Goal: Answer question/provide support: Share knowledge or assist other users

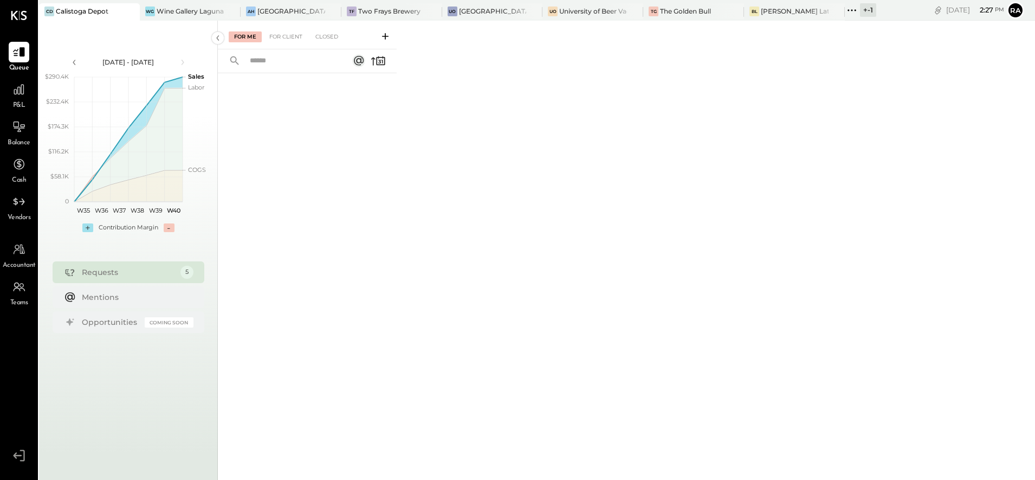
click at [865, 12] on div "+ -1" at bounding box center [868, 10] width 16 height 14
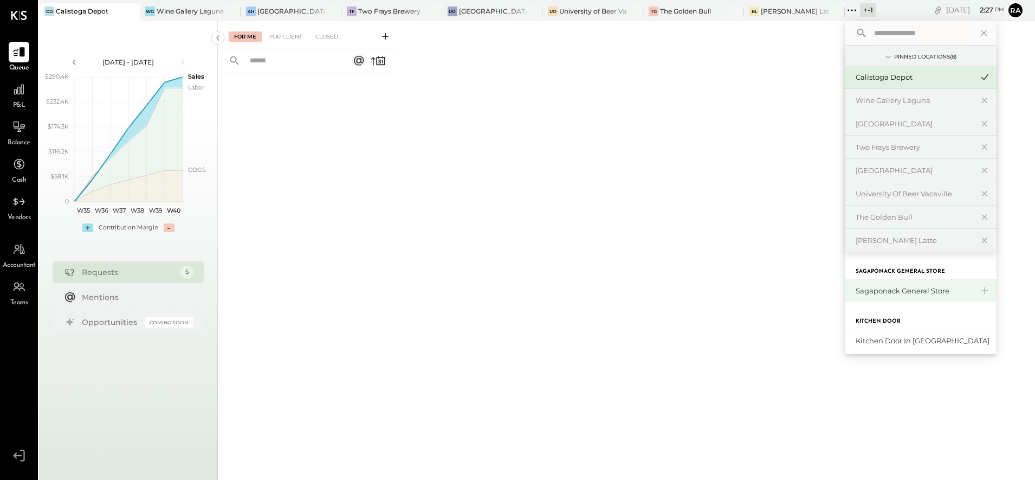
click at [887, 287] on div "Sagaponack General Store" at bounding box center [914, 291] width 117 height 10
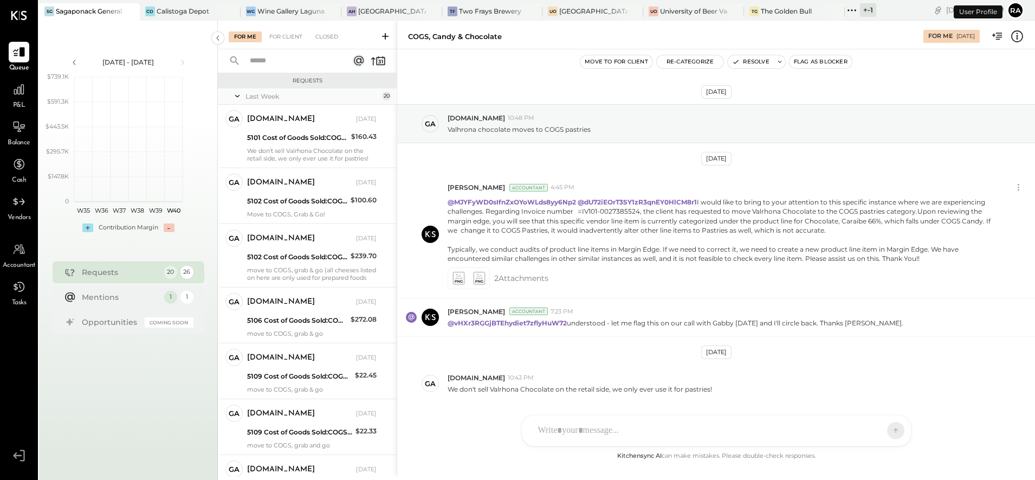
scroll to position [34, 0]
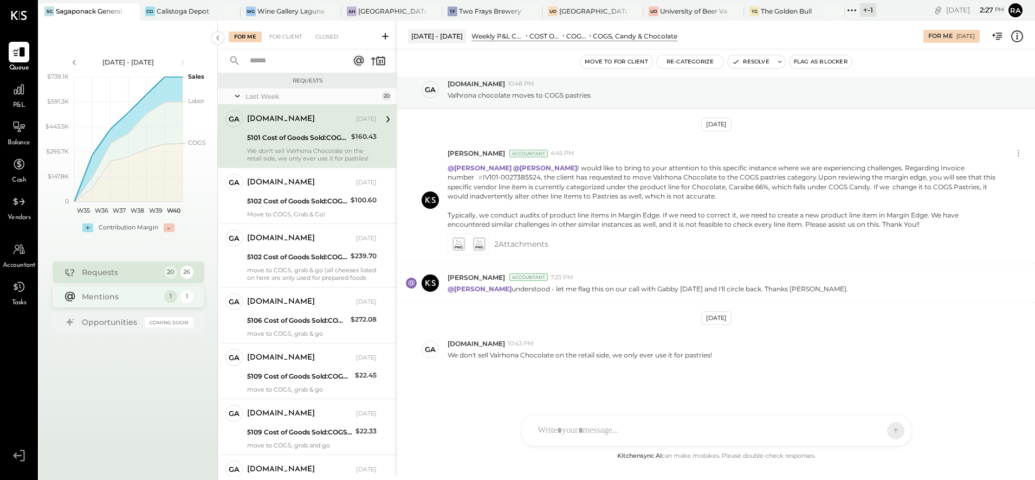
click at [135, 298] on div "Mentions" at bounding box center [120, 296] width 77 height 11
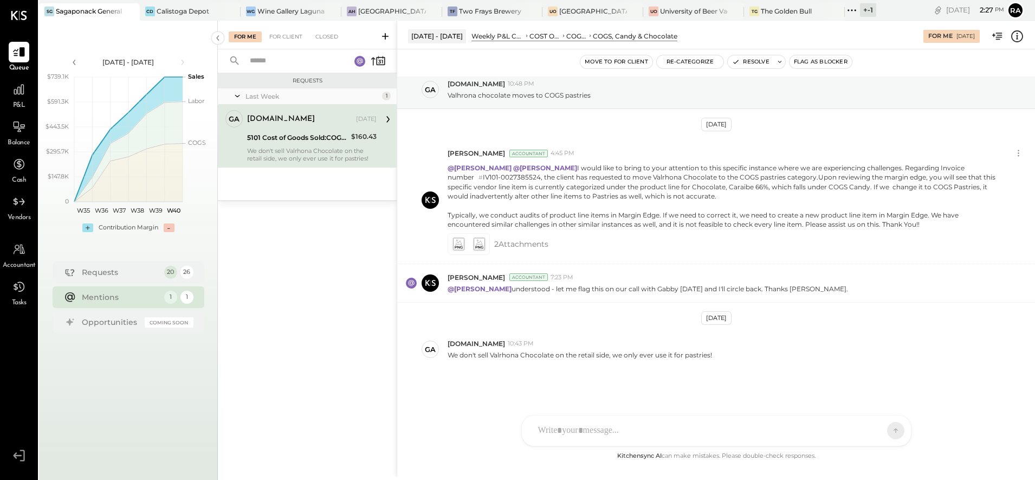
click at [298, 131] on div "5101 Cost of Goods Sold:COGS, Retail & Market:COGS, Candy & Chocolate" at bounding box center [297, 137] width 101 height 13
click at [106, 278] on div "Requests 20 26" at bounding box center [129, 272] width 152 height 22
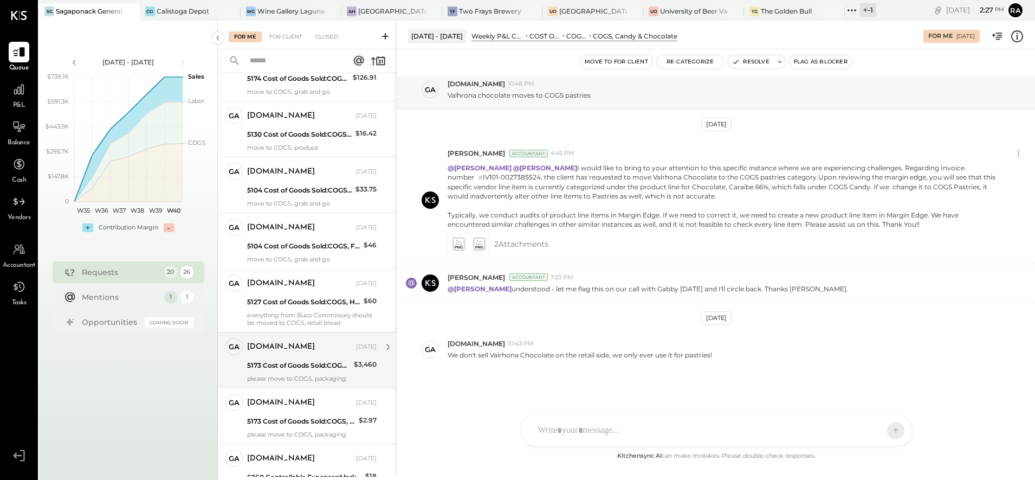
scroll to position [797, 0]
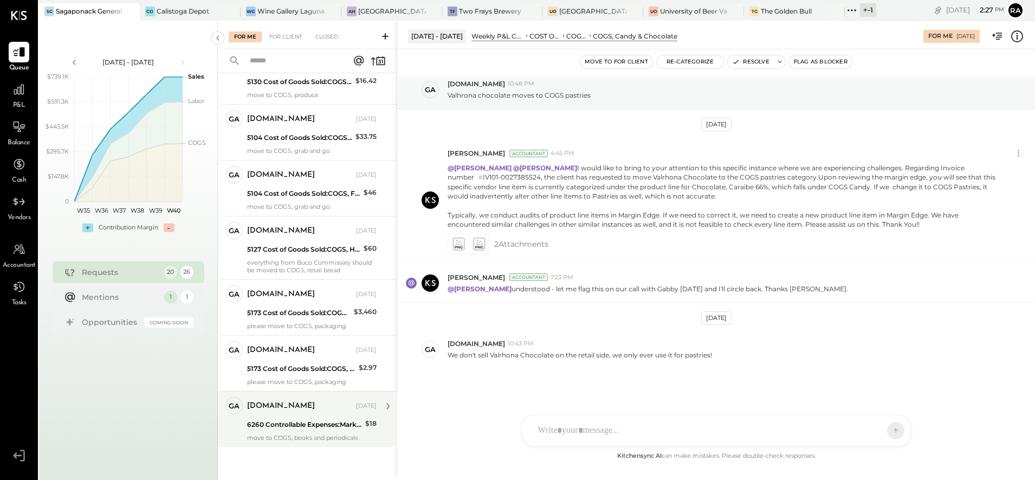
click at [296, 411] on div "[DOMAIN_NAME]" at bounding box center [300, 406] width 107 height 11
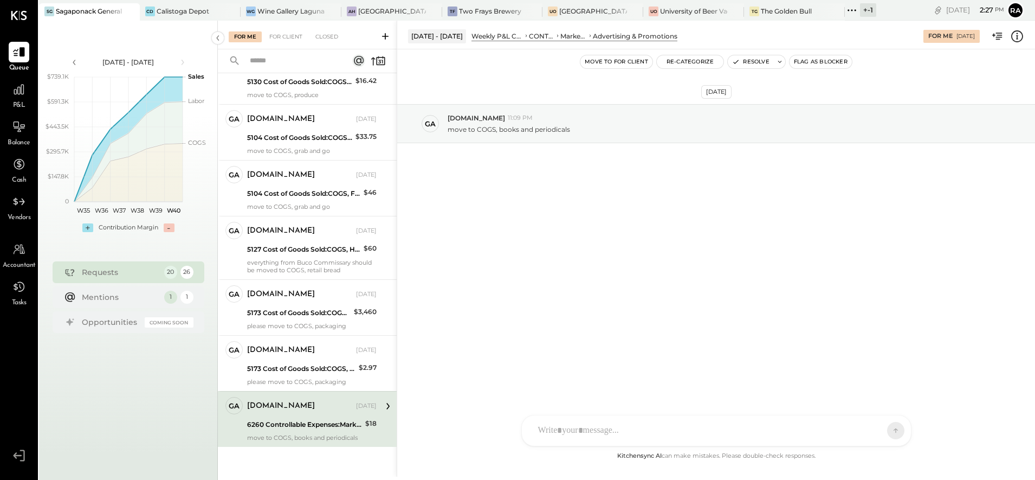
click at [1015, 35] on icon at bounding box center [1017, 36] width 14 height 14
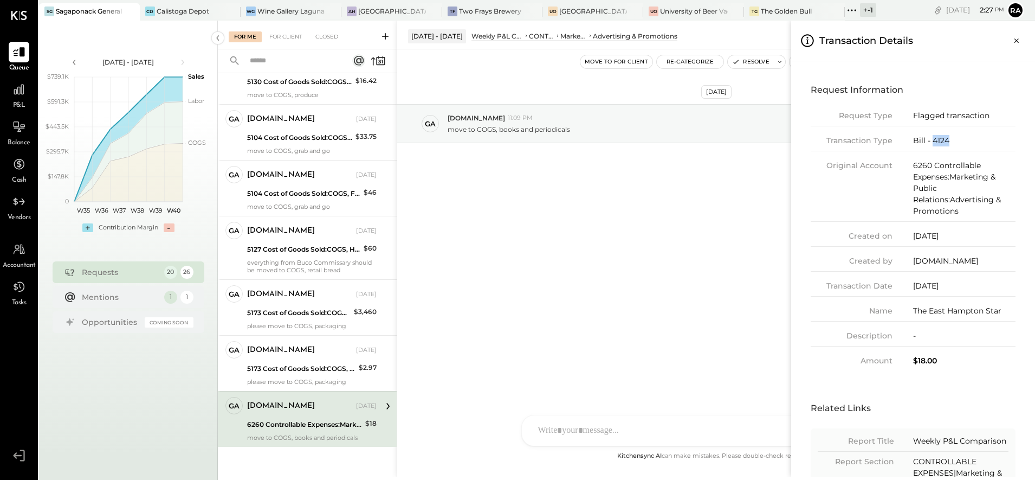
drag, startPoint x: 961, startPoint y: 142, endPoint x: 931, endPoint y: 143, distance: 30.4
click at [931, 143] on div "Bill - 4124" at bounding box center [964, 140] width 102 height 11
copy div "4124"
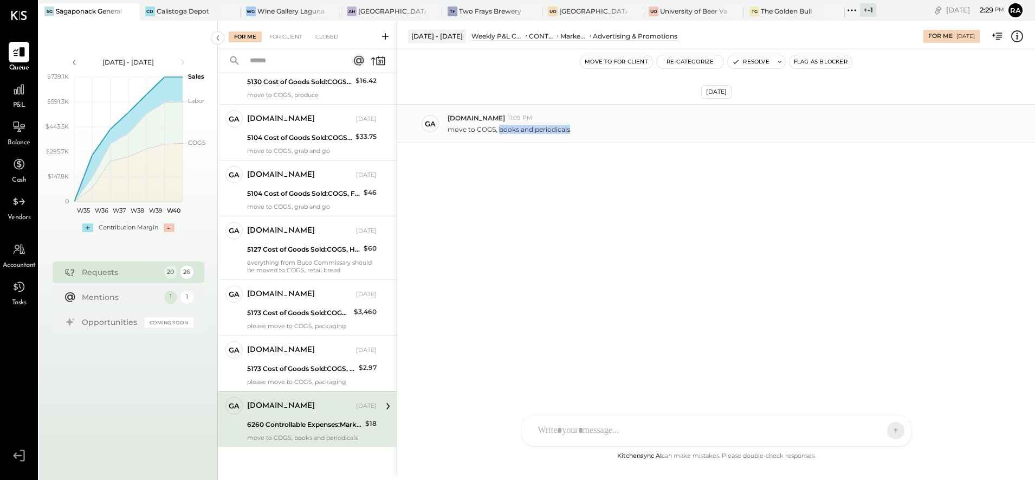
drag, startPoint x: 575, startPoint y: 125, endPoint x: 498, endPoint y: 131, distance: 77.7
copy p "books and periodicals"
click at [1016, 31] on icon at bounding box center [1017, 36] width 12 height 12
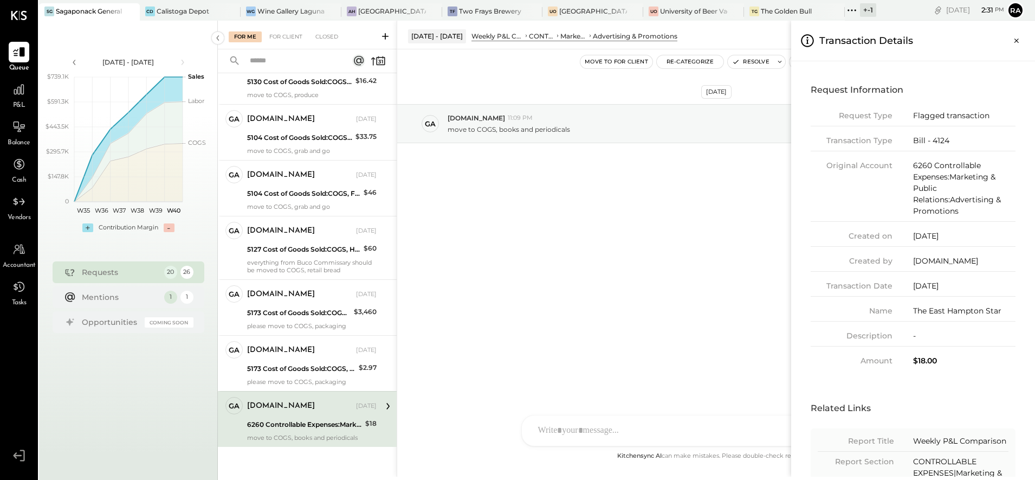
click at [744, 59] on div "For Me For Client Closed Requests Last Week 20 ga gabby.green Owner gabby.green…" at bounding box center [626, 249] width 817 height 456
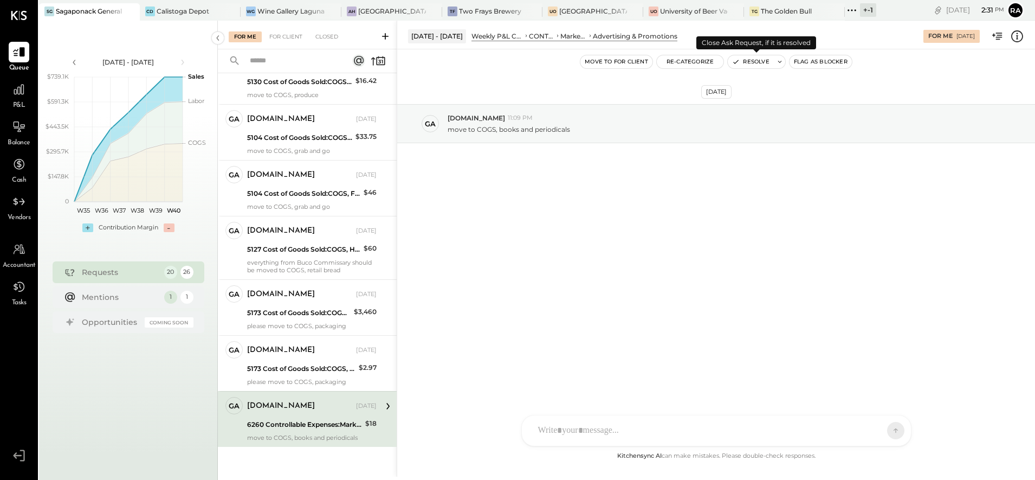
click at [744, 61] on button "Resolve" at bounding box center [751, 61] width 46 height 13
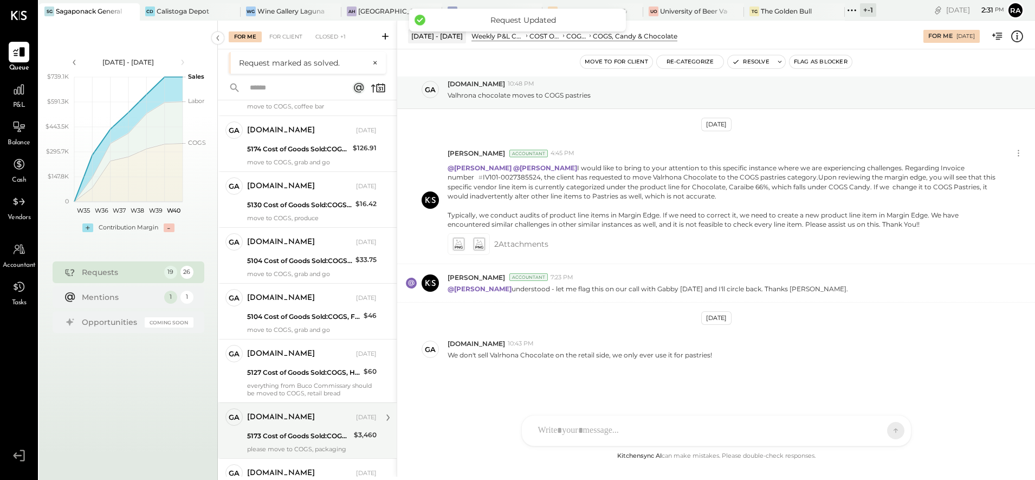
scroll to position [741, 0]
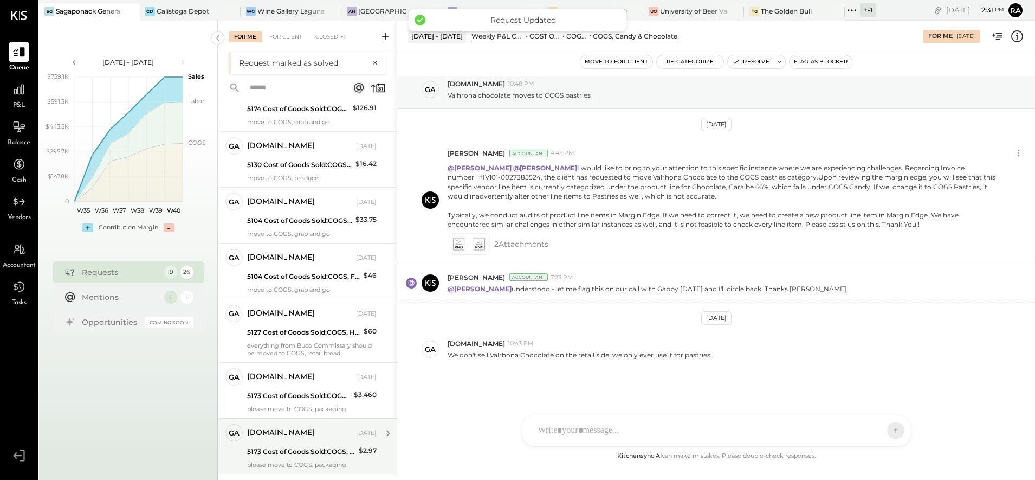
click at [316, 450] on div "5173 Cost of Goods Sold:COGS, Merchandise:COGS, Branded Merchandise" at bounding box center [301, 451] width 108 height 11
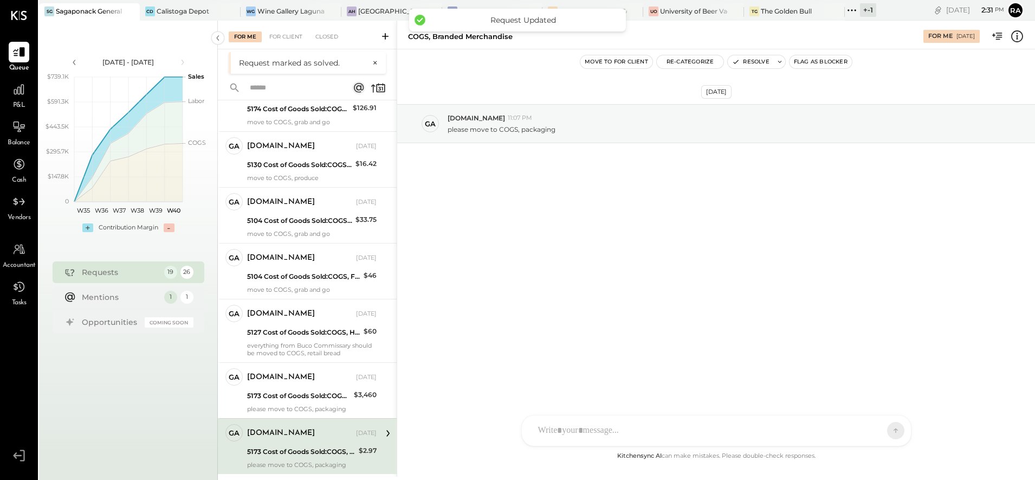
click at [1019, 30] on icon at bounding box center [1017, 36] width 14 height 14
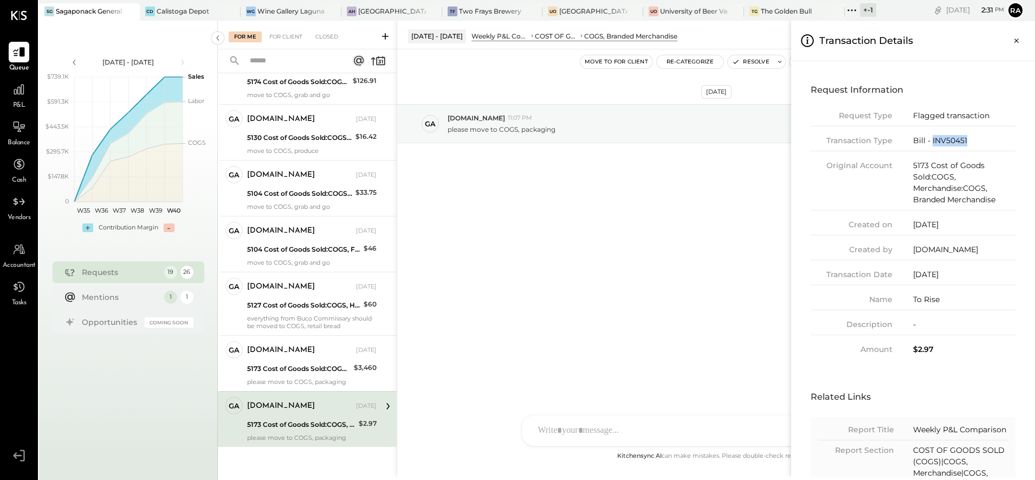
drag, startPoint x: 973, startPoint y: 139, endPoint x: 932, endPoint y: 142, distance: 41.3
click at [932, 142] on div "Bill - INV50451" at bounding box center [964, 140] width 102 height 11
copy div "INV50451"
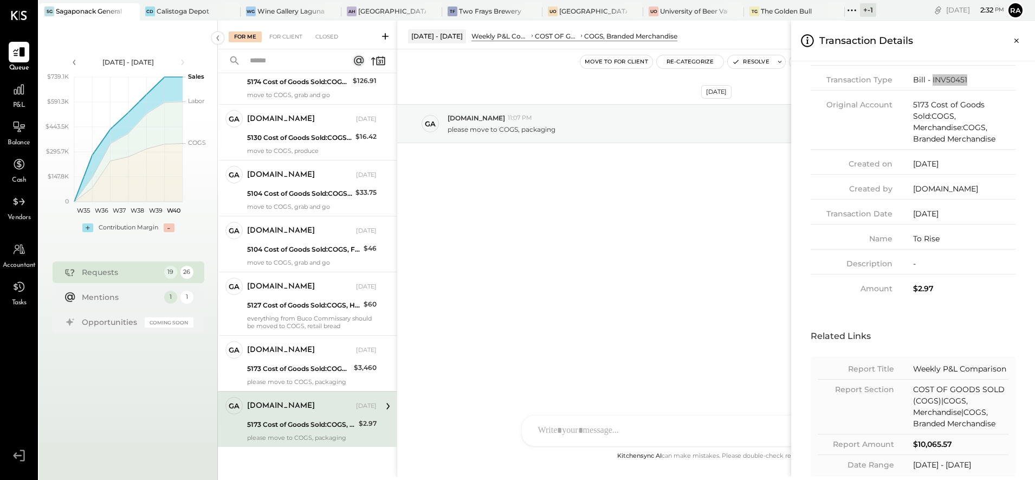
scroll to position [81, 0]
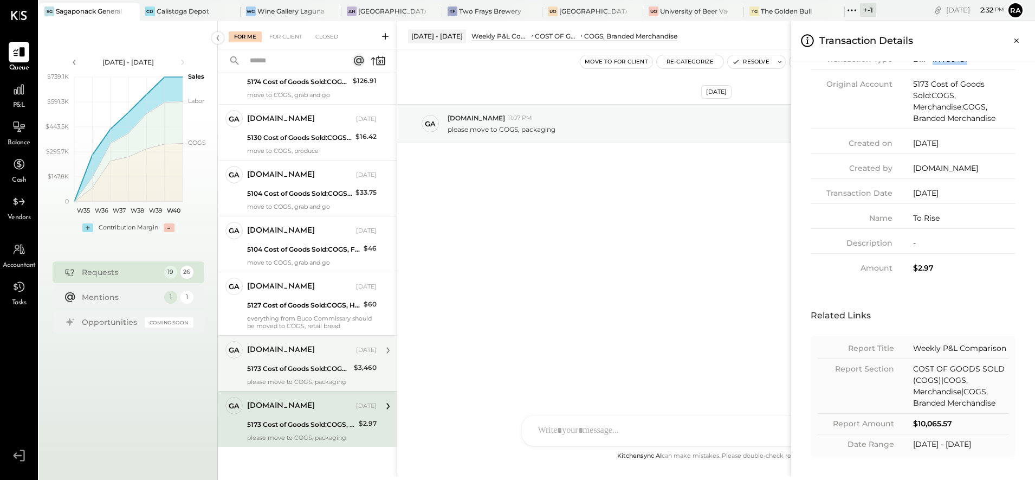
click at [313, 360] on div "For Me For Client Closed Requests Last Week 19 ga gabby.green Owner gabby.green…" at bounding box center [626, 249] width 817 height 456
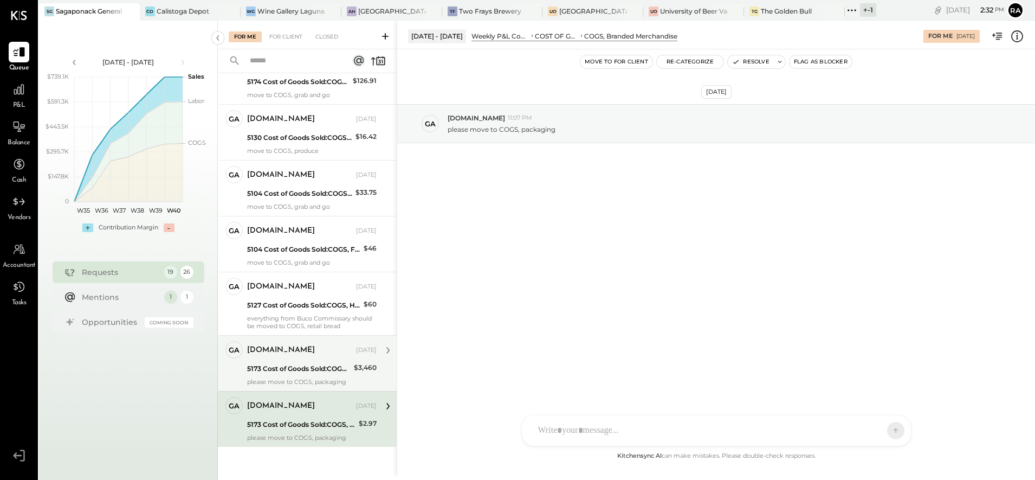
click at [300, 361] on div "gabby.green Oct 01, 2025 5173 Cost of Goods Sold:COGS, Merchandise:COGS, Brande…" at bounding box center [312, 363] width 130 height 44
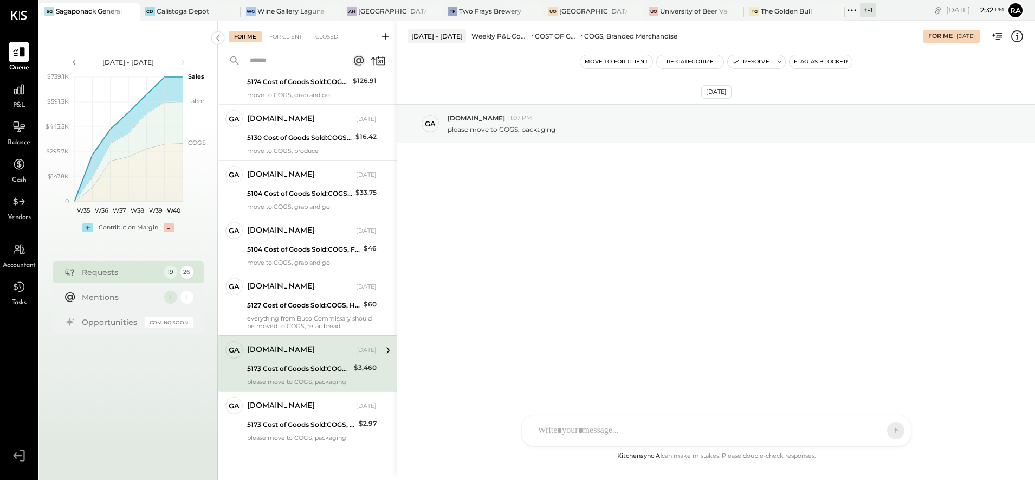
click at [1015, 37] on icon at bounding box center [1017, 36] width 14 height 14
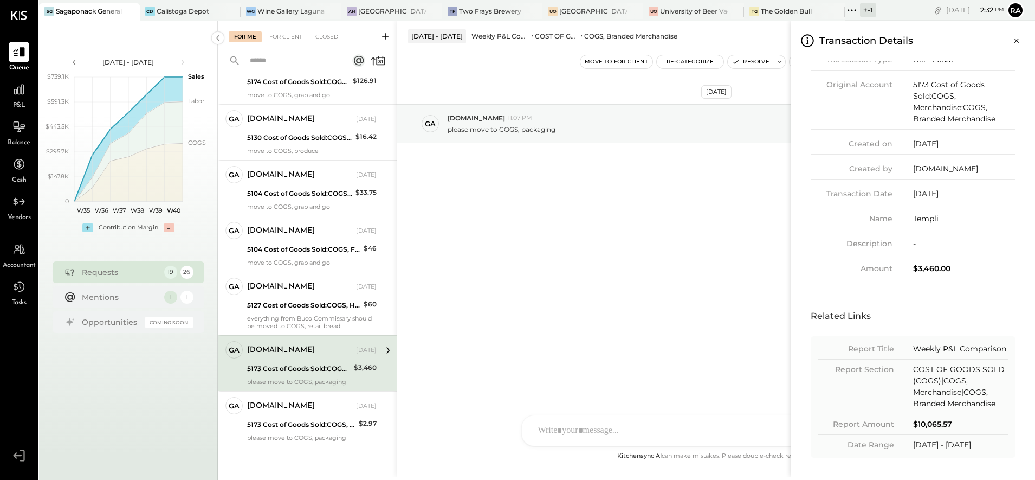
scroll to position [81, 0]
click at [321, 421] on div "For Me For Client Closed Requests Last Week 19 ga gabby.green Owner gabby.green…" at bounding box center [626, 249] width 817 height 456
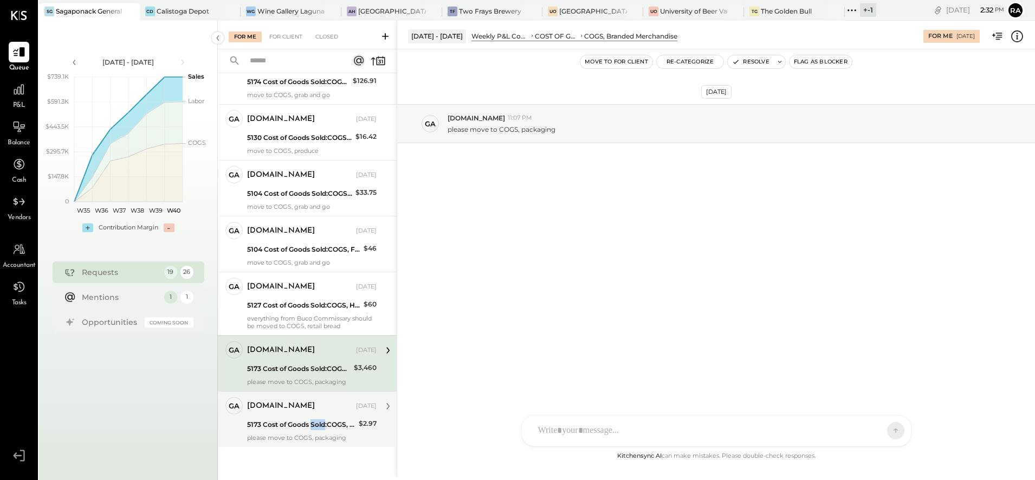
click at [320, 421] on div "5173 Cost of Goods Sold:COGS, Merchandise:COGS, Branded Merchandise" at bounding box center [301, 424] width 108 height 11
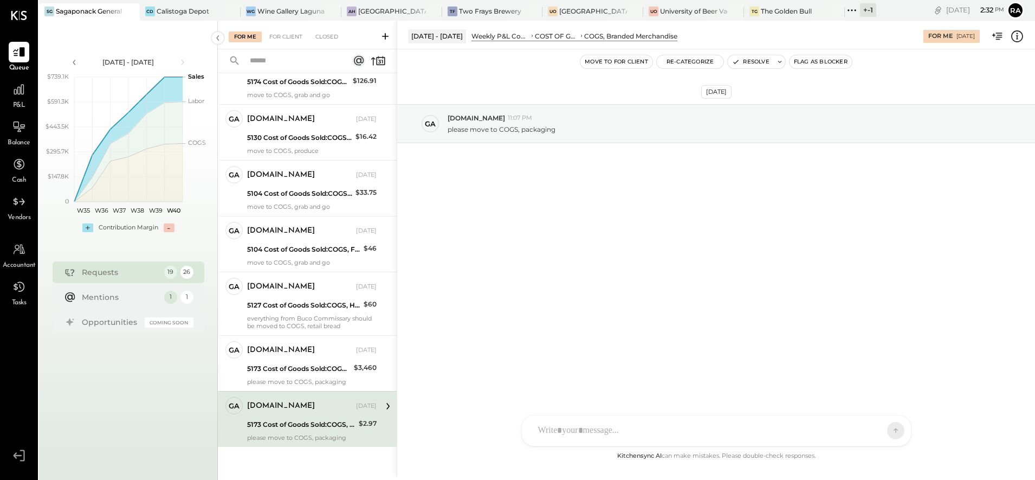
click at [1020, 34] on icon at bounding box center [1017, 36] width 14 height 14
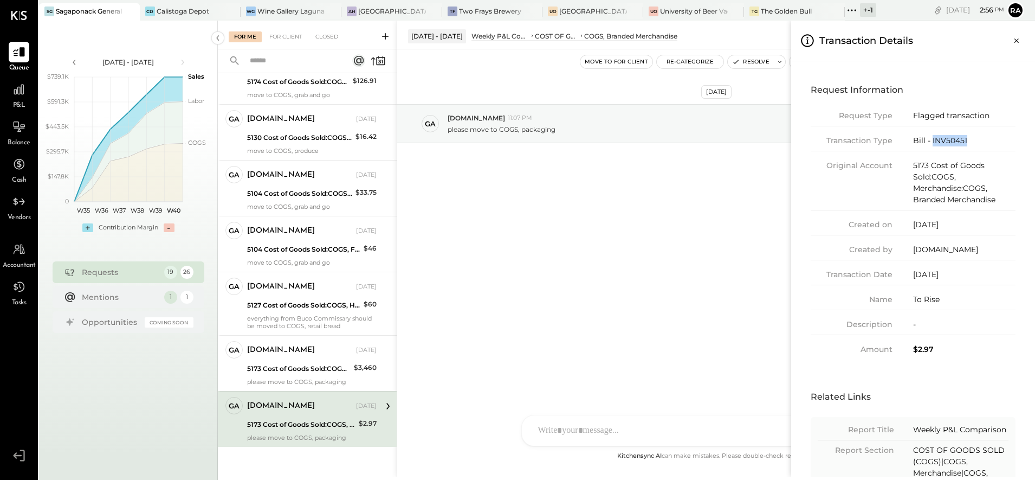
drag, startPoint x: 923, startPoint y: 135, endPoint x: 931, endPoint y: 134, distance: 7.7
click at [931, 134] on div "Request Type Flagged transaction Transaction Type Bill - INV50451 Original Acco…" at bounding box center [913, 232] width 205 height 245
copy div "INV50451"
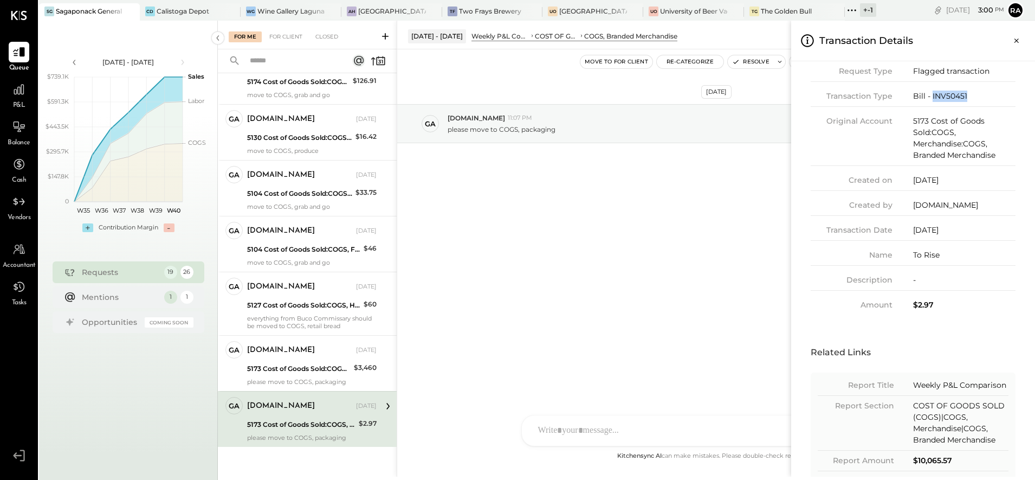
scroll to position [81, 0]
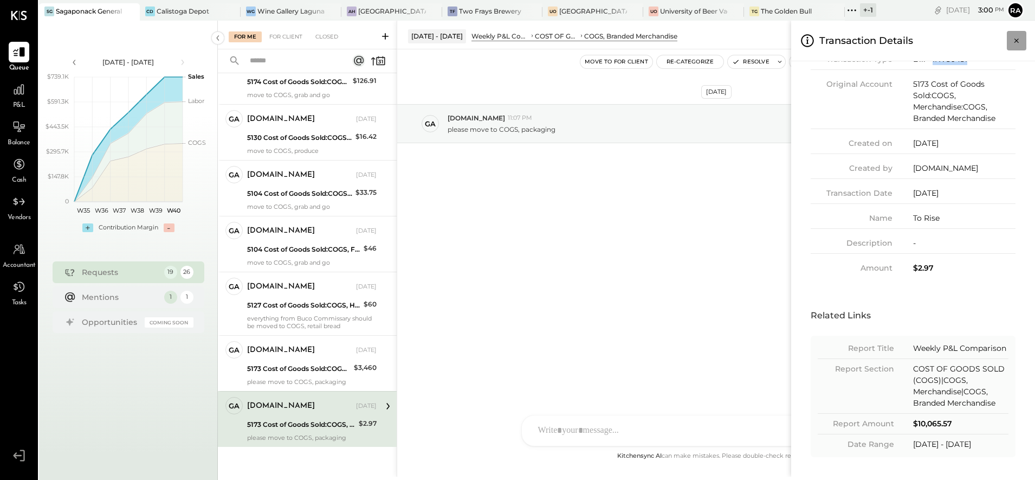
click at [1013, 38] on icon "Close panel" at bounding box center [1016, 40] width 11 height 11
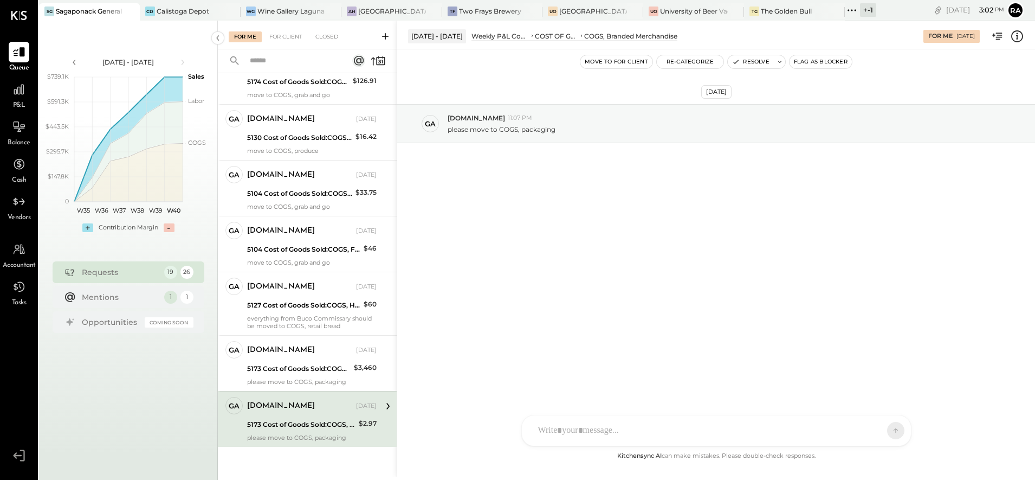
click at [1020, 37] on icon at bounding box center [1017, 36] width 14 height 14
click at [743, 60] on div "For Me For Client Closed Requests Last Week 19 ga gabby.green Owner gabby.green…" at bounding box center [626, 249] width 817 height 456
click at [743, 60] on button "Resolve" at bounding box center [751, 61] width 46 height 13
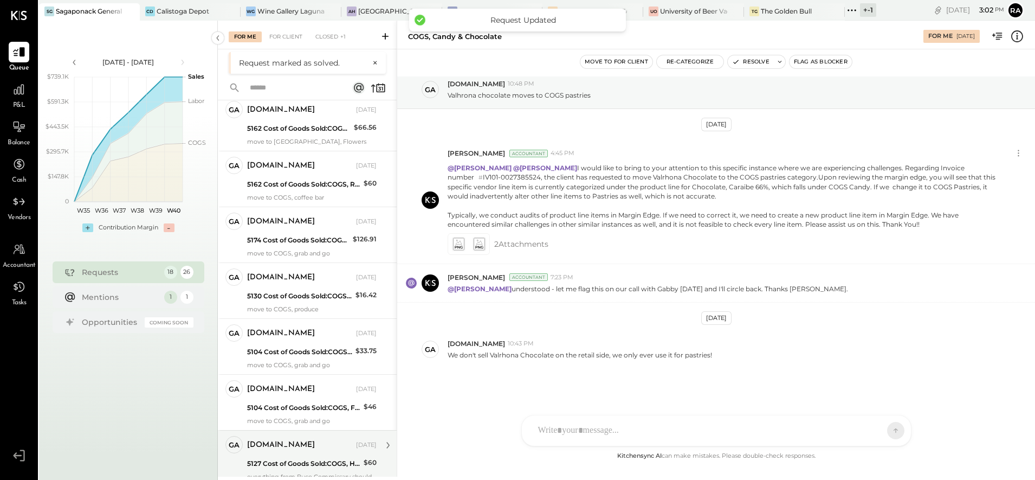
scroll to position [685, 0]
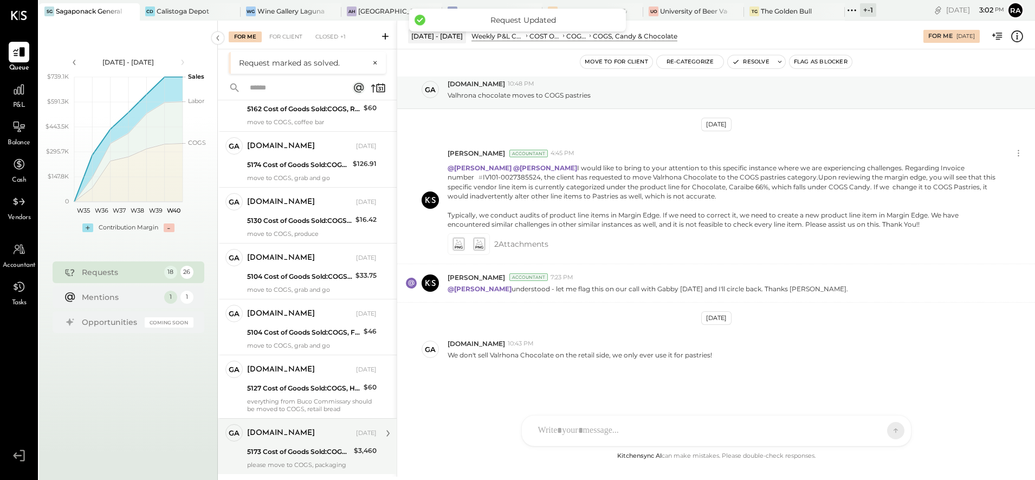
click at [306, 437] on div "[DOMAIN_NAME]" at bounding box center [300, 433] width 107 height 11
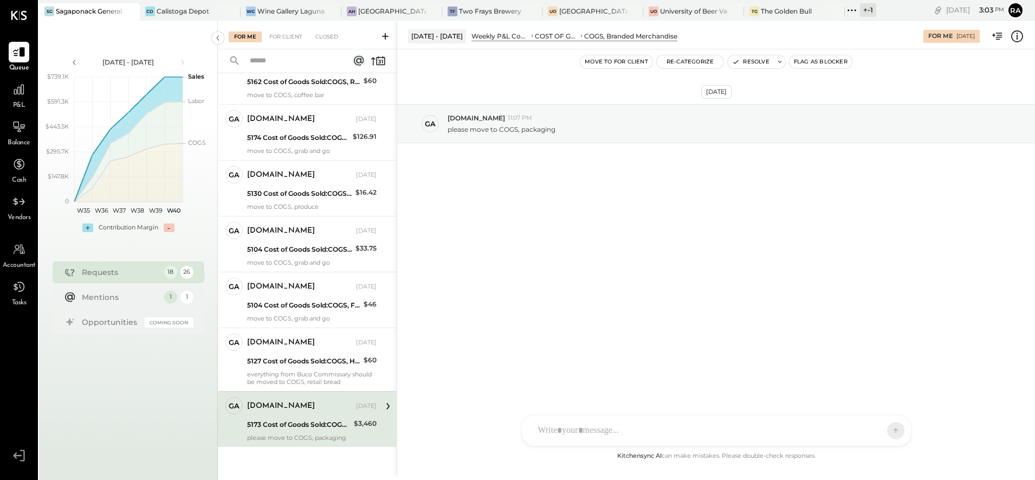
click at [1021, 38] on icon at bounding box center [1017, 36] width 14 height 14
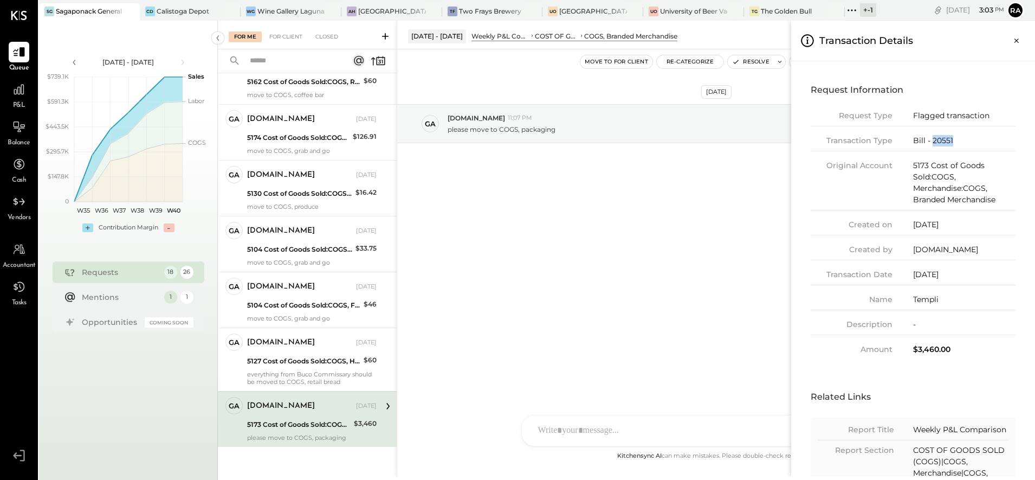
drag, startPoint x: 964, startPoint y: 141, endPoint x: 933, endPoint y: 144, distance: 31.5
click at [933, 144] on div "Bill - 20551" at bounding box center [964, 140] width 102 height 11
copy div "20551"
click at [696, 346] on div "For Me For Client Closed Requests Last Week 18 ga gabby.green Owner gabby.green…" at bounding box center [626, 249] width 817 height 456
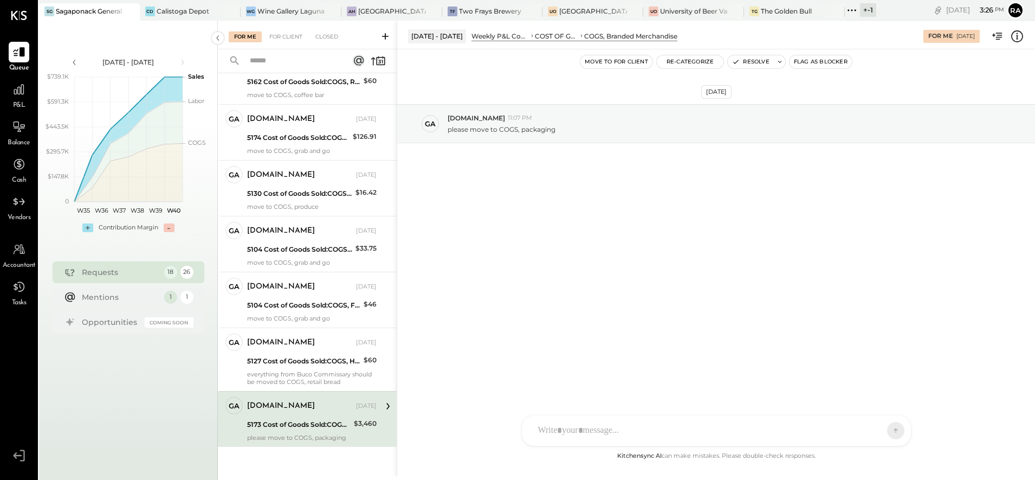
click at [1016, 37] on icon at bounding box center [1017, 36] width 14 height 14
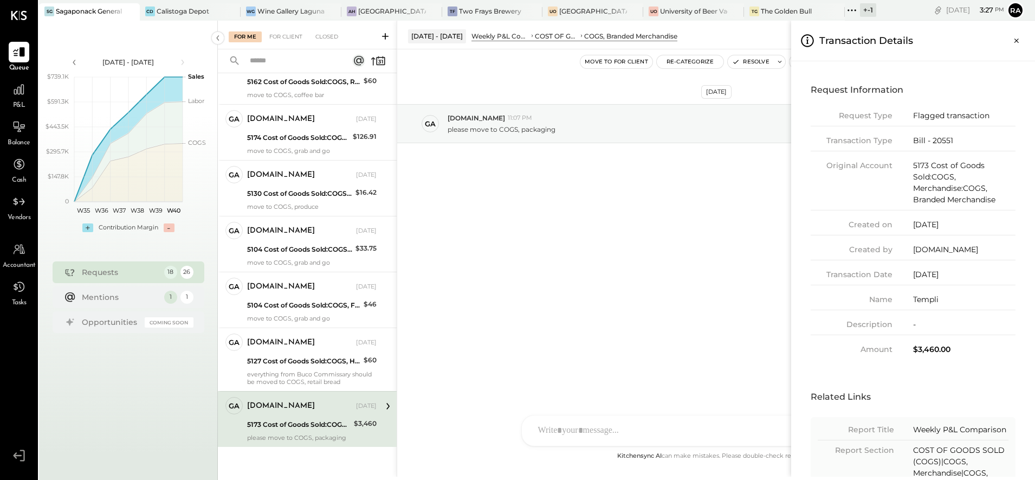
click at [744, 295] on div "For Me For Client Closed Requests Last Week 18 ga gabby.green Owner gabby.green…" at bounding box center [626, 249] width 817 height 456
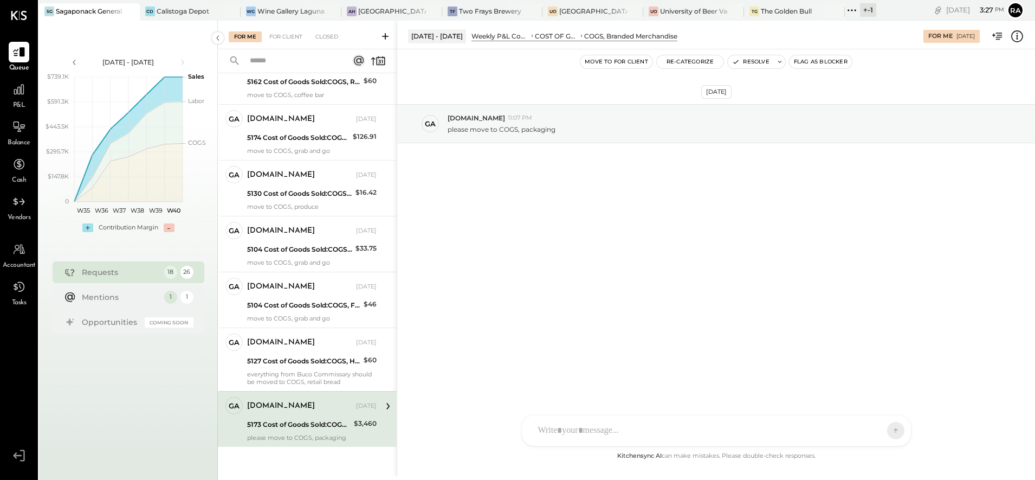
click at [641, 435] on div at bounding box center [707, 430] width 348 height 24
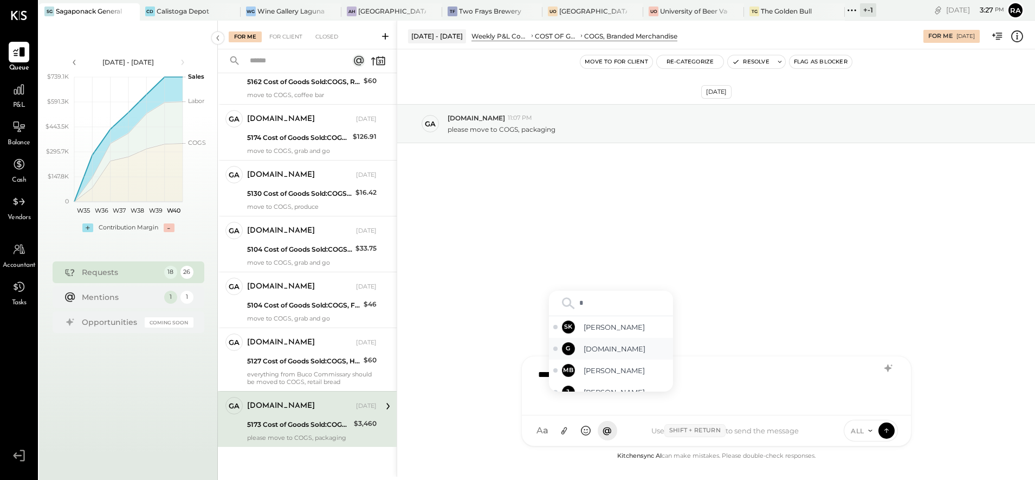
click at [613, 349] on span "[DOMAIN_NAME]" at bounding box center [626, 349] width 85 height 10
click at [711, 382] on div "**********" at bounding box center [716, 384] width 367 height 43
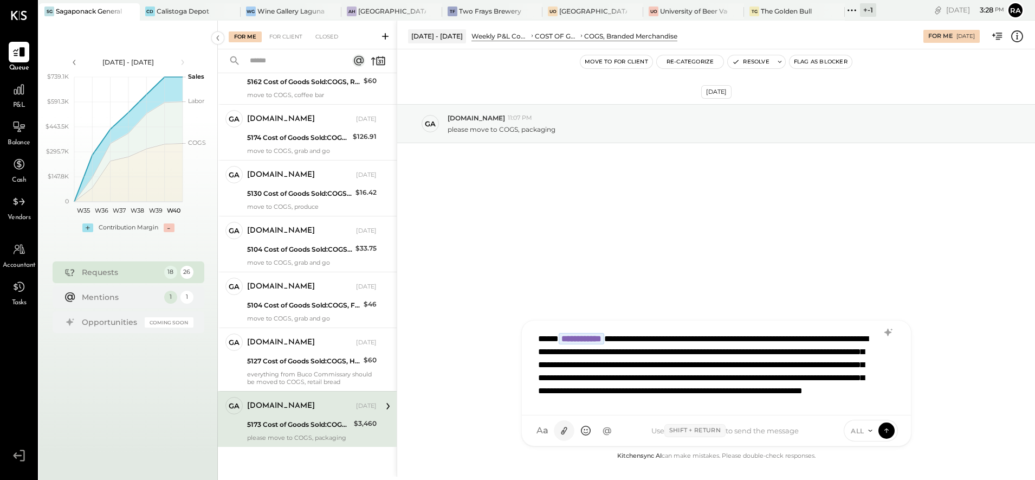
click at [561, 428] on icon at bounding box center [563, 430] width 11 height 11
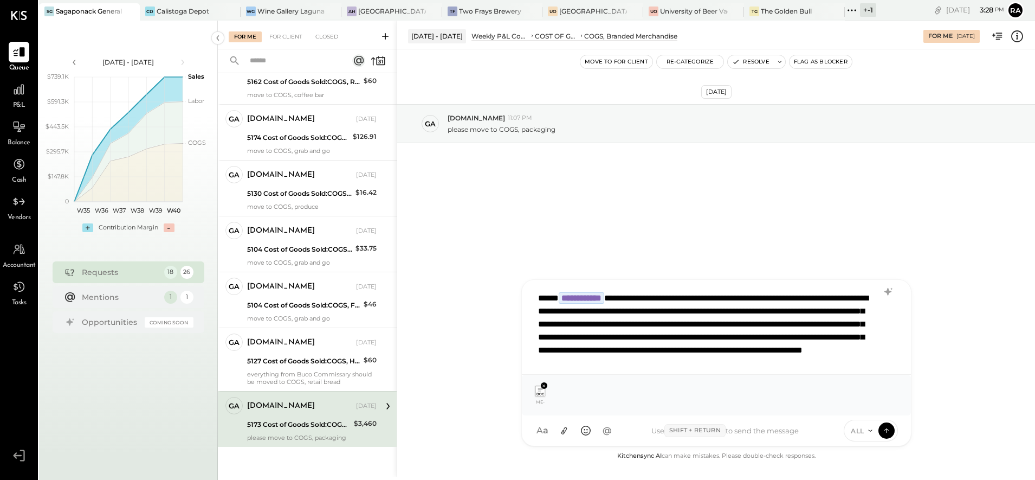
scroll to position [2, 0]
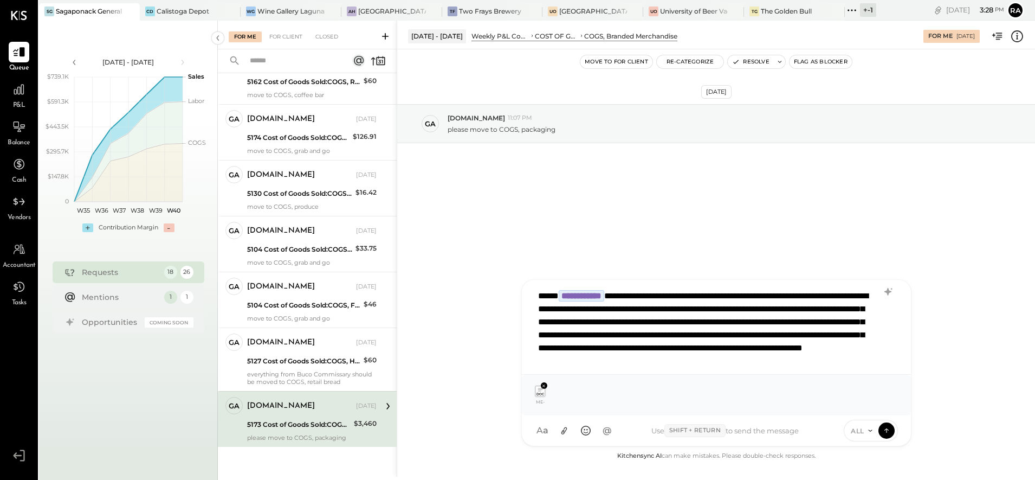
click at [700, 328] on div "**********" at bounding box center [716, 324] width 366 height 81
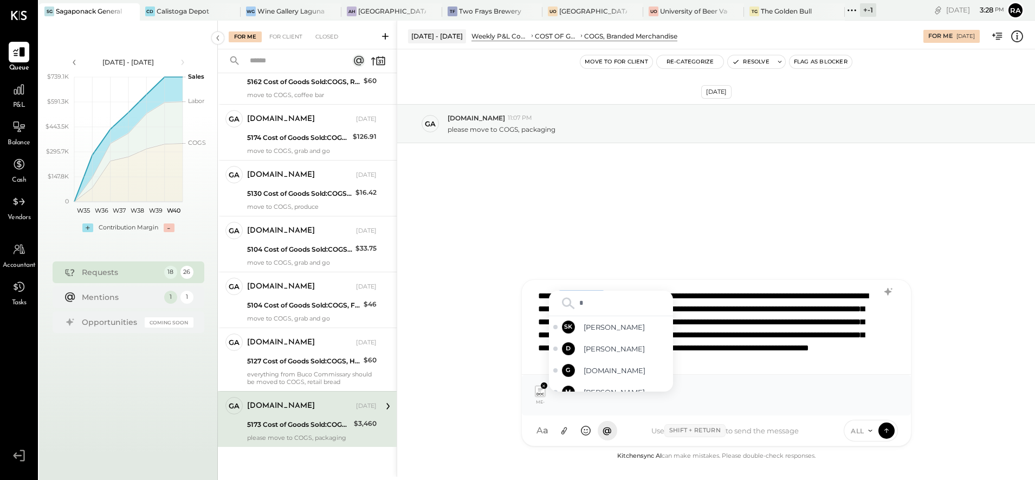
type input "**"
click at [610, 349] on span "[PERSON_NAME]" at bounding box center [626, 353] width 85 height 10
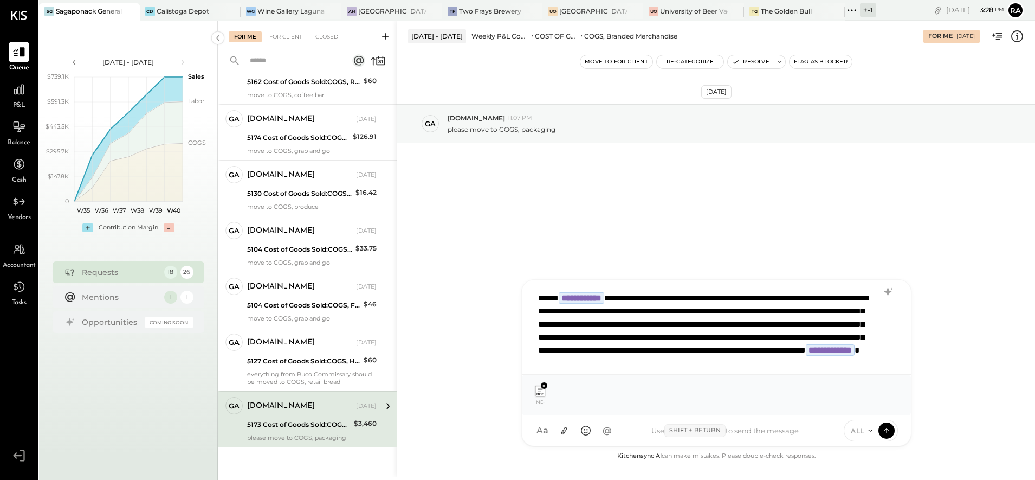
scroll to position [2, 0]
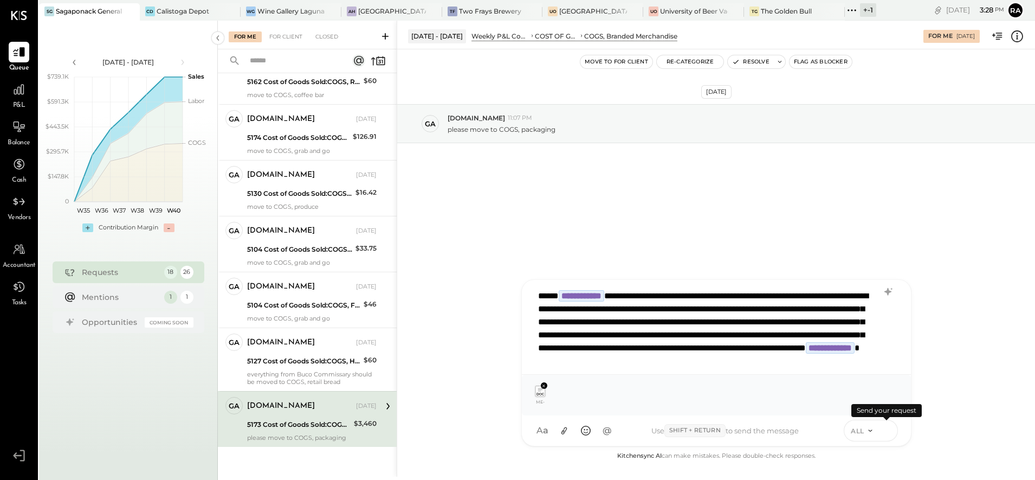
click at [887, 429] on icon at bounding box center [887, 429] width 10 height 11
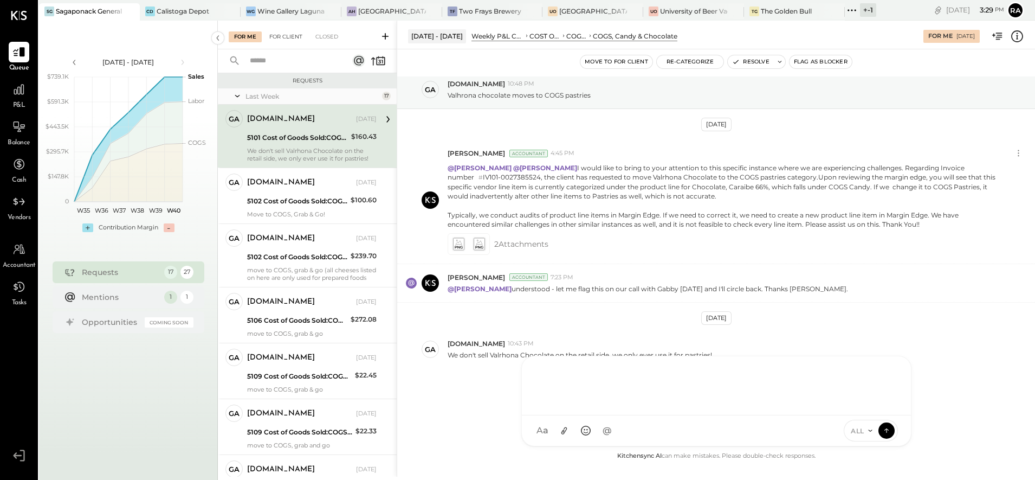
click at [288, 34] on div "For Client" at bounding box center [286, 36] width 44 height 11
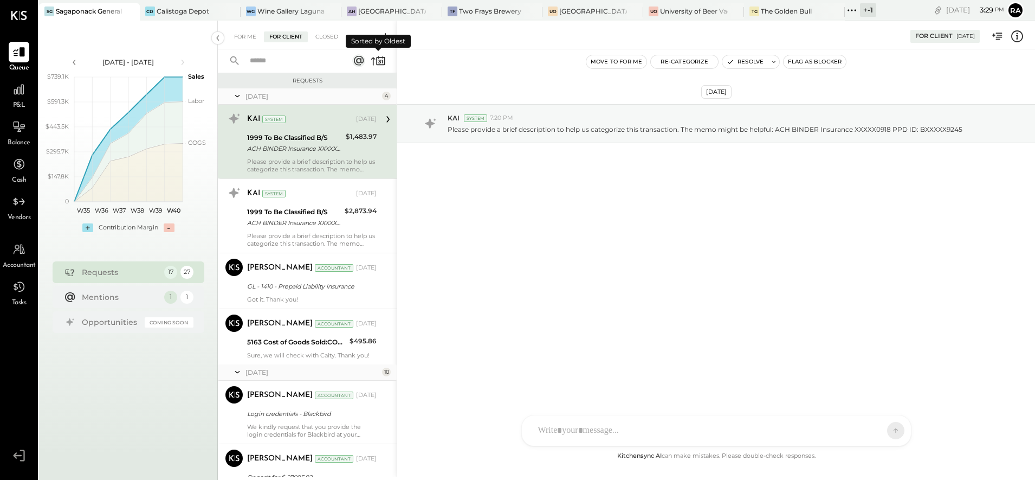
click at [381, 58] on icon at bounding box center [380, 61] width 9 height 8
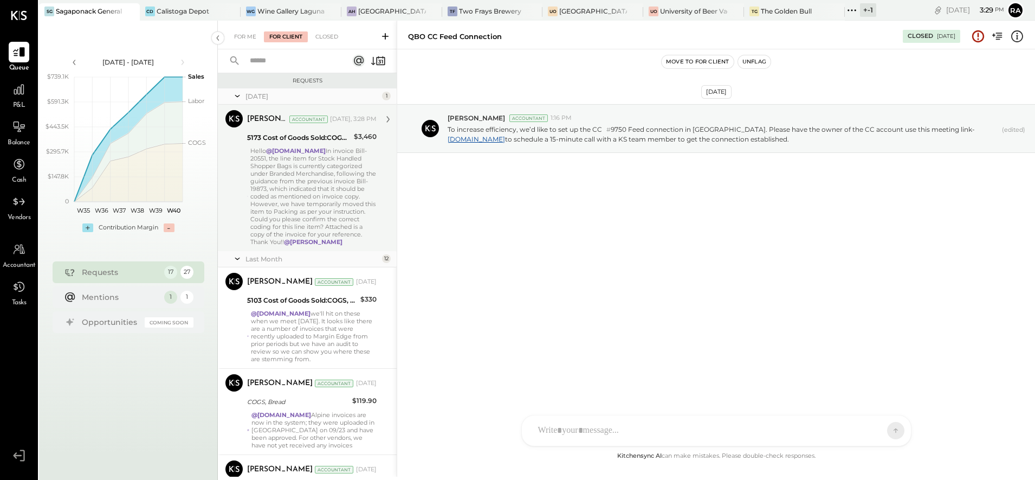
click at [307, 172] on div "Hello @gabby.green In invoice Bill-20551, the line item for Stock Handled Shopp…" at bounding box center [313, 196] width 126 height 99
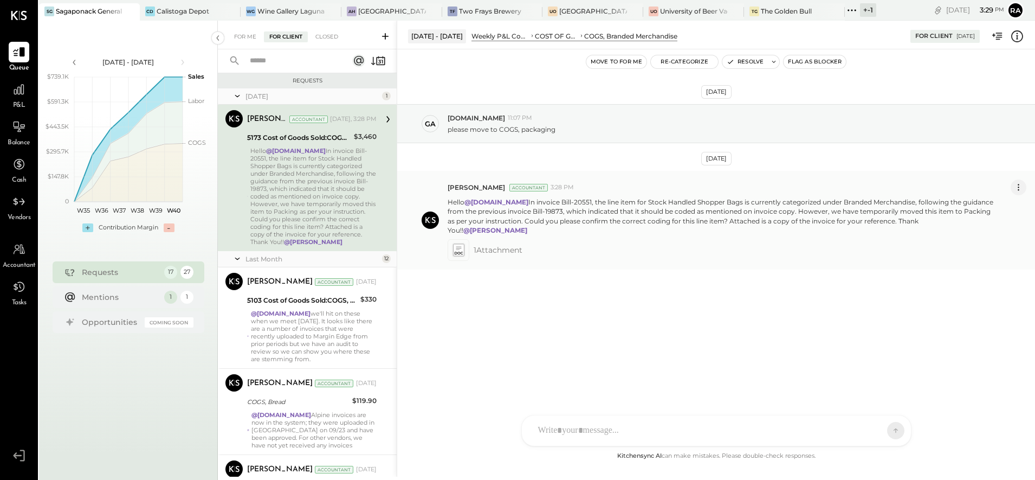
click at [1020, 185] on icon at bounding box center [1018, 187] width 11 height 11
click at [993, 205] on button "Edit Message" at bounding box center [989, 206] width 73 height 18
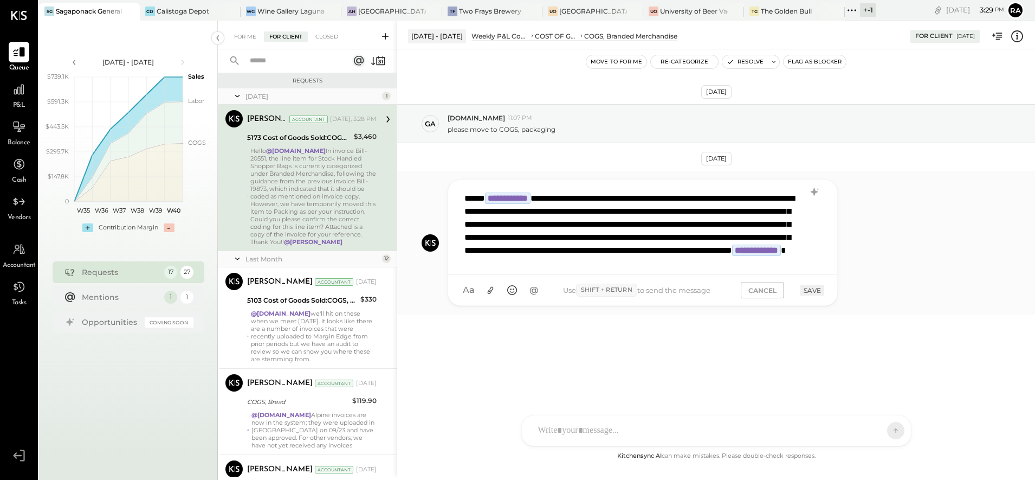
click at [660, 251] on div "**********" at bounding box center [642, 226] width 366 height 81
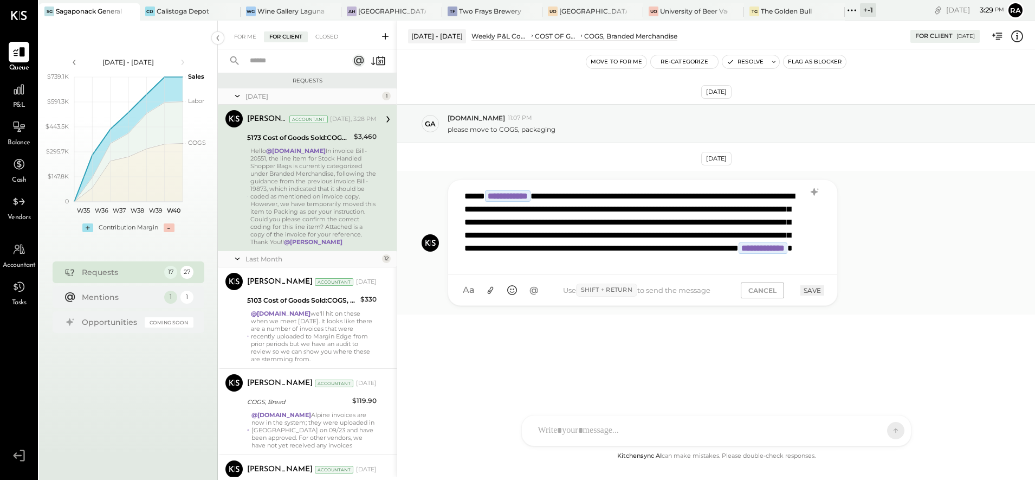
click at [810, 288] on button "SAVE" at bounding box center [812, 290] width 24 height 10
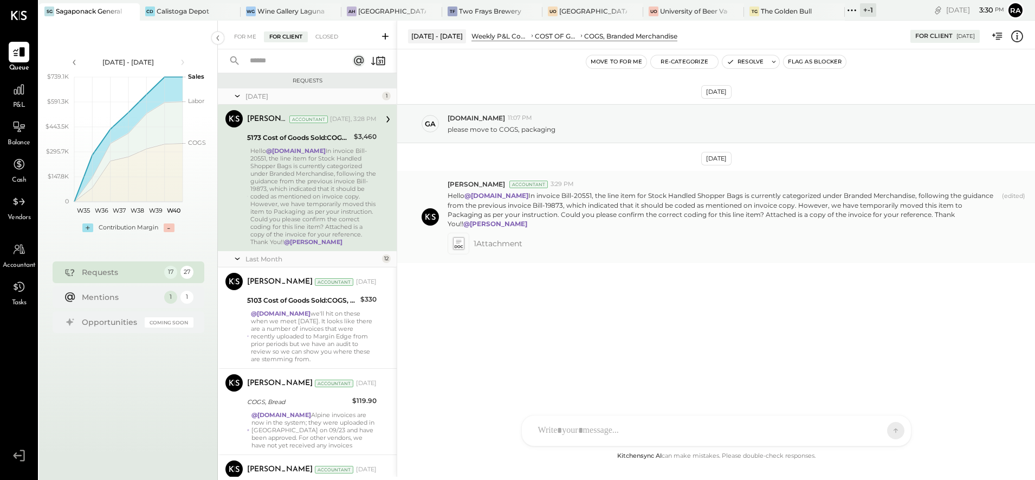
click at [449, 234] on div at bounding box center [459, 243] width 22 height 22
click at [453, 237] on icon at bounding box center [458, 243] width 11 height 12
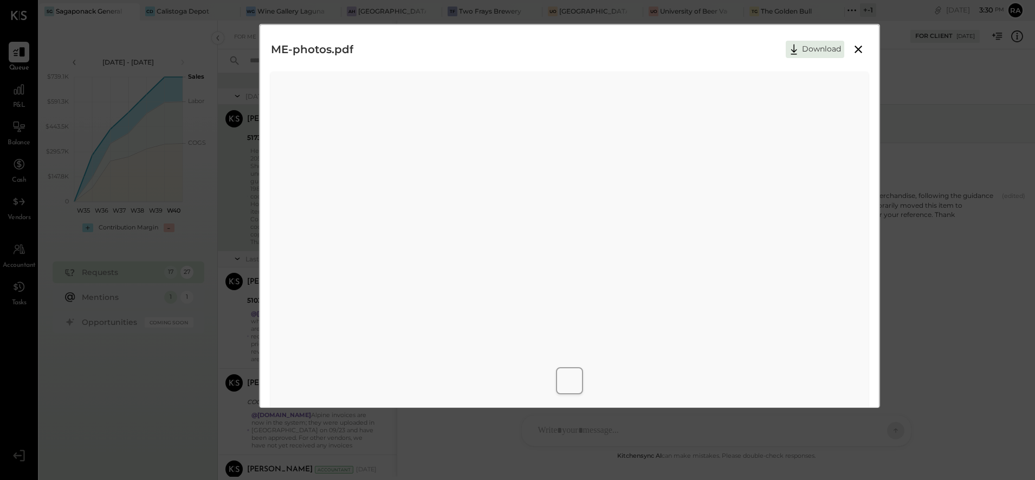
click at [856, 55] on icon at bounding box center [858, 49] width 13 height 13
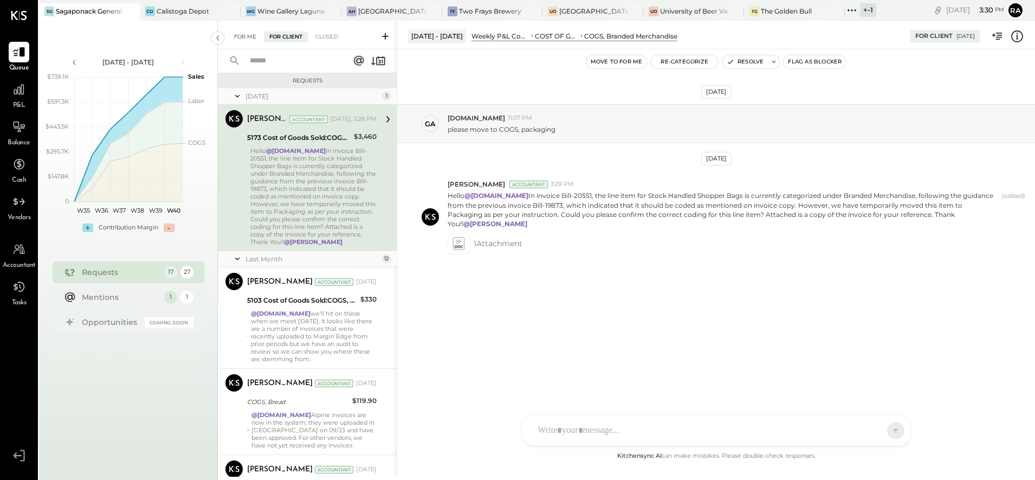
click at [249, 34] on div "For Me" at bounding box center [245, 36] width 33 height 11
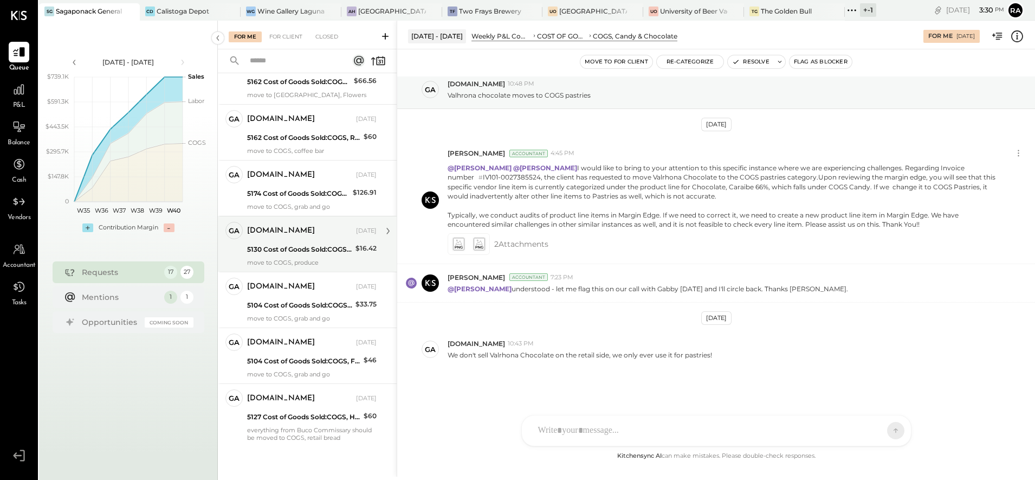
scroll to position [629, 0]
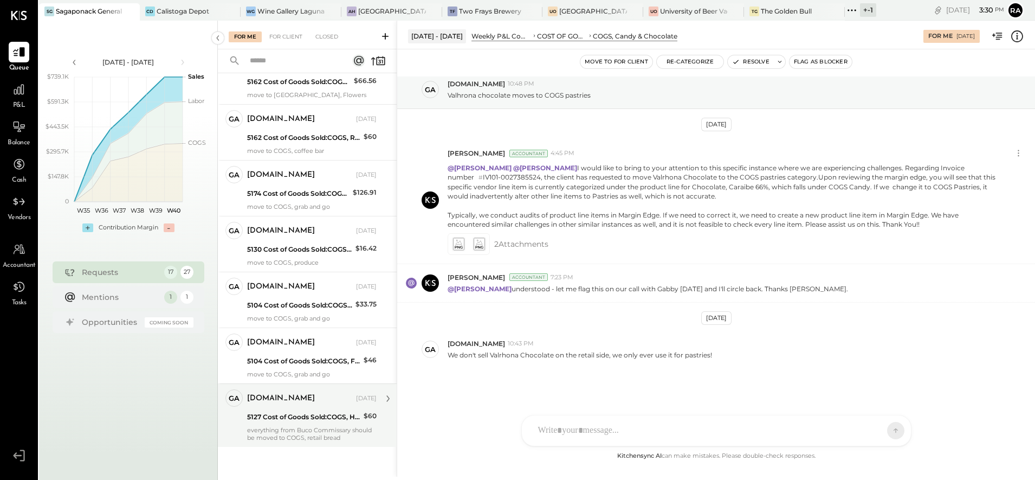
click at [305, 421] on div "5127 Cost of Goods Sold:COGS, House Made Food:COGS, Grab & Go" at bounding box center [303, 416] width 113 height 11
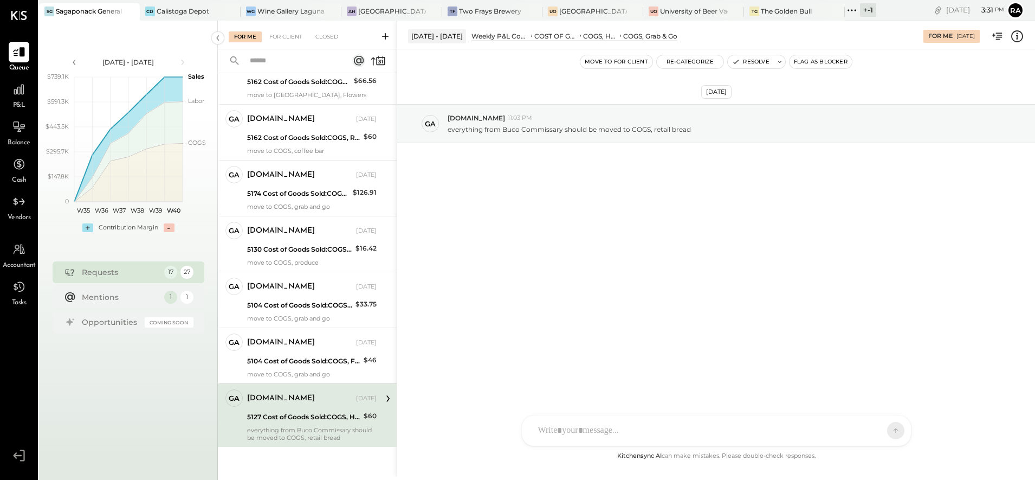
click at [1015, 34] on icon at bounding box center [1017, 36] width 14 height 14
click at [745, 62] on div "For Me For Client Closed Requests Last Week 17 ga gabby.green Owner gabby.green…" at bounding box center [626, 249] width 817 height 456
click at [746, 62] on button "Resolve" at bounding box center [751, 61] width 46 height 13
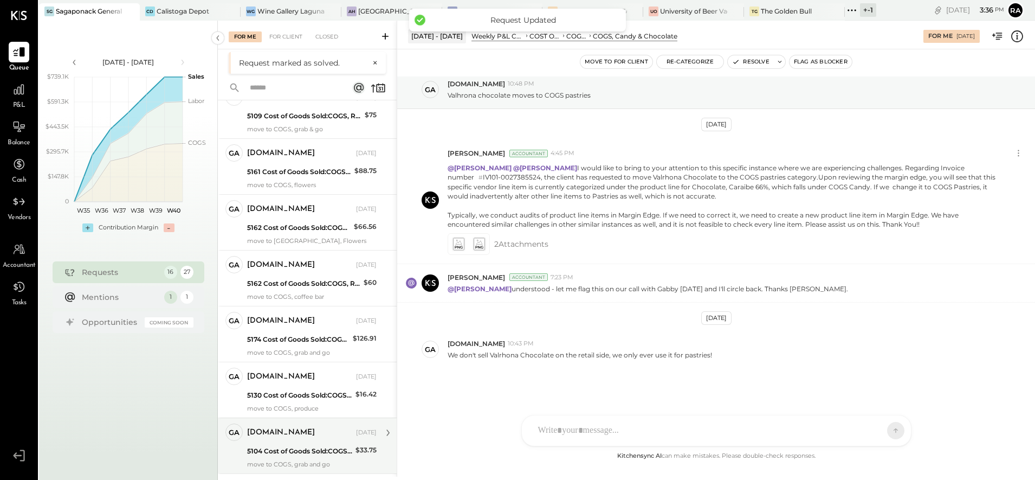
scroll to position [566, 0]
click at [307, 437] on div "[DOMAIN_NAME]" at bounding box center [300, 433] width 107 height 11
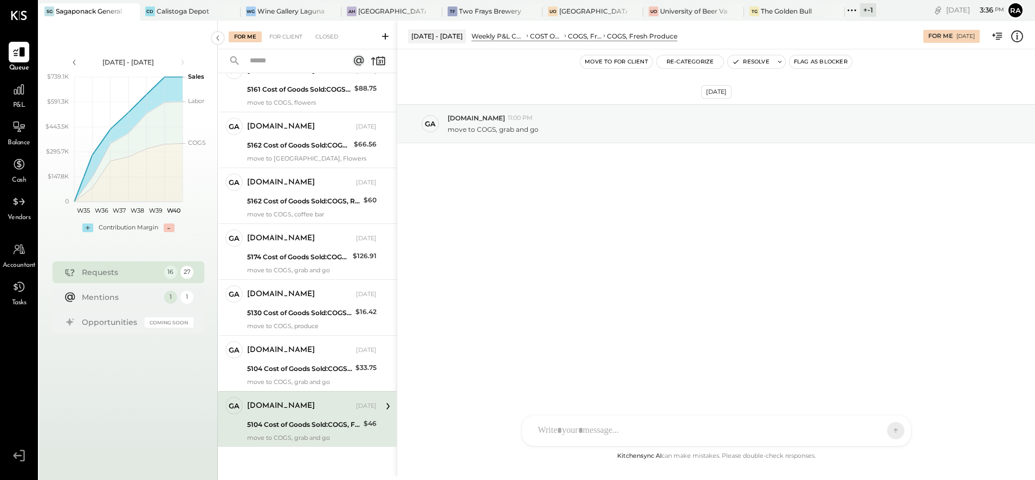
click at [1013, 37] on icon at bounding box center [1017, 36] width 14 height 14
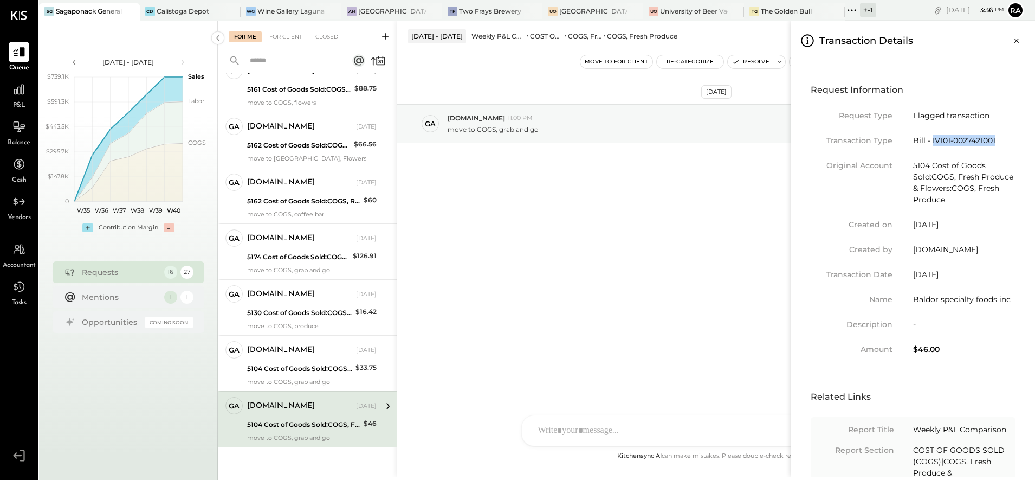
drag, startPoint x: 999, startPoint y: 139, endPoint x: 931, endPoint y: 139, distance: 67.7
click at [931, 139] on div "Bill - IV101-0027421001" at bounding box center [964, 140] width 102 height 11
copy div "IV101-0027421001"
click at [743, 62] on div "For Me For Client Closed Requests Last Week 16 ga gabby.green Owner gabby.green…" at bounding box center [626, 249] width 817 height 456
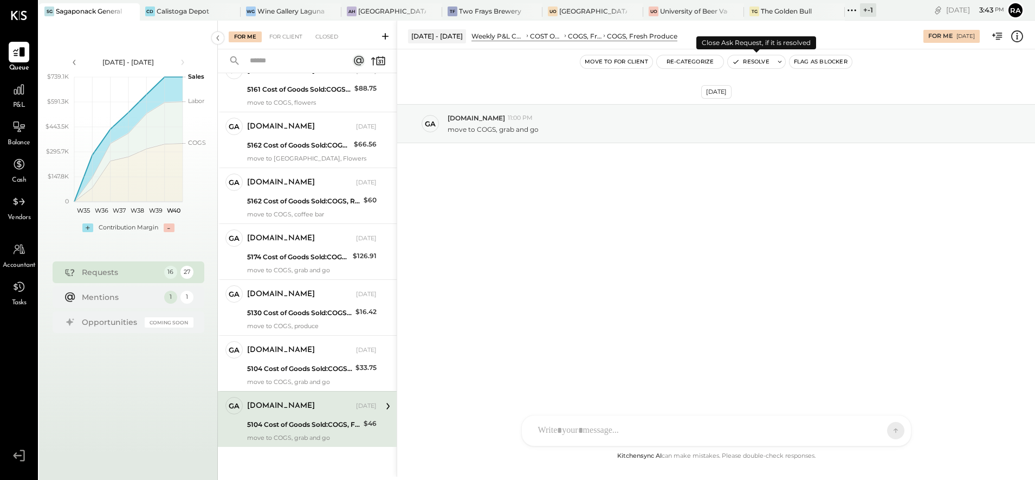
click at [744, 63] on button "Resolve" at bounding box center [751, 61] width 46 height 13
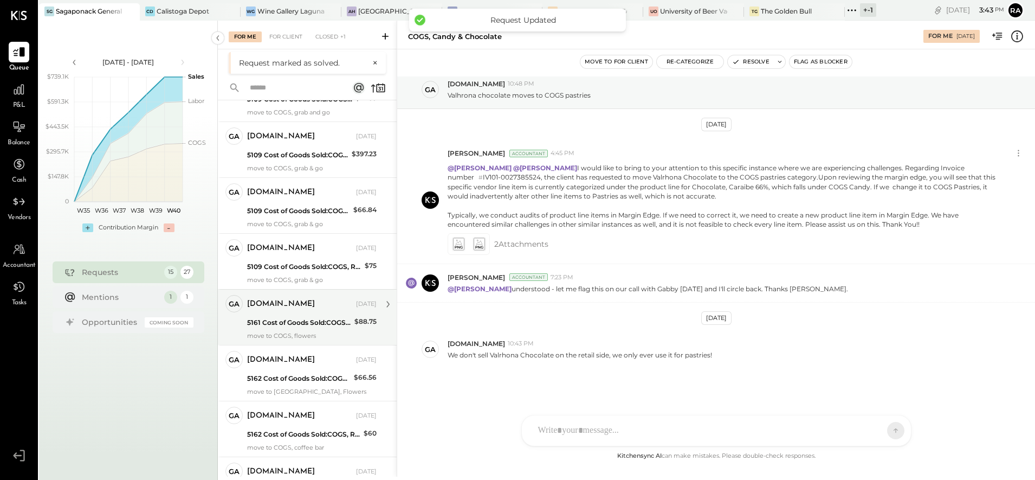
scroll to position [510, 0]
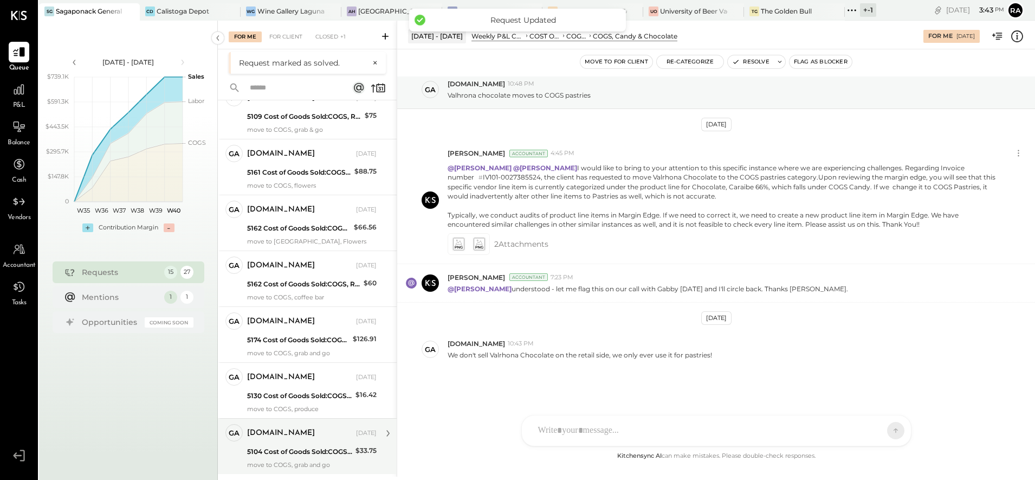
click at [302, 443] on div "gabby.green Oct 01, 2025 5104 Cost of Goods Sold:COGS, Fresh Produce & Flowers:…" at bounding box center [312, 446] width 130 height 44
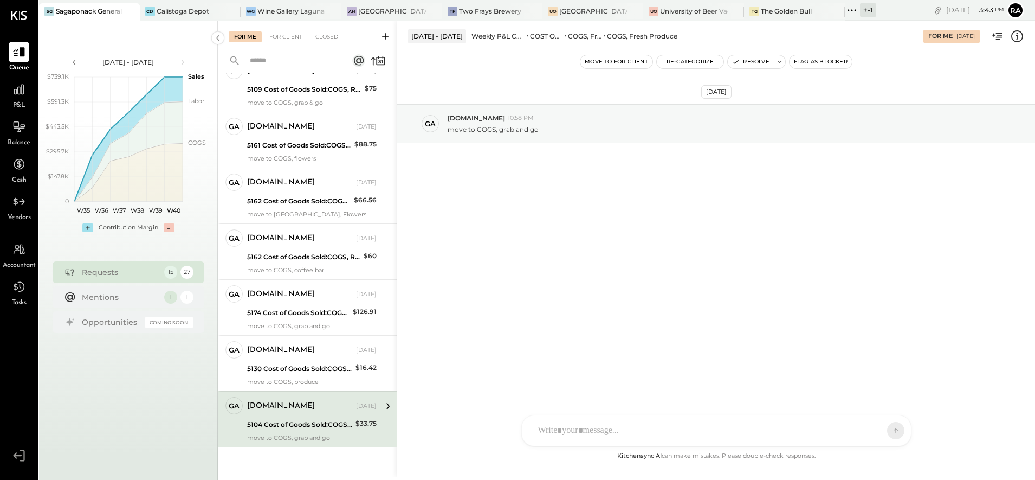
click at [1018, 38] on icon at bounding box center [1017, 36] width 14 height 14
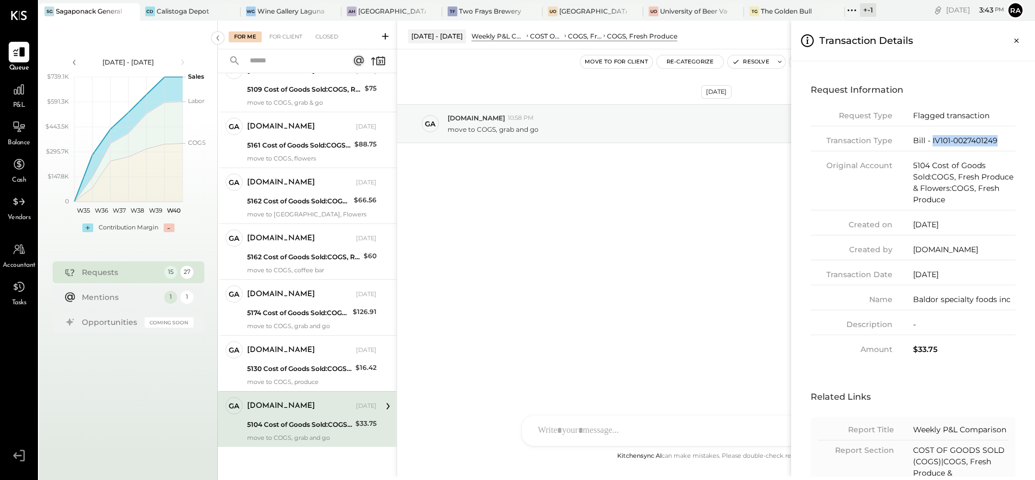
drag, startPoint x: 999, startPoint y: 141, endPoint x: 932, endPoint y: 143, distance: 66.7
click at [932, 143] on div "Bill - IV101-0027401249" at bounding box center [964, 140] width 102 height 11
copy div "IV101-0027401249"
click at [735, 60] on div "For Me For Client Closed Requests Last Week 15 ga gabby.green Owner gabby.green…" at bounding box center [626, 249] width 817 height 456
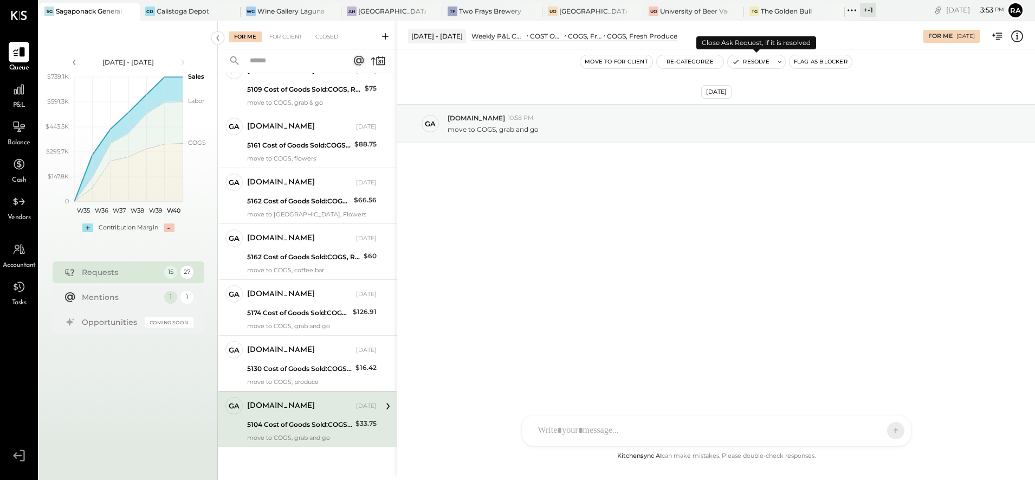
click at [740, 60] on button "Resolve" at bounding box center [751, 61] width 46 height 13
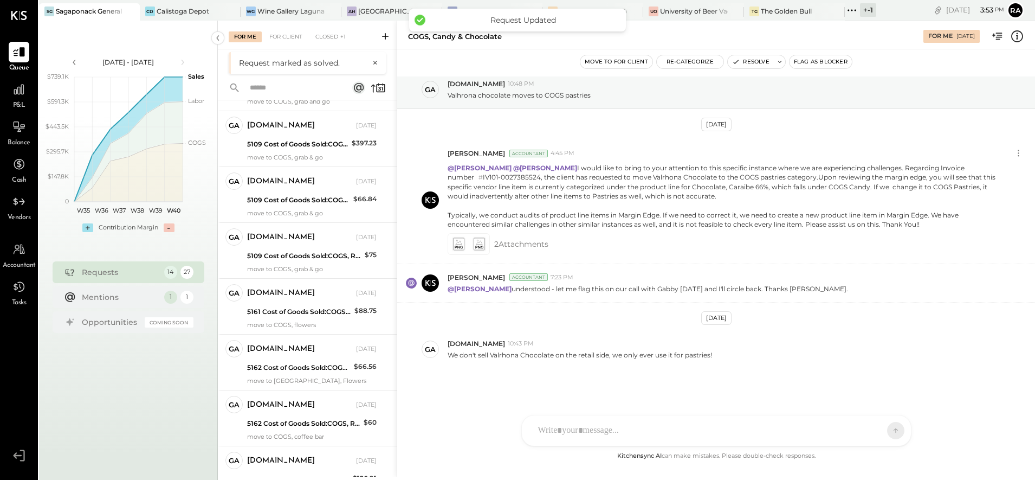
scroll to position [454, 0]
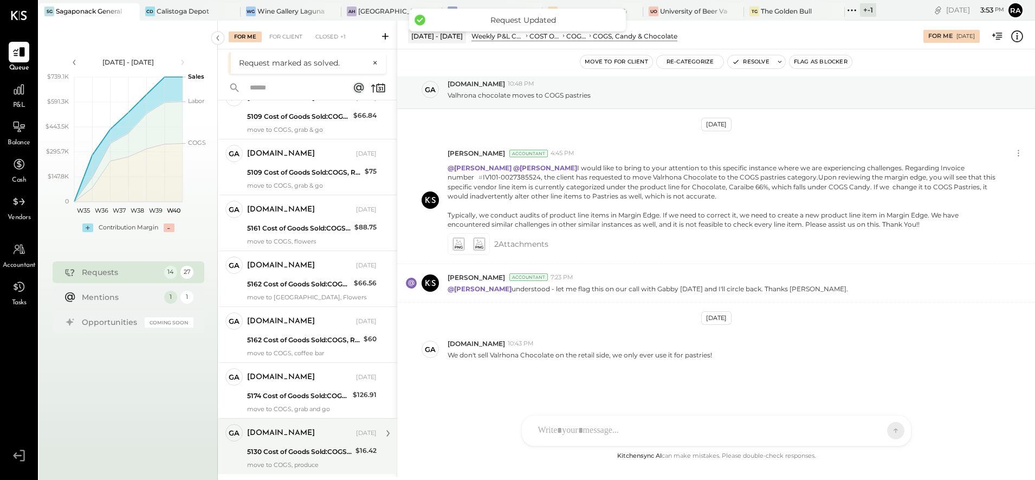
click at [302, 425] on div "gabby.green Oct 01, 2025" at bounding box center [312, 432] width 130 height 15
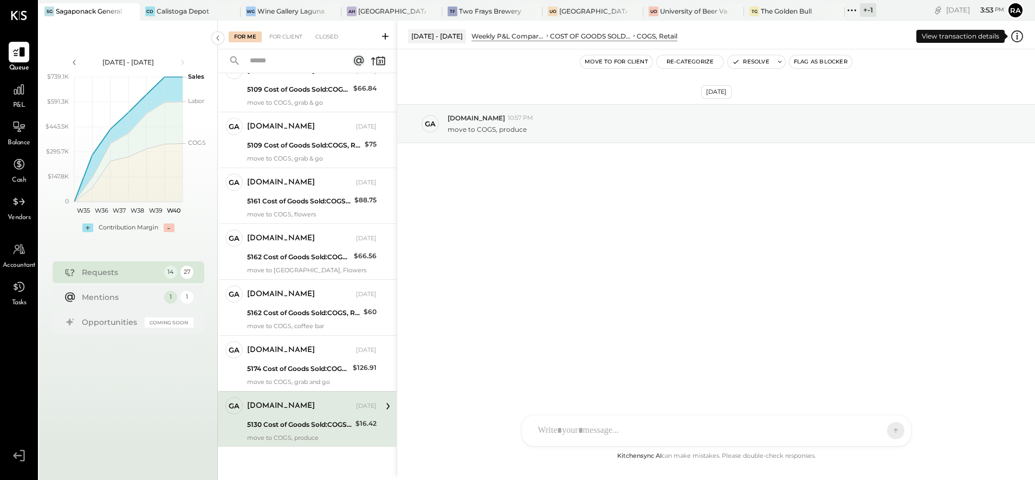
click at [1020, 36] on icon at bounding box center [1017, 36] width 14 height 14
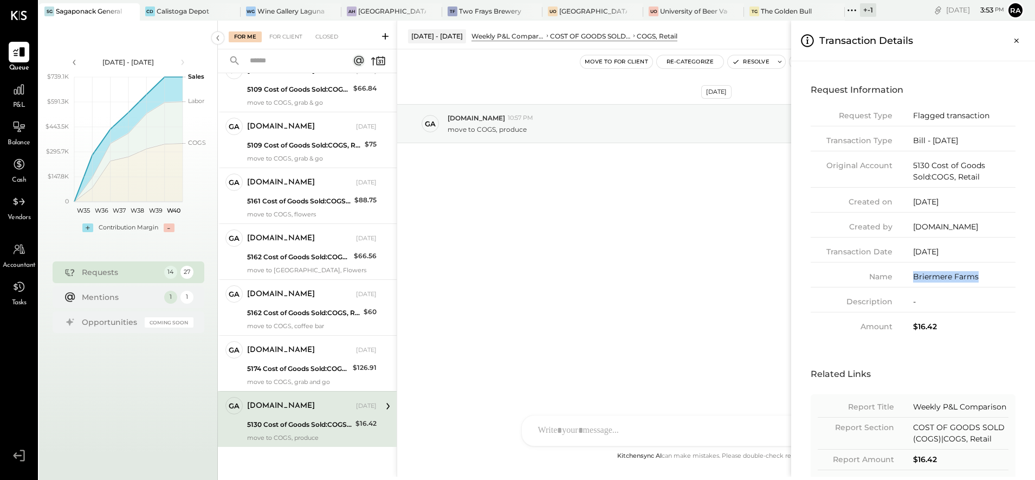
drag, startPoint x: 984, startPoint y: 276, endPoint x: 912, endPoint y: 280, distance: 72.2
click at [912, 280] on div "Name Briermere Farms" at bounding box center [913, 279] width 205 height 16
copy div "Briermere Farms"
click at [632, 427] on div "For Me For Client Closed Requests Last Week 14 ga gabby.green Owner gabby.green…" at bounding box center [626, 249] width 817 height 456
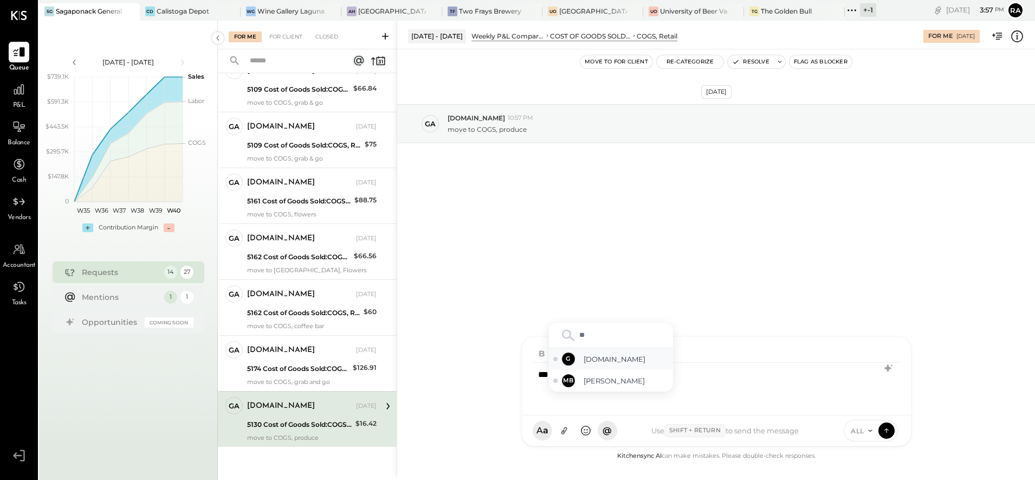
click at [604, 361] on span "[DOMAIN_NAME]" at bounding box center [626, 359] width 85 height 10
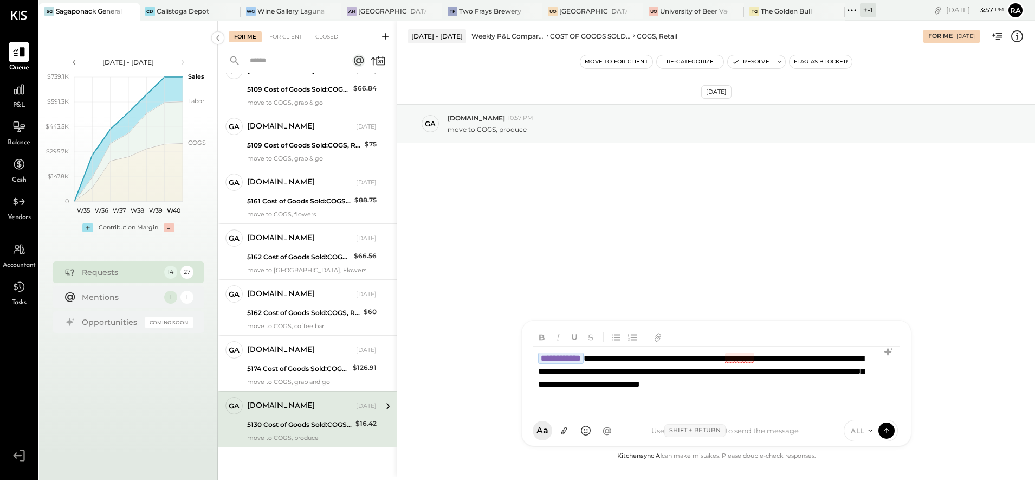
click at [744, 359] on div "**********" at bounding box center [716, 377] width 366 height 63
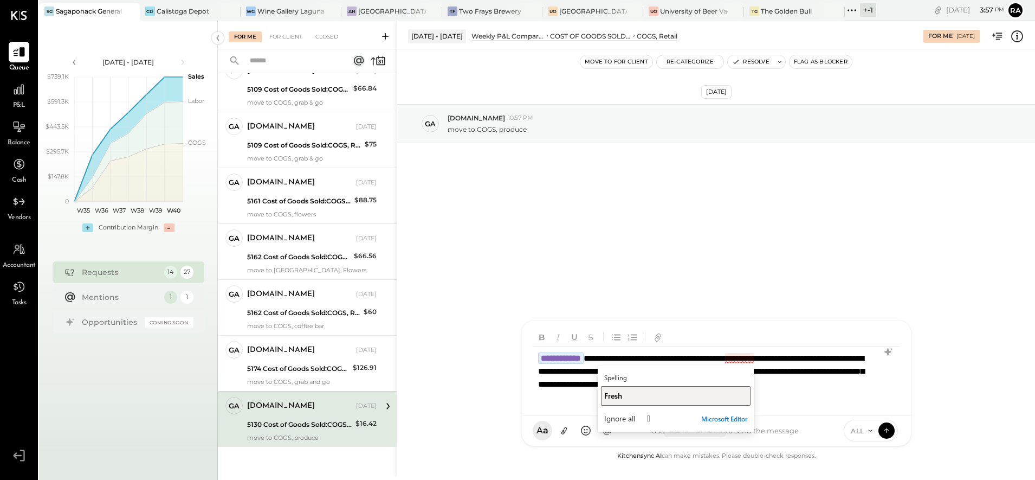
click at [624, 396] on div "Fresh" at bounding box center [675, 395] width 143 height 10
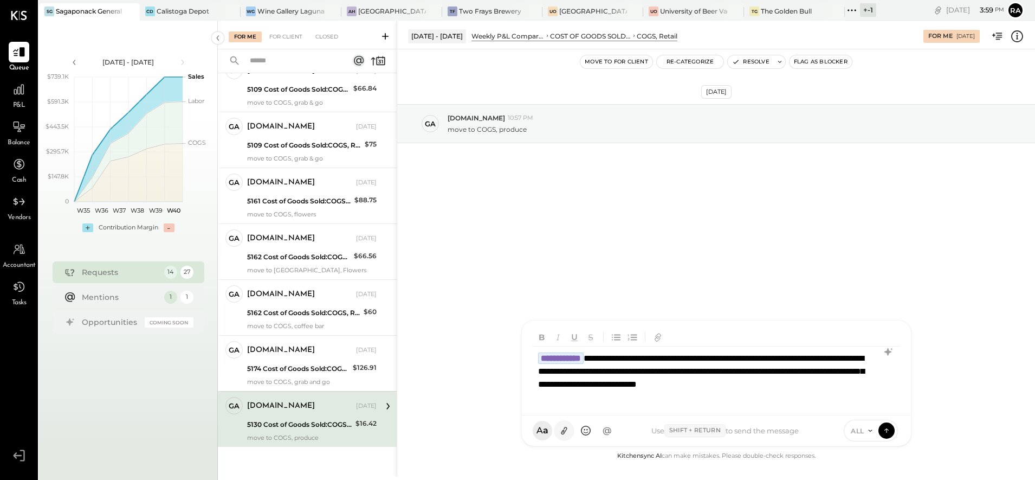
click at [559, 435] on icon at bounding box center [563, 430] width 11 height 11
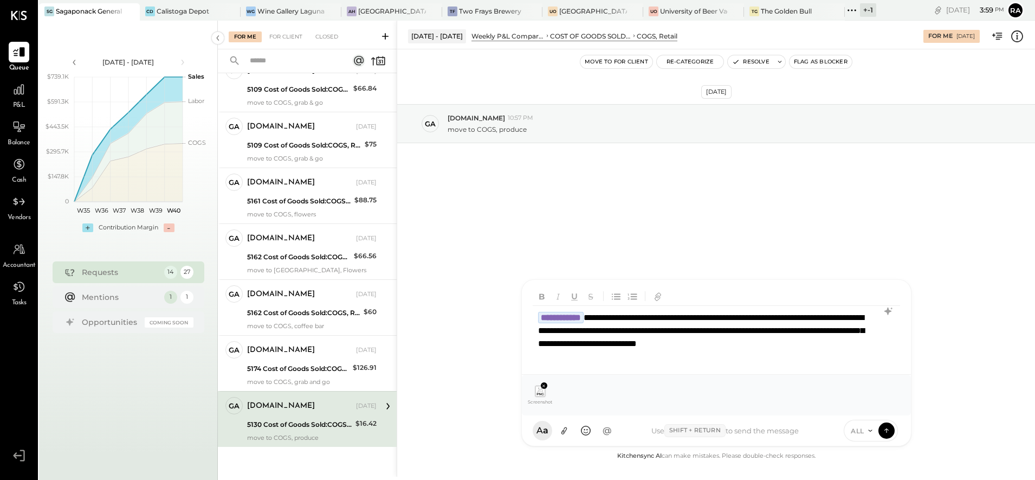
click at [587, 359] on div "**********" at bounding box center [716, 337] width 366 height 63
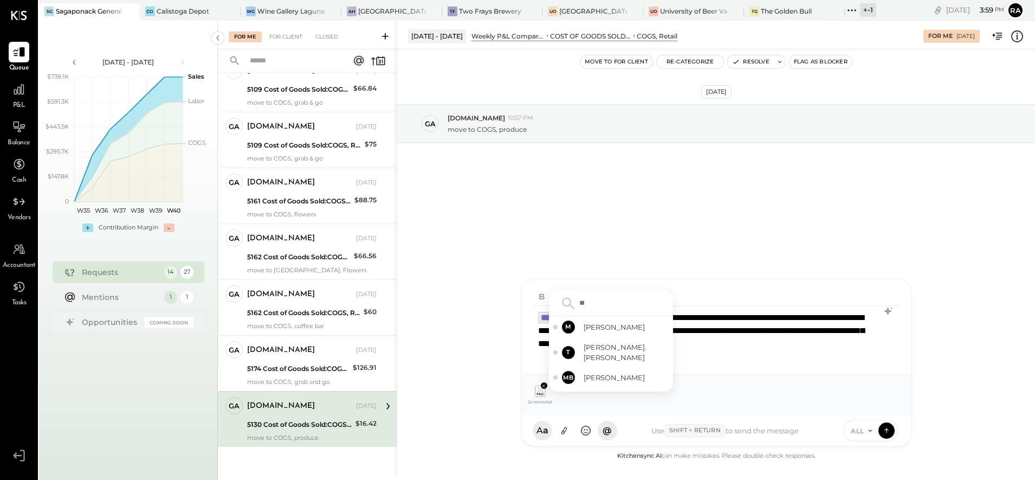
type input "***"
click at [602, 366] on span "[PERSON_NAME]" at bounding box center [626, 370] width 85 height 10
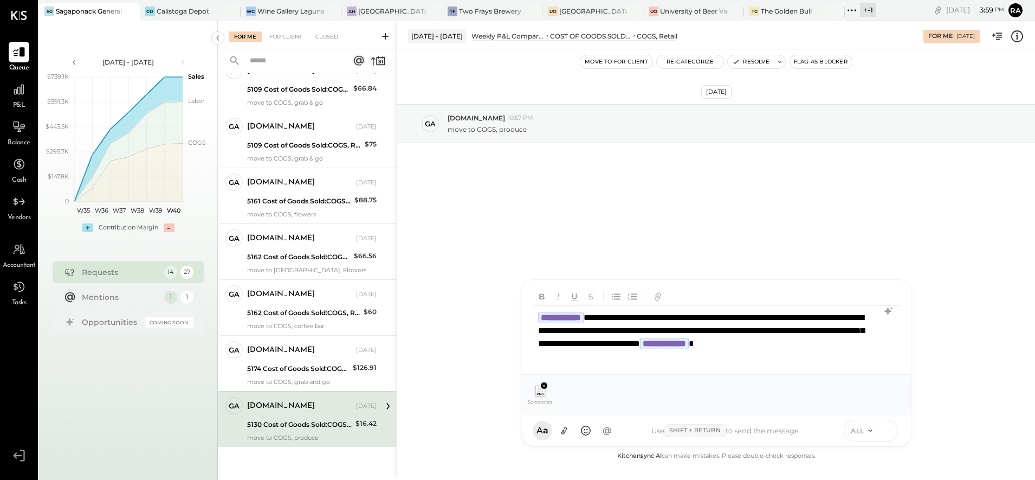
click at [887, 430] on icon at bounding box center [886, 430] width 1 height 4
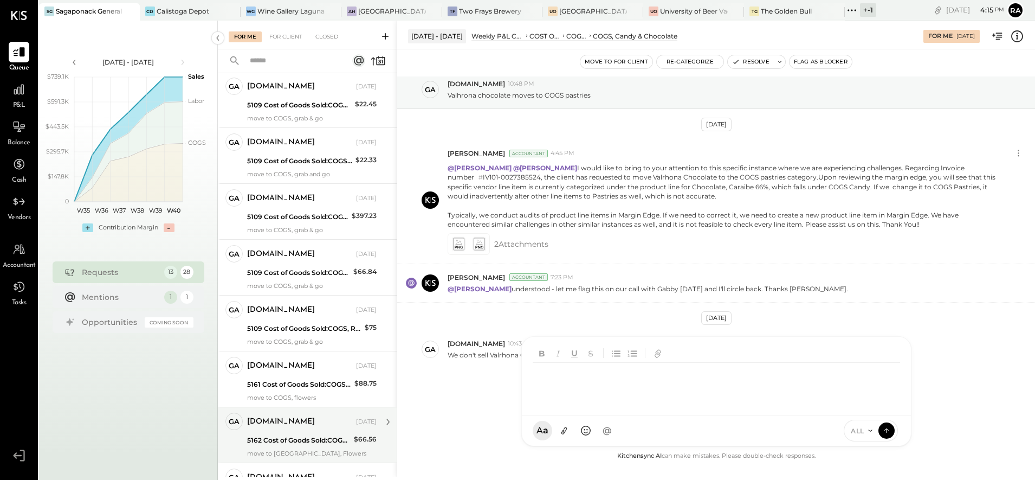
scroll to position [398, 0]
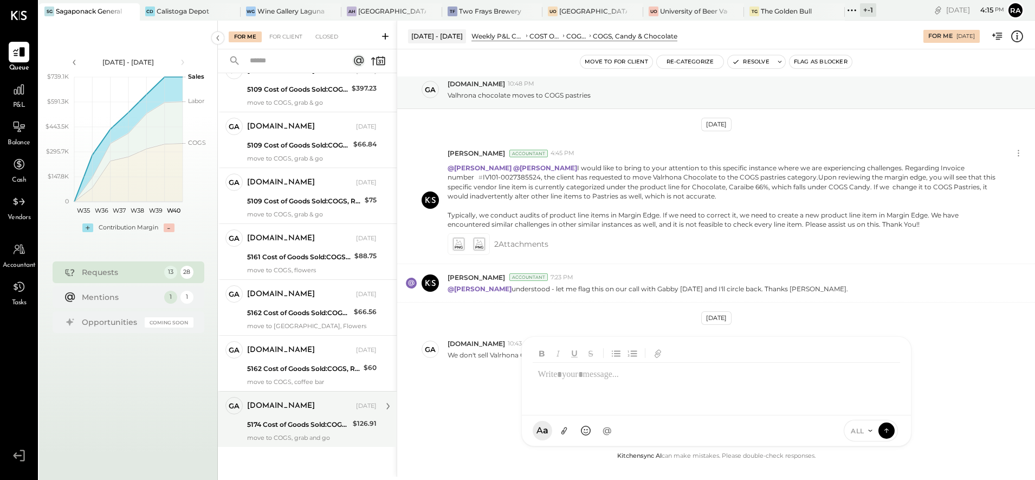
click at [281, 415] on div "gabby.green Oct 01, 2025 5174 Cost of Goods Sold:COGS, Retail & Market:COGS, Ho…" at bounding box center [312, 419] width 130 height 44
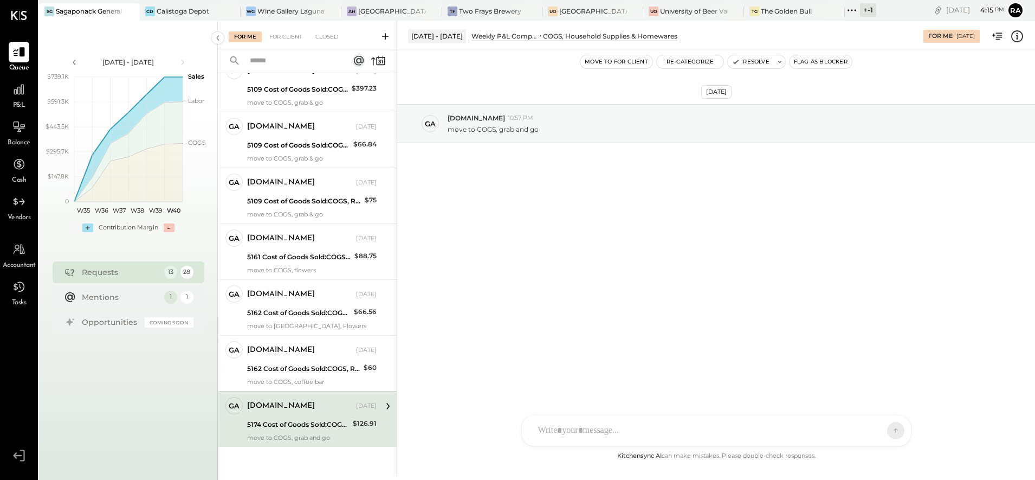
click at [1013, 36] on icon at bounding box center [1017, 36] width 14 height 14
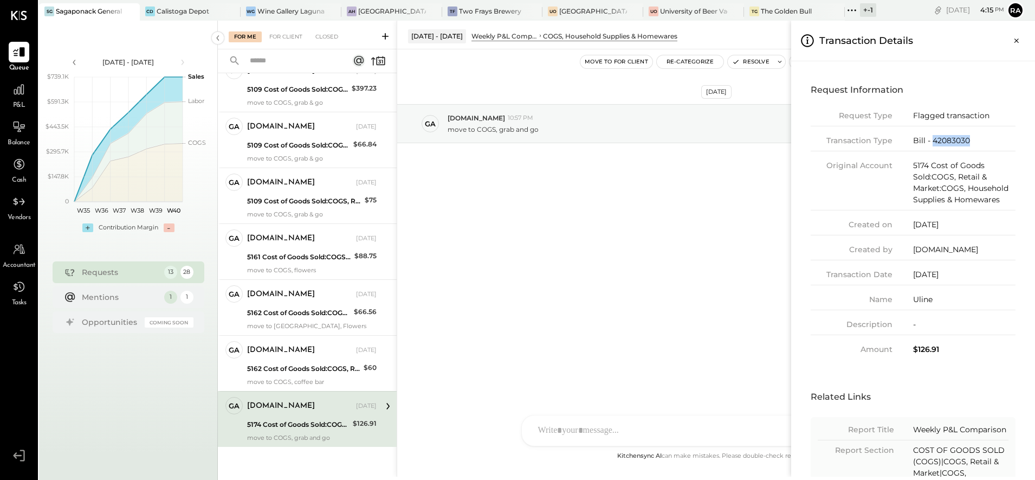
drag, startPoint x: 948, startPoint y: 140, endPoint x: 932, endPoint y: 143, distance: 16.5
click at [932, 143] on div "Bill - 42083030" at bounding box center [964, 140] width 102 height 11
copy div "42083030"
click at [855, 66] on div "Request Information Request Type Flagged transaction Transaction Type Bill - 42…" at bounding box center [913, 268] width 244 height 415
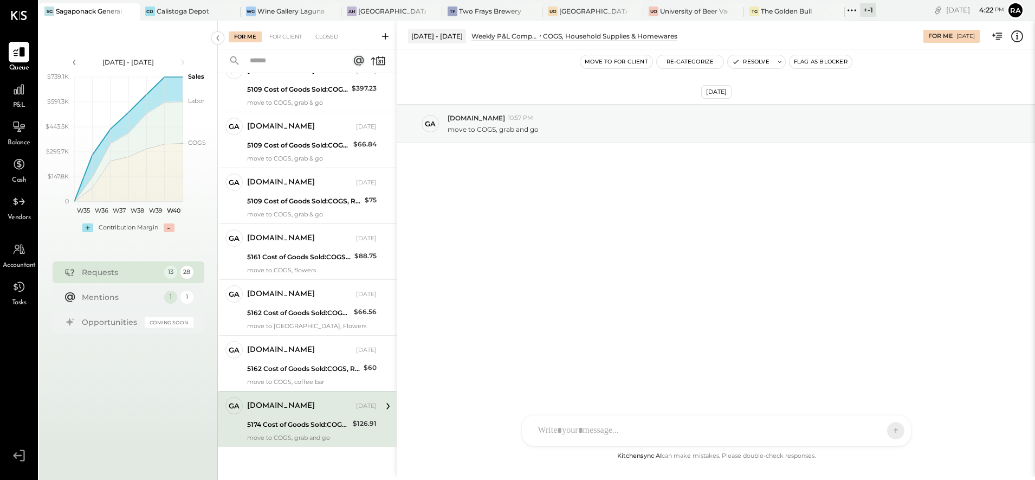
click at [746, 63] on div "For Me For Client Closed Requests Last Week 13 ga gabby.green Owner gabby.green…" at bounding box center [626, 249] width 817 height 456
click at [746, 61] on button "Resolve" at bounding box center [751, 61] width 46 height 13
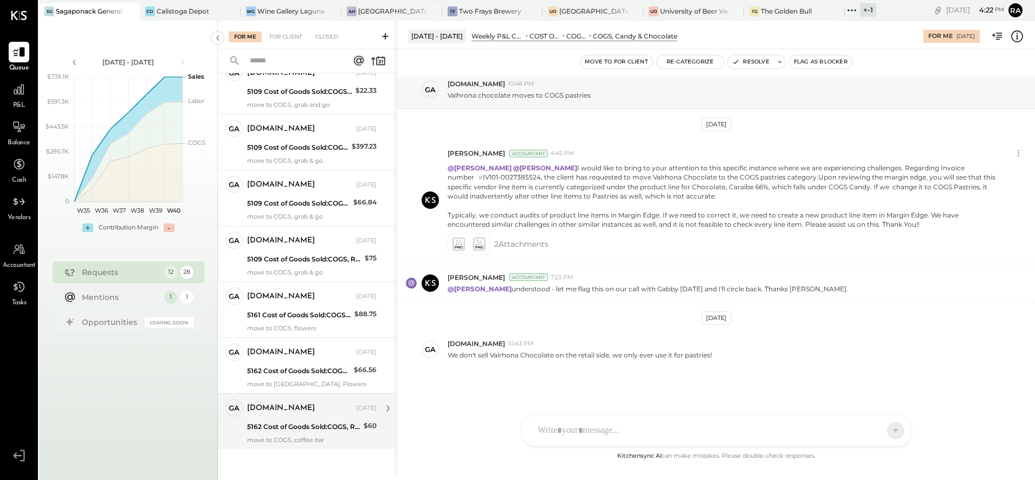
scroll to position [343, 0]
click at [306, 411] on div "[DOMAIN_NAME]" at bounding box center [300, 406] width 107 height 11
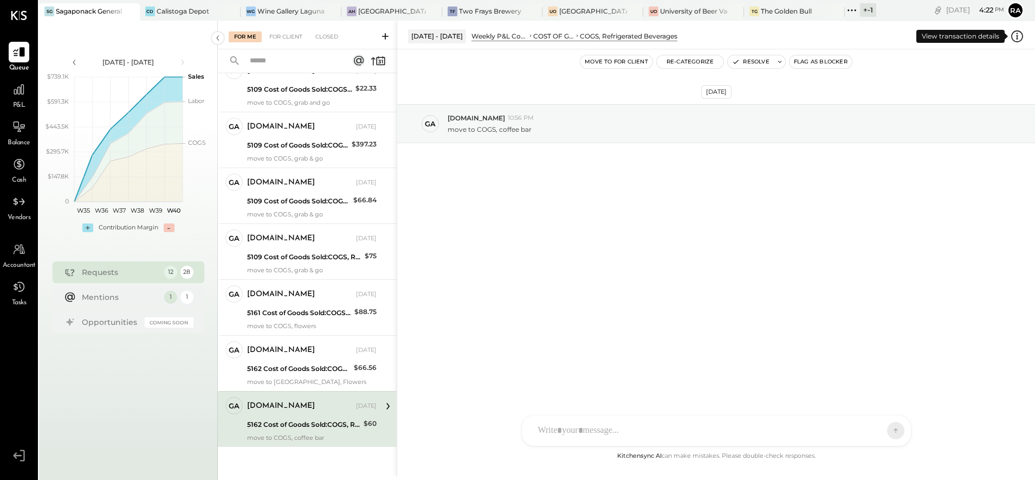
click at [1018, 34] on icon at bounding box center [1017, 36] width 14 height 14
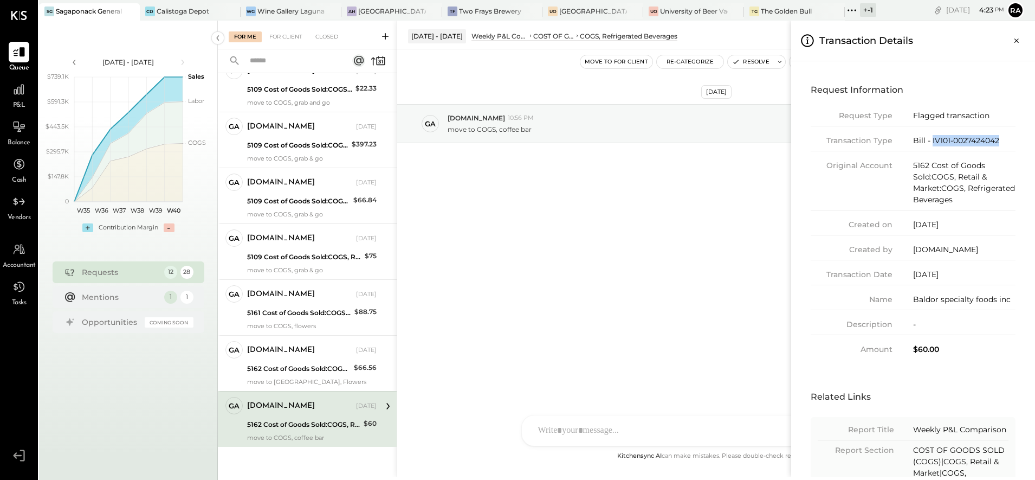
drag, startPoint x: 1013, startPoint y: 143, endPoint x: 931, endPoint y: 148, distance: 82.0
click at [931, 148] on div "Transaction Type Bill - IV101-0027424042" at bounding box center [913, 143] width 205 height 16
copy div "IV101-0027424042"
click at [745, 62] on div "For Me For Client Closed Requests Last Week 12 ga gabby.green Owner gabby.green…" at bounding box center [626, 249] width 817 height 456
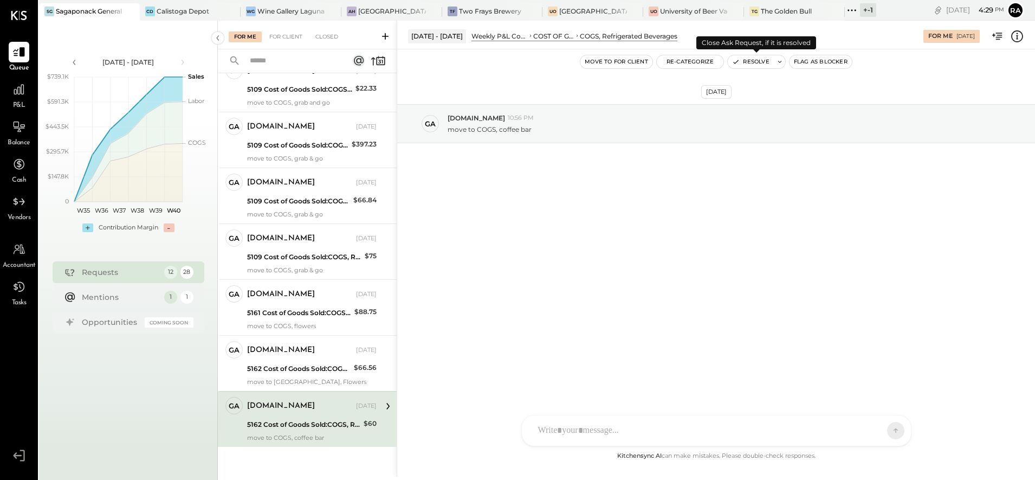
click at [743, 63] on button "Resolve" at bounding box center [751, 61] width 46 height 13
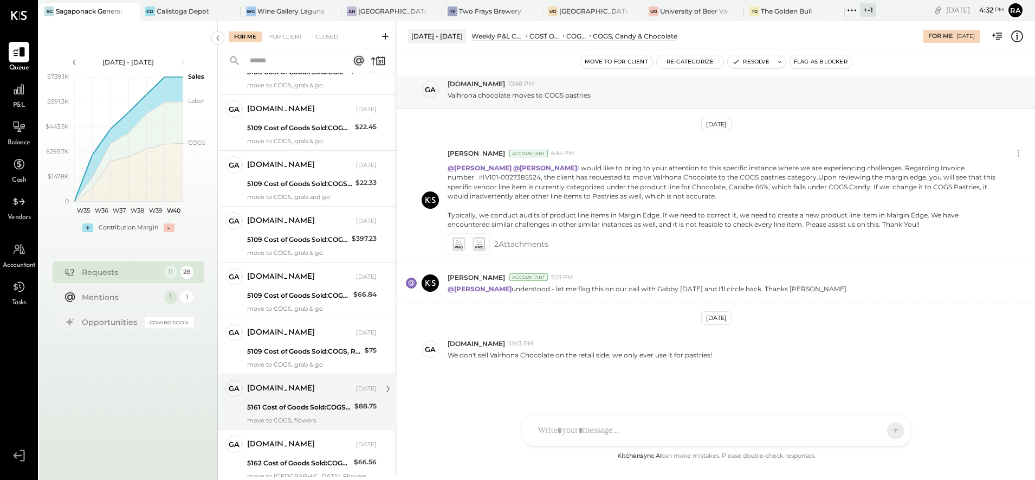
scroll to position [287, 0]
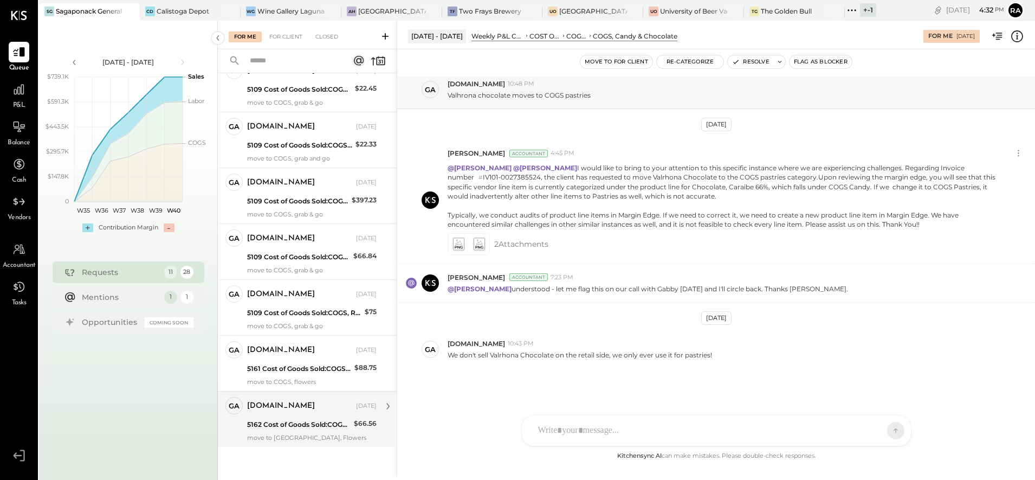
click at [303, 415] on div "gabby.green Oct 01, 2025" at bounding box center [312, 406] width 130 height 18
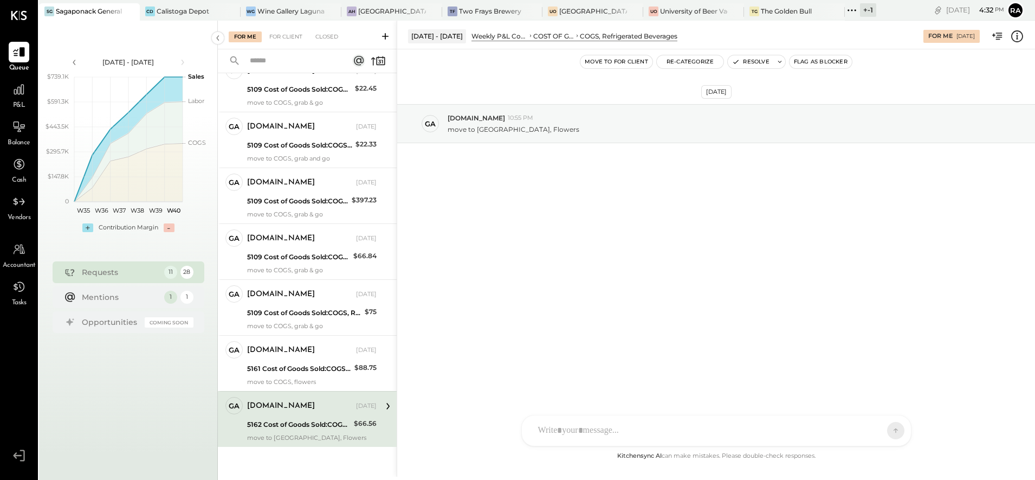
click at [1015, 34] on icon at bounding box center [1017, 36] width 14 height 14
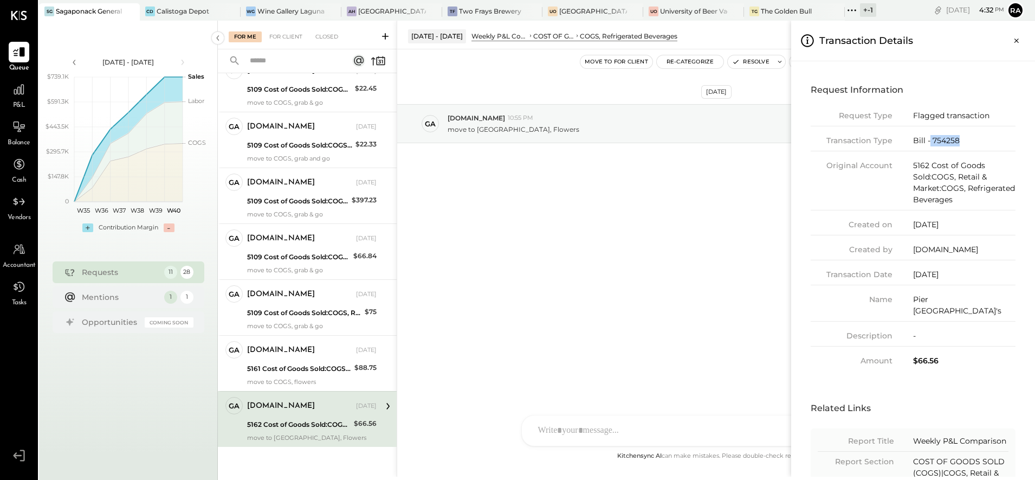
drag, startPoint x: 970, startPoint y: 143, endPoint x: 929, endPoint y: 148, distance: 40.5
click at [929, 148] on div "Transaction Type Bill - 754258" at bounding box center [913, 143] width 205 height 16
click at [746, 63] on div "For Me For Client Closed Requests Last Week 11 ga gabby.green Owner gabby.green…" at bounding box center [626, 249] width 817 height 456
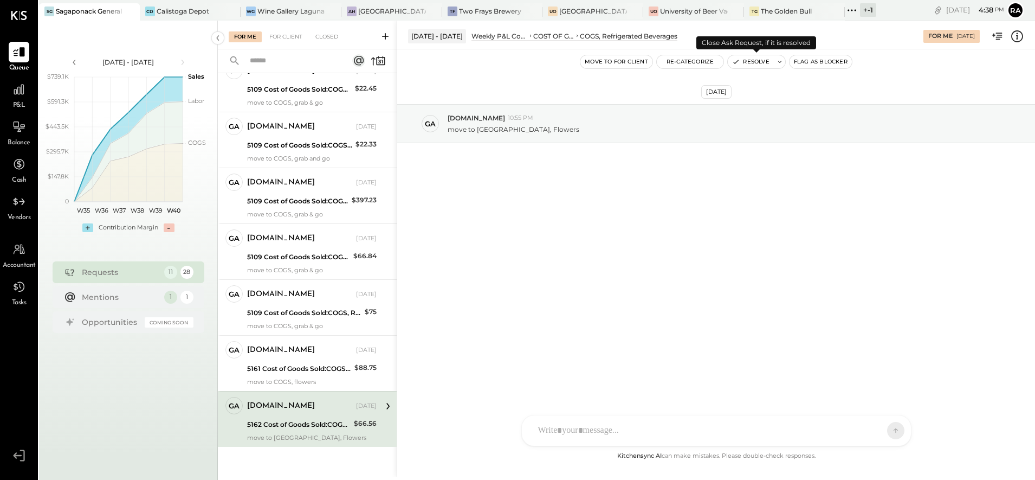
click at [751, 65] on button "Resolve" at bounding box center [751, 61] width 46 height 13
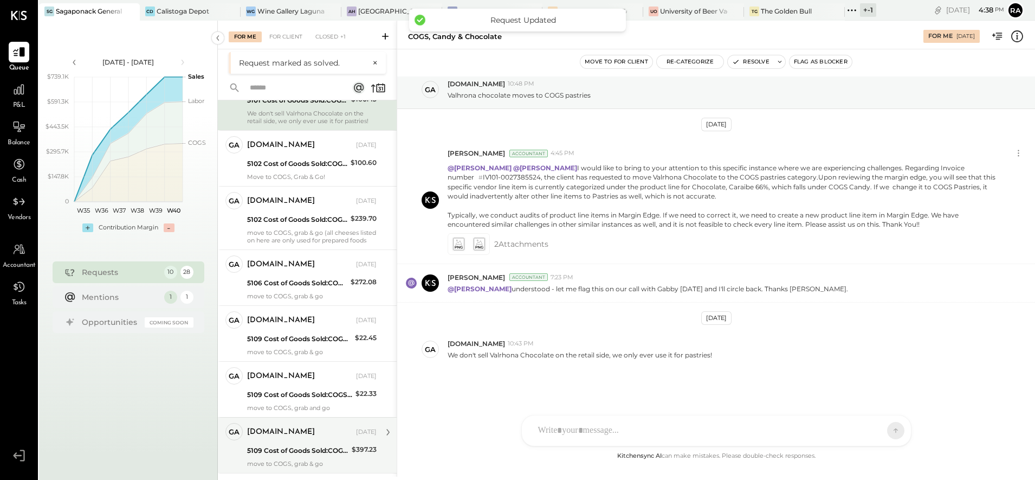
scroll to position [231, 0]
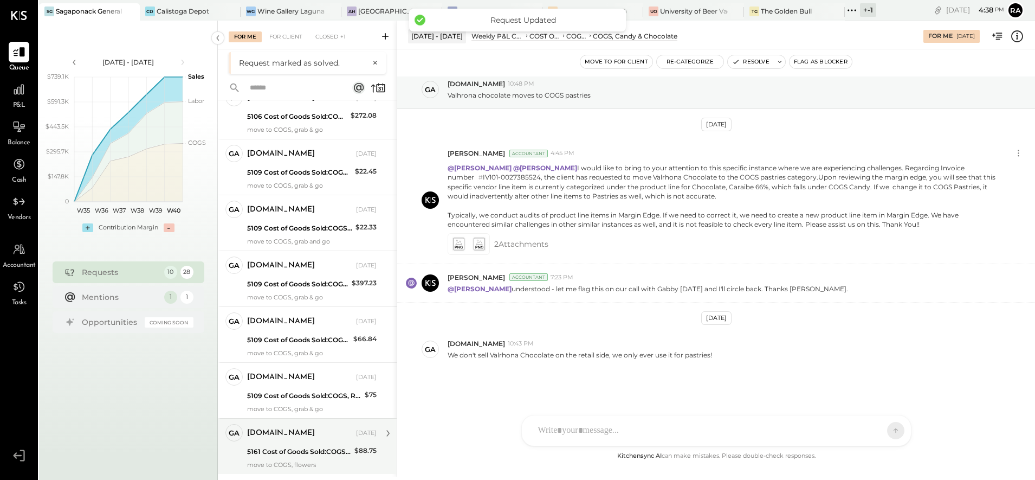
click at [312, 441] on div "gabby.green Oct 01, 2025" at bounding box center [312, 433] width 130 height 18
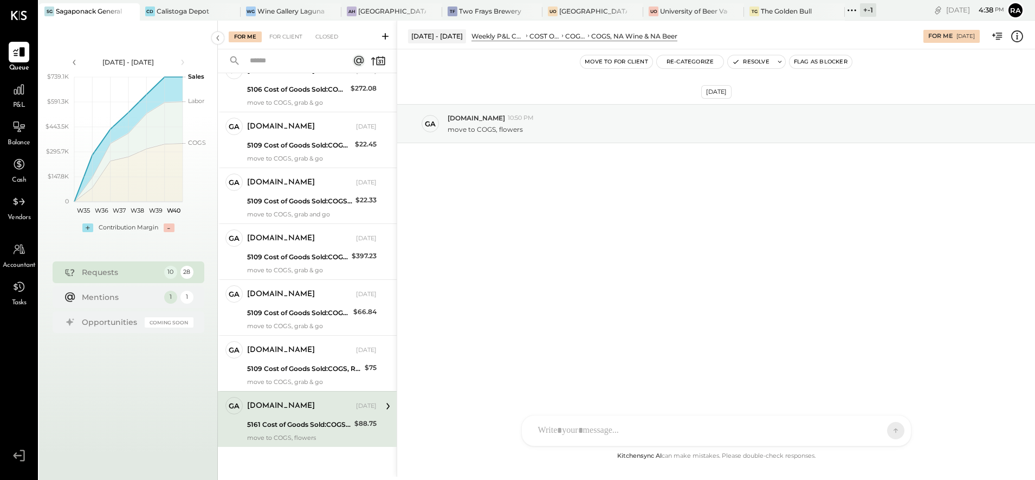
click at [1017, 34] on icon at bounding box center [1018, 36] width 2 height 7
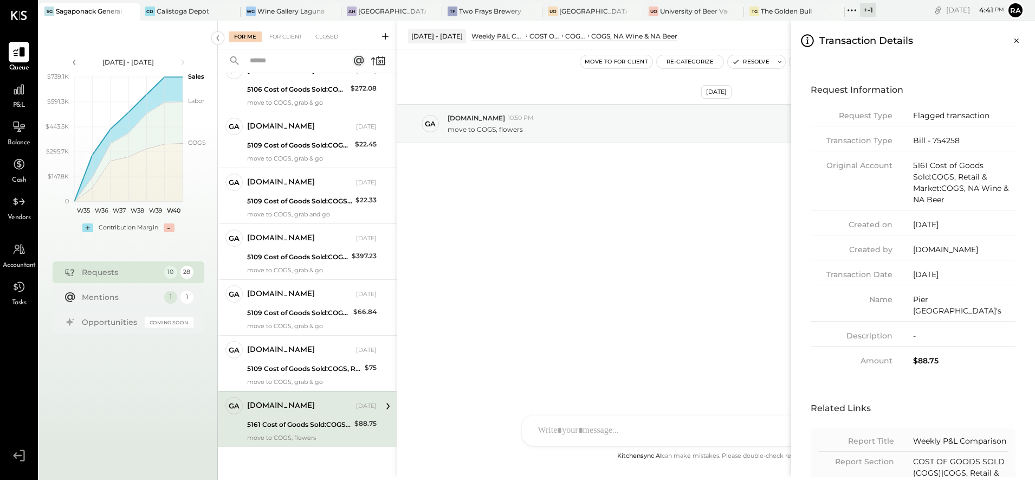
click at [738, 62] on div "For Me For Client Closed Requests Last Week 10 ga gabby.green Owner gabby.green…" at bounding box center [626, 249] width 817 height 456
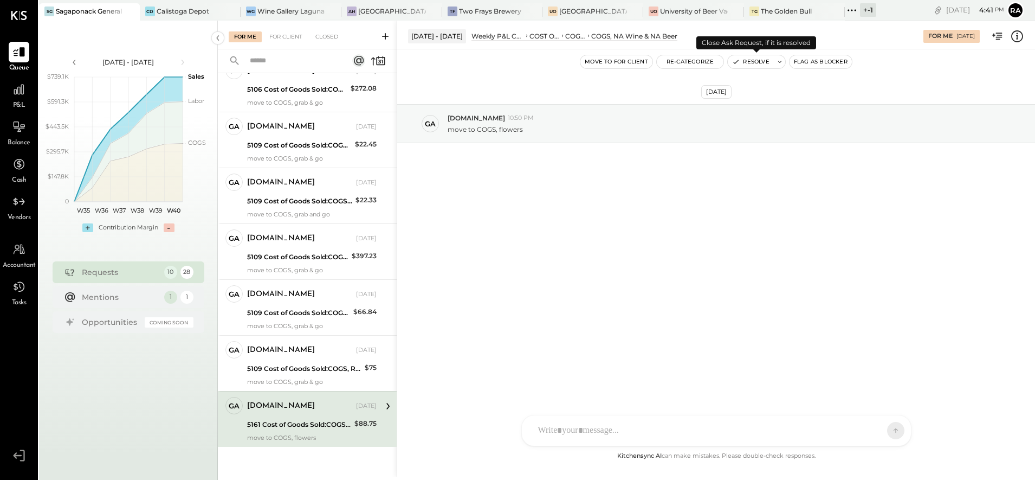
click at [750, 62] on button "Resolve" at bounding box center [751, 61] width 46 height 13
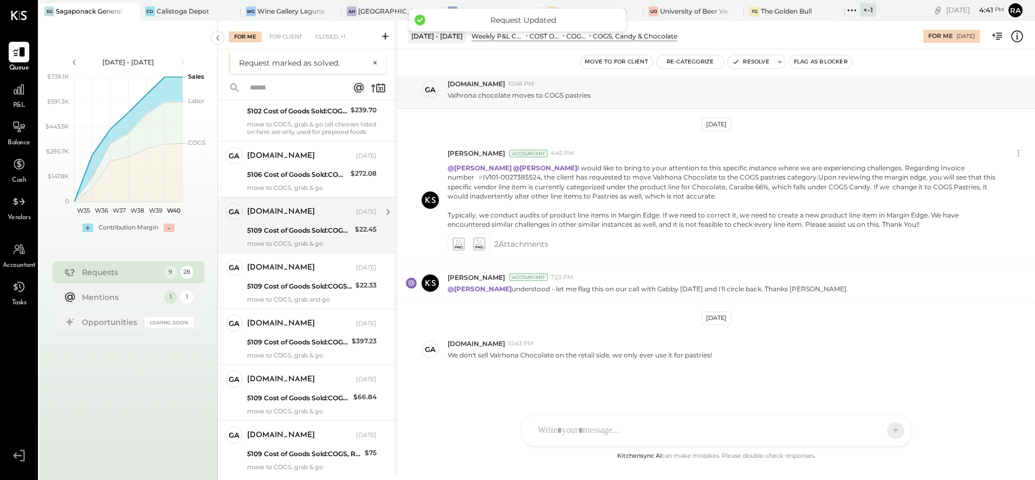
scroll to position [175, 0]
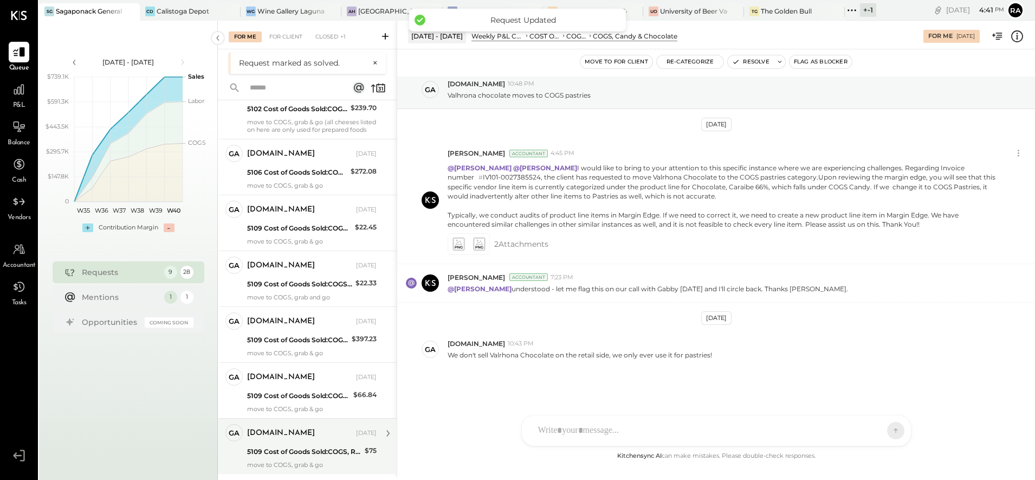
click at [300, 449] on div "5109 Cost of Goods Sold:COGS, Retail & Market:COGS, Pantry" at bounding box center [304, 451] width 114 height 11
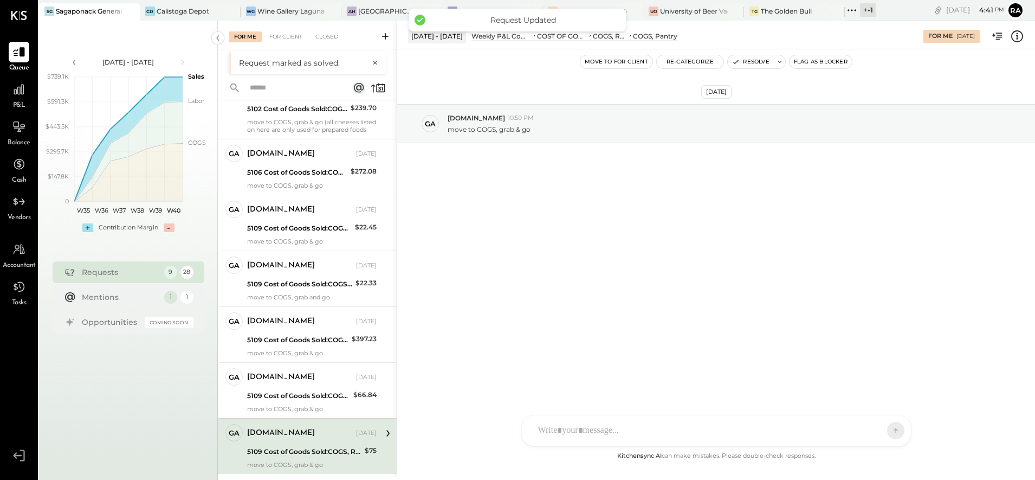
click at [1022, 37] on icon at bounding box center [1017, 36] width 14 height 14
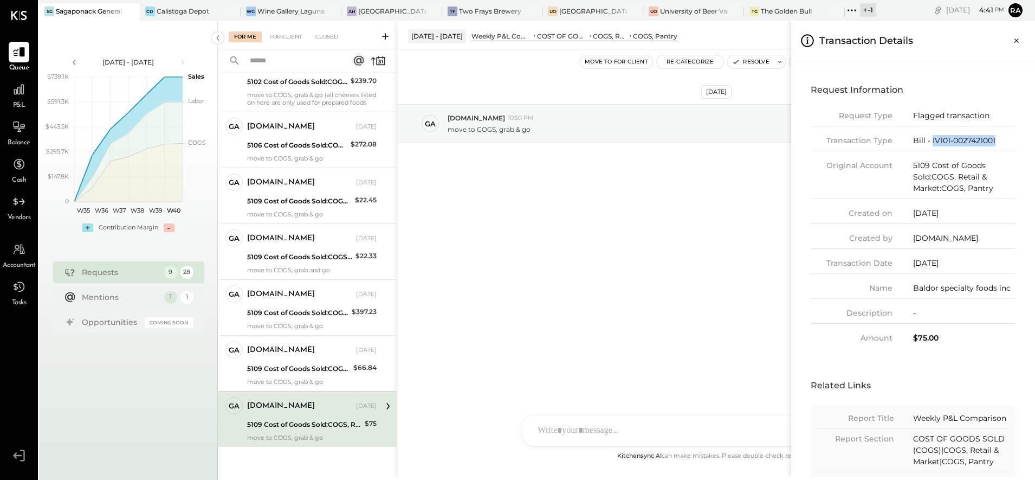
drag, startPoint x: 1002, startPoint y: 138, endPoint x: 932, endPoint y: 140, distance: 70.5
click at [932, 140] on div "Bill - IV101-0027421001" at bounding box center [964, 140] width 102 height 11
click at [751, 64] on div "For Me For Client Closed Requests Last Week 9 ga gabby.green Owner gabby.green …" at bounding box center [626, 249] width 817 height 456
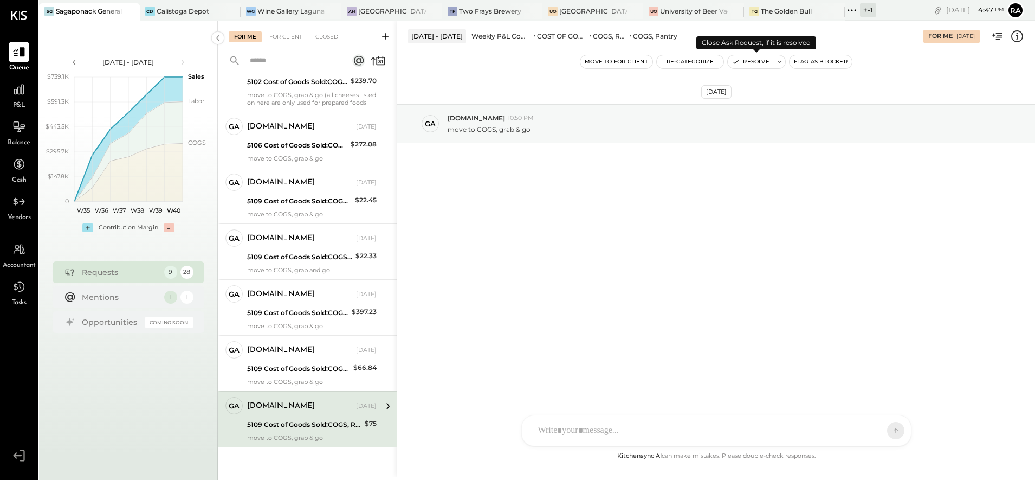
click at [751, 64] on button "Resolve" at bounding box center [751, 61] width 46 height 13
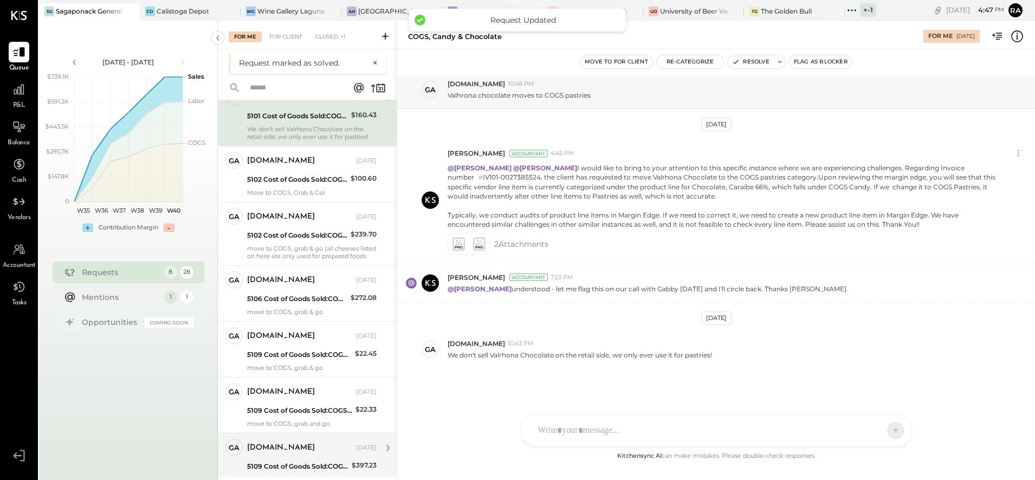
scroll to position [119, 0]
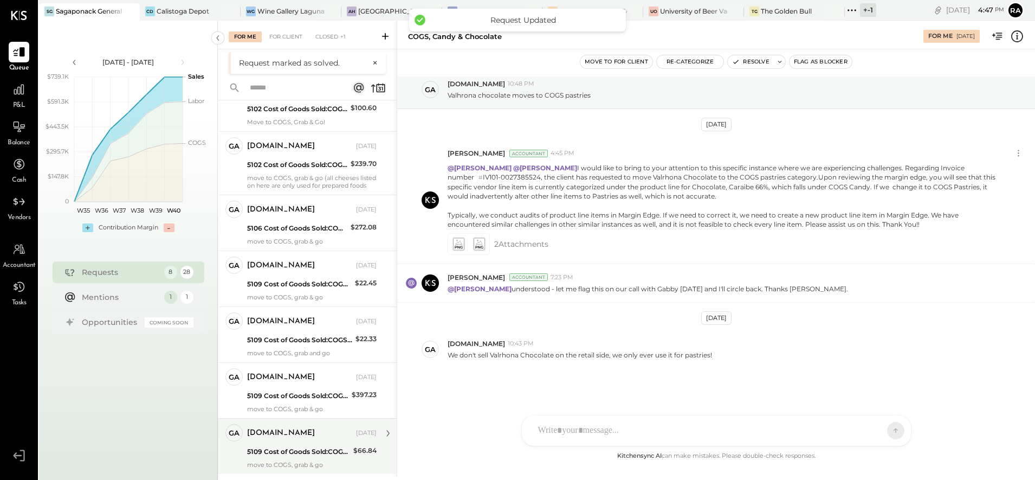
click at [301, 436] on div "[DOMAIN_NAME]" at bounding box center [300, 433] width 107 height 11
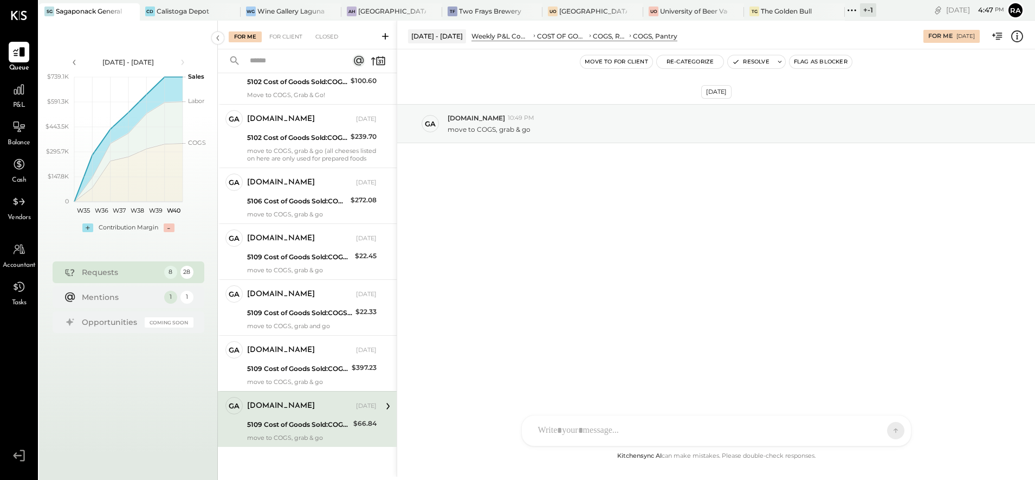
click at [1015, 36] on icon at bounding box center [1017, 36] width 14 height 14
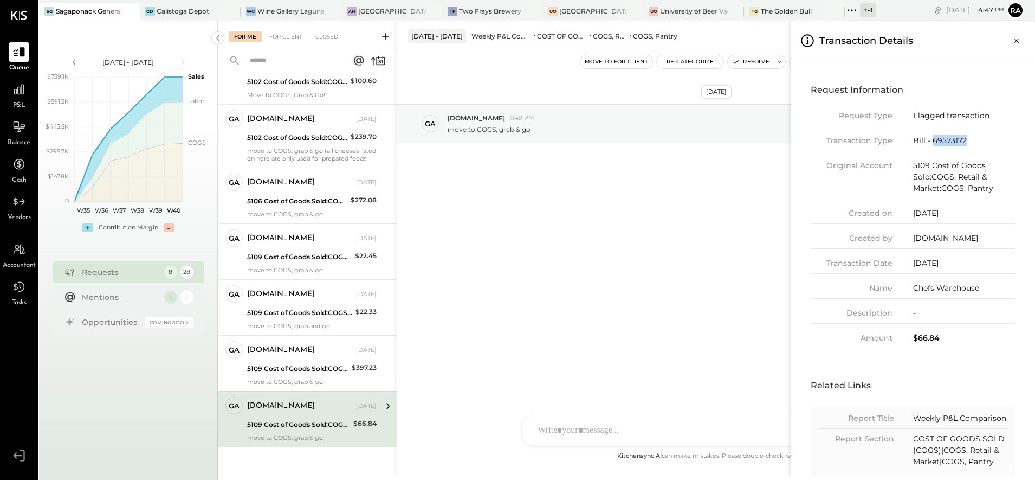
drag, startPoint x: 973, startPoint y: 140, endPoint x: 931, endPoint y: 144, distance: 42.4
click at [931, 144] on div "Bill - 69573172" at bounding box center [964, 140] width 102 height 11
click at [743, 64] on div "For Me For Client Closed Requests Last Week 8 ga gabby.green Owner gabby.green …" at bounding box center [626, 249] width 817 height 456
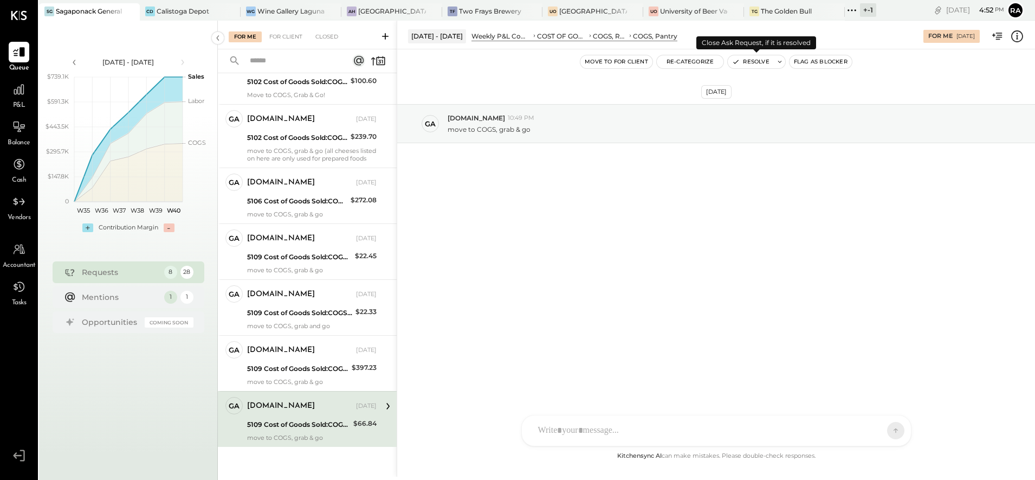
click at [743, 64] on button "Resolve" at bounding box center [751, 61] width 46 height 13
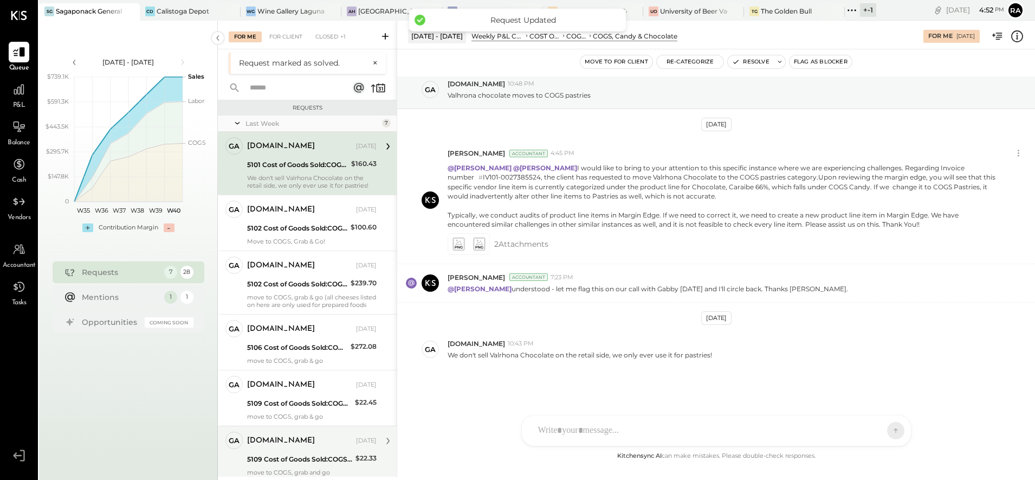
scroll to position [63, 0]
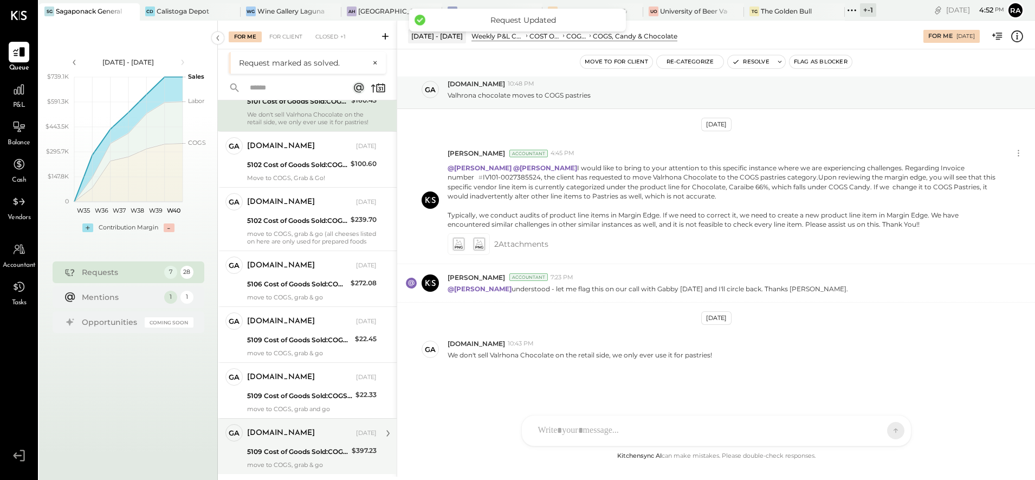
click at [302, 434] on div "[DOMAIN_NAME]" at bounding box center [300, 433] width 107 height 11
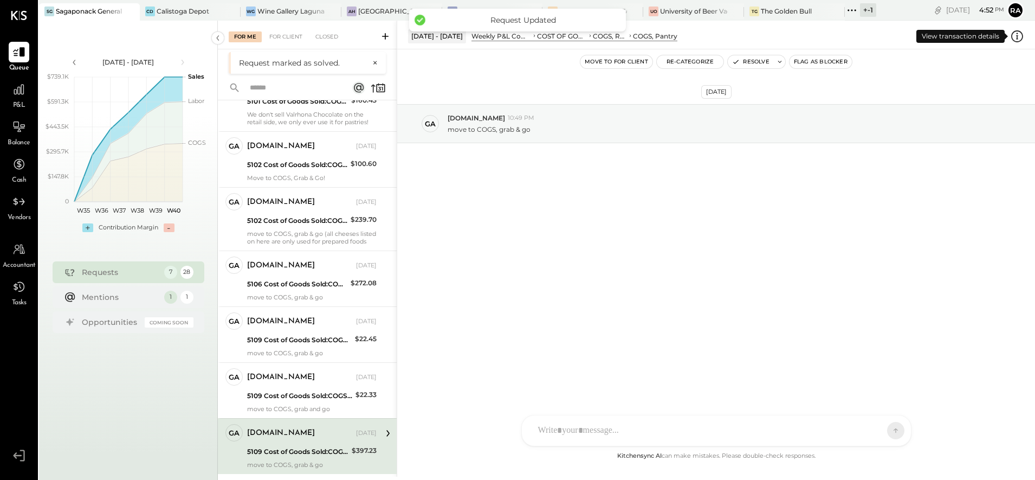
click at [1016, 36] on icon at bounding box center [1017, 36] width 14 height 14
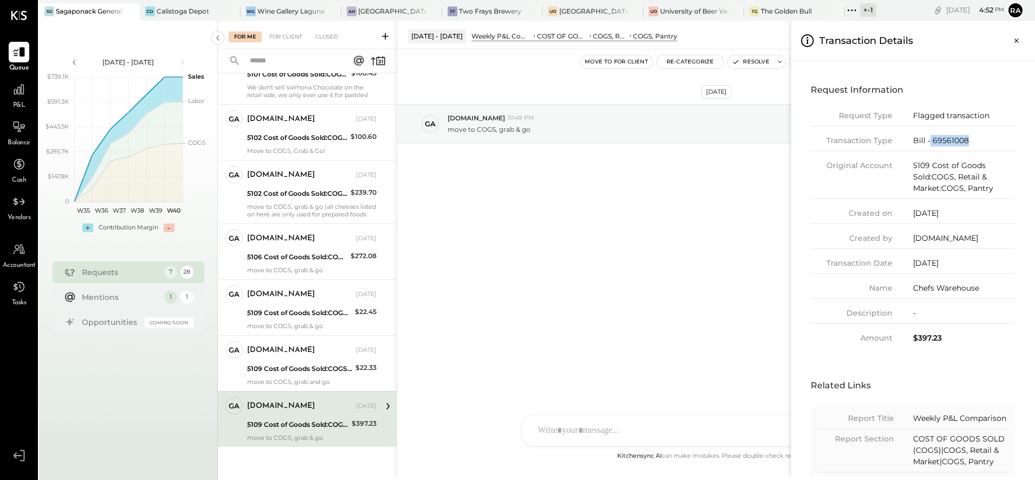
drag, startPoint x: 970, startPoint y: 140, endPoint x: 929, endPoint y: 140, distance: 40.1
click at [929, 140] on div "Bill - 69561008" at bounding box center [964, 140] width 102 height 11
click at [978, 143] on div "Bill - 69561008" at bounding box center [964, 140] width 102 height 11
click at [972, 141] on div "Bill - 69561008" at bounding box center [964, 140] width 102 height 11
drag, startPoint x: 973, startPoint y: 139, endPoint x: 932, endPoint y: 143, distance: 40.9
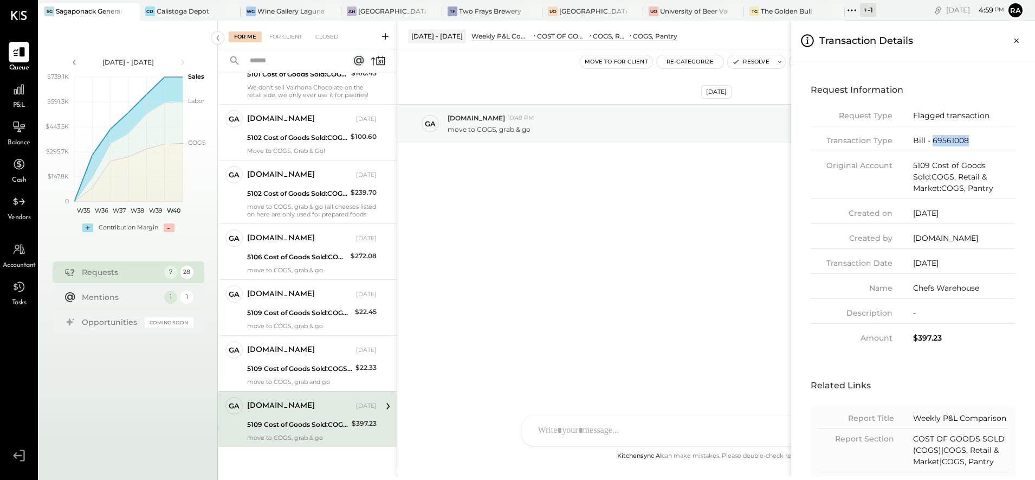
click at [932, 143] on div "Bill - 69561008" at bounding box center [964, 140] width 102 height 11
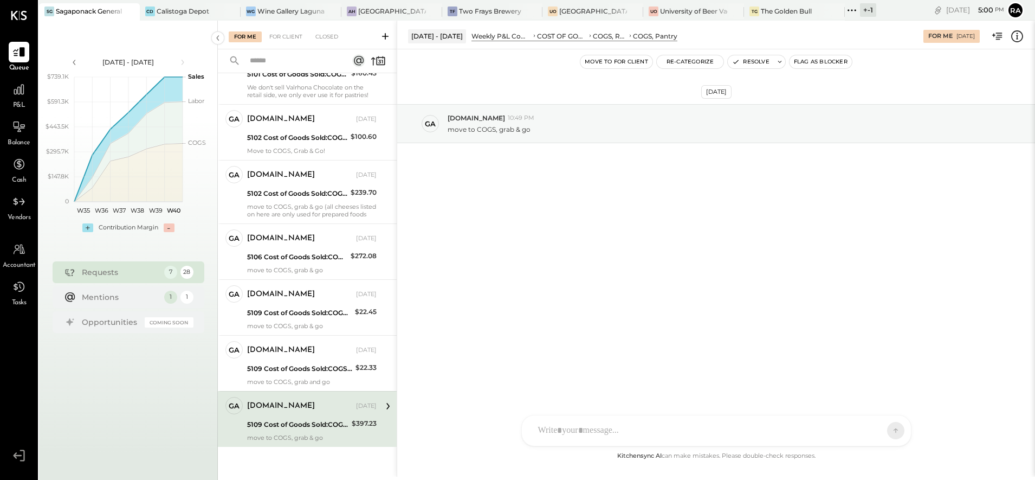
click at [750, 59] on div "For Me For Client Closed Requests Last Week 7 ga gabby.green Owner gabby.green …" at bounding box center [626, 249] width 817 height 456
click at [746, 61] on button "Resolve" at bounding box center [751, 61] width 46 height 13
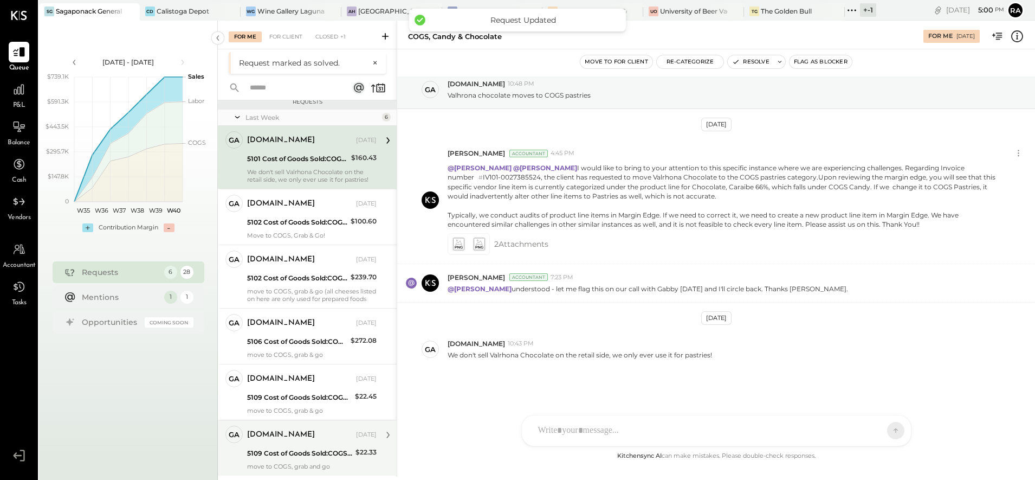
scroll to position [8, 0]
click at [303, 445] on div "5109 Cost of Goods Sold:COGS, Retail & Market:COGS, Pantry" at bounding box center [299, 451] width 105 height 13
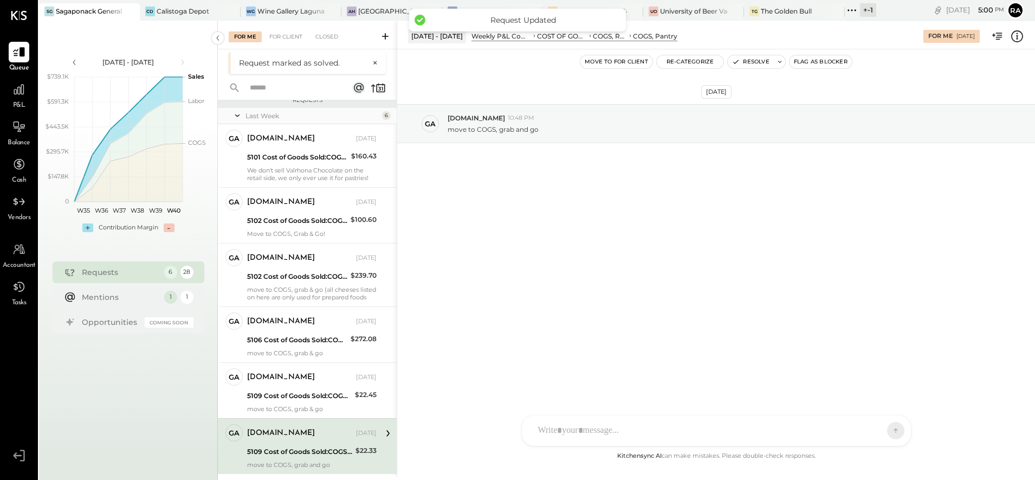
click at [1016, 36] on icon at bounding box center [1017, 36] width 14 height 14
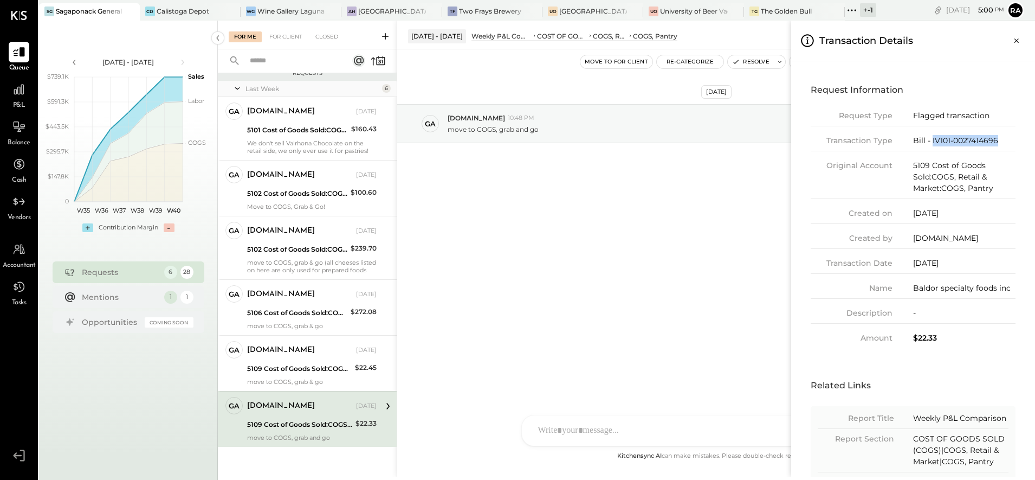
drag, startPoint x: 973, startPoint y: 138, endPoint x: 931, endPoint y: 139, distance: 42.3
click at [931, 139] on div "Bill - IV101-0027414696" at bounding box center [964, 140] width 102 height 11
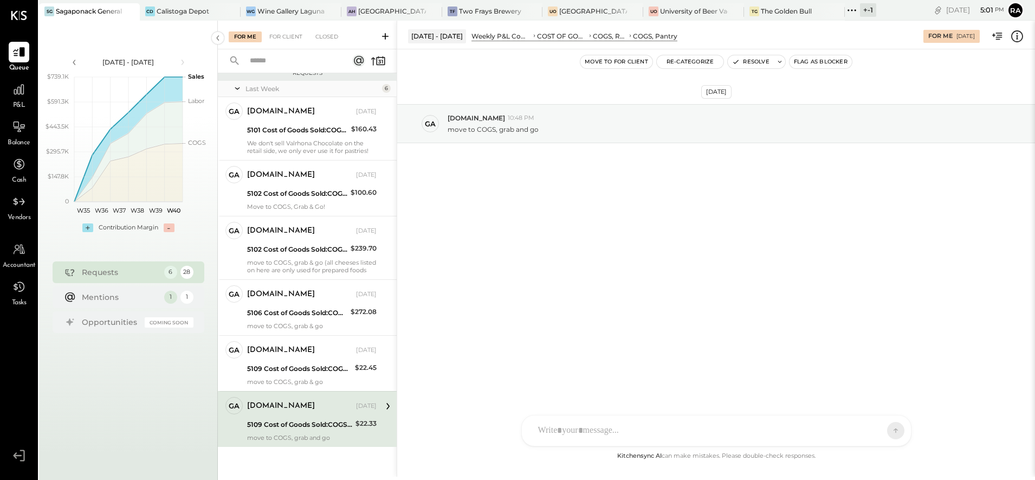
click at [754, 255] on div "For Me For Client Closed Requests Last Week 6 ga gabby.green Owner gabby.green …" at bounding box center [626, 249] width 817 height 456
click at [1019, 34] on icon at bounding box center [1017, 36] width 14 height 14
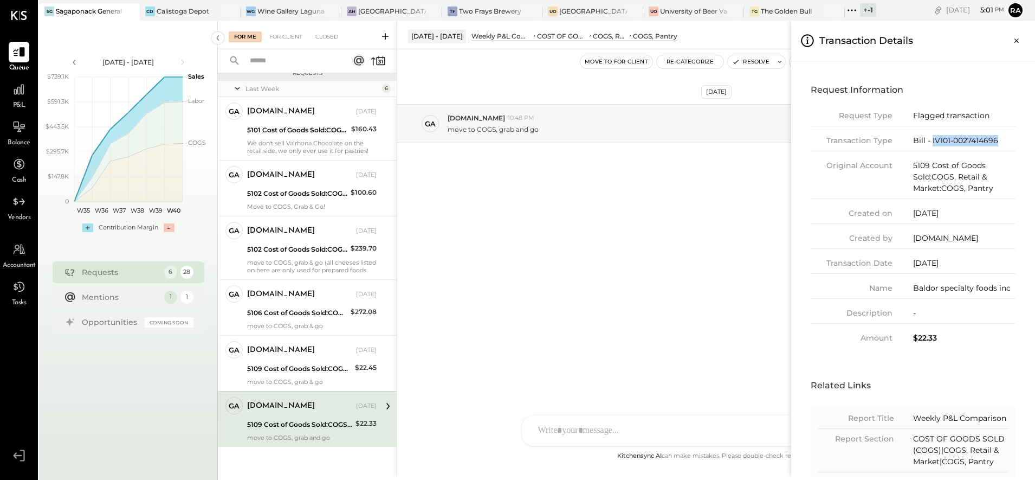
drag, startPoint x: 1004, startPoint y: 141, endPoint x: 931, endPoint y: 141, distance: 73.7
click at [931, 141] on div "Bill - IV101-0027414696" at bounding box center [964, 140] width 102 height 11
click at [754, 62] on div "For Me For Client Closed Requests Last Week 6 ga gabby.green Owner gabby.green …" at bounding box center [626, 249] width 817 height 456
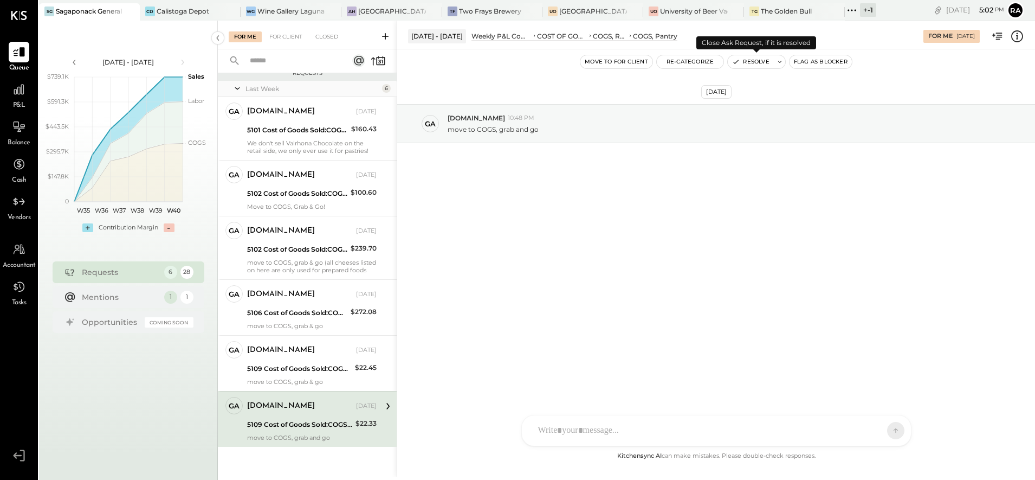
click at [754, 62] on button "Resolve" at bounding box center [751, 61] width 46 height 13
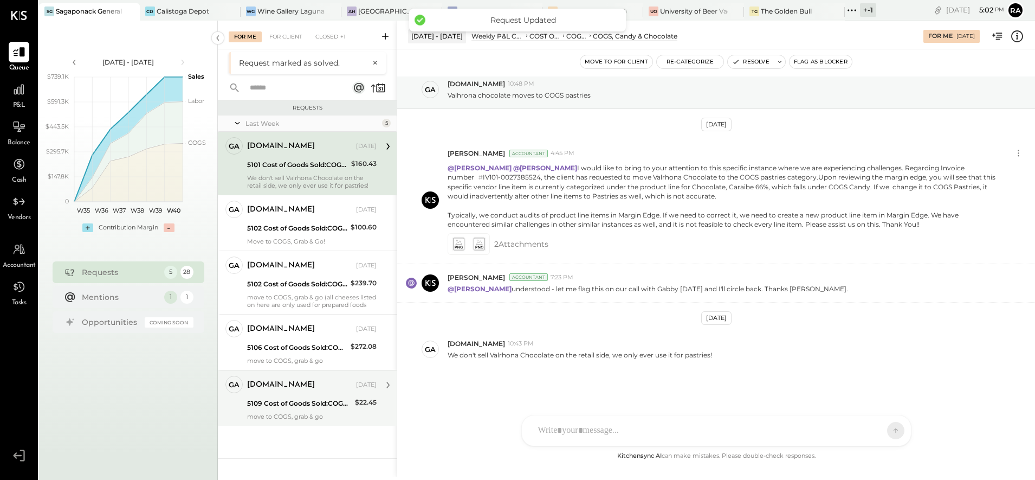
click at [307, 397] on div "5109 Cost of Goods Sold:COGS, Retail & Market:COGS, Pantry" at bounding box center [299, 403] width 105 height 13
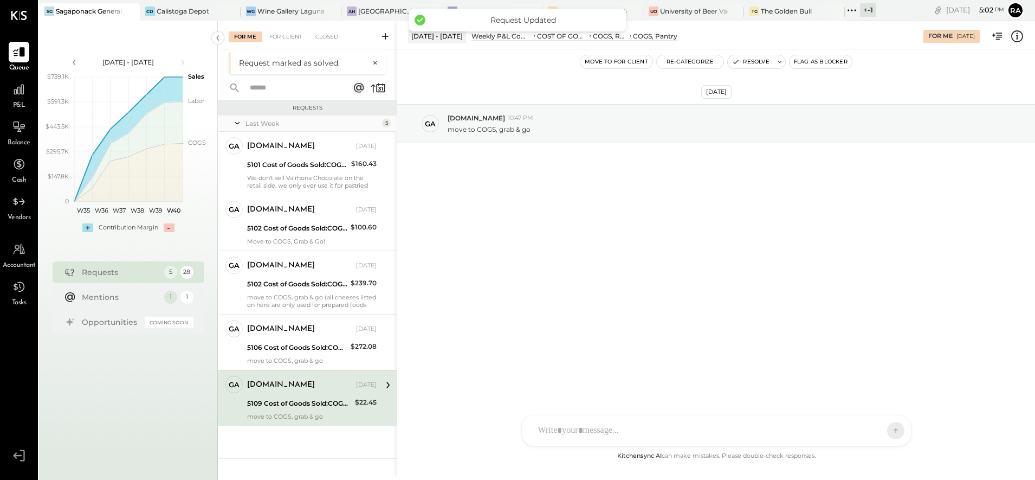
click at [1016, 33] on icon at bounding box center [1017, 36] width 14 height 14
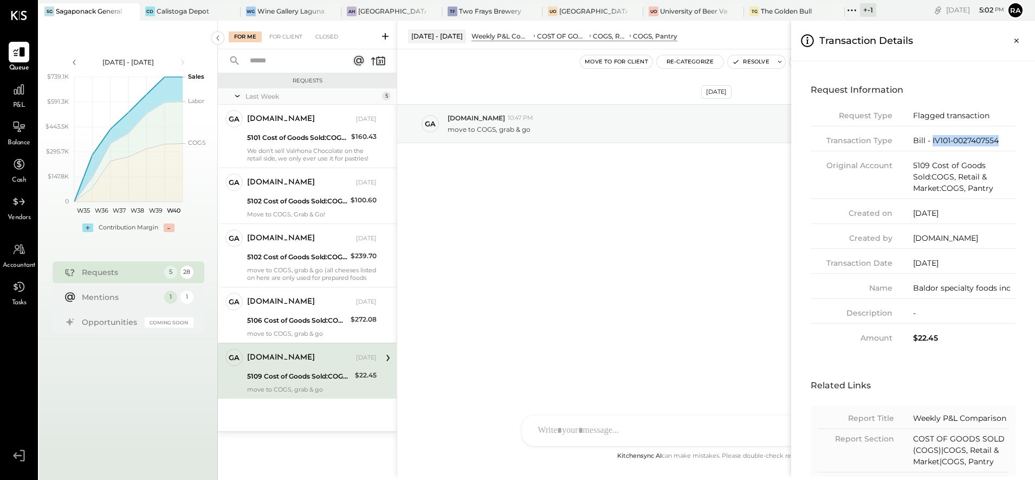
drag, startPoint x: 1010, startPoint y: 139, endPoint x: 931, endPoint y: 137, distance: 79.2
click at [931, 137] on div "Bill - IV101-0027407554" at bounding box center [964, 140] width 102 height 11
click at [1011, 144] on div "Bill - IV101-0027407554" at bounding box center [964, 140] width 102 height 11
drag, startPoint x: 963, startPoint y: 139, endPoint x: 932, endPoint y: 140, distance: 30.9
click at [932, 140] on div "Bill - IV101-0027407554" at bounding box center [964, 140] width 102 height 11
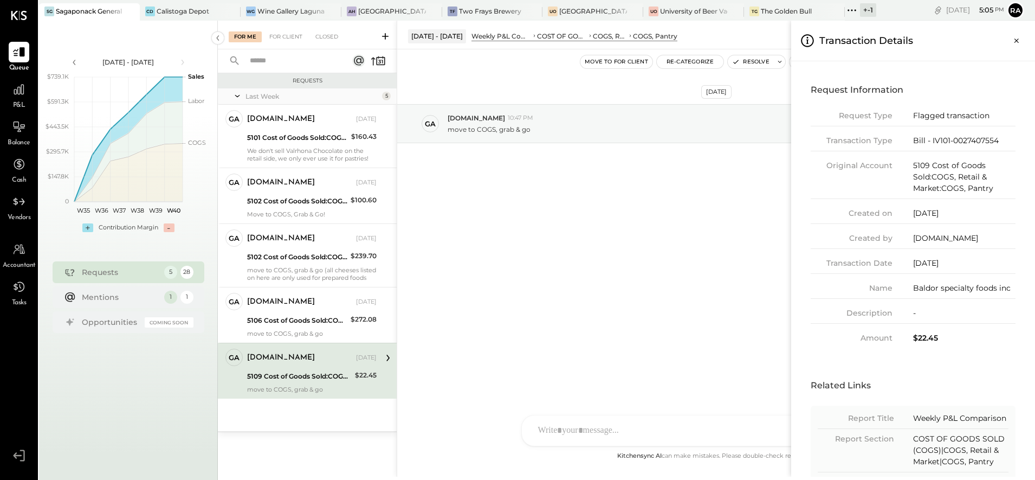
click at [744, 63] on div "For Me For Client Closed Requests Last Week 5 ga gabby.green Owner gabby.green …" at bounding box center [626, 249] width 817 height 456
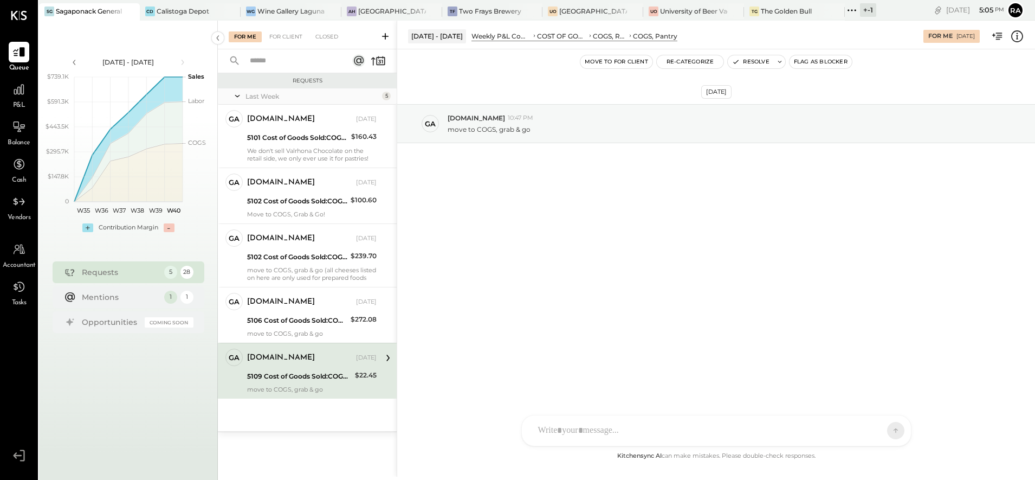
click at [1017, 38] on icon at bounding box center [1017, 36] width 14 height 14
click at [759, 62] on div "For Me For Client Closed Requests Last Week 5 ga gabby.green Owner gabby.green …" at bounding box center [626, 249] width 817 height 456
click at [758, 62] on button "Resolve" at bounding box center [751, 61] width 46 height 13
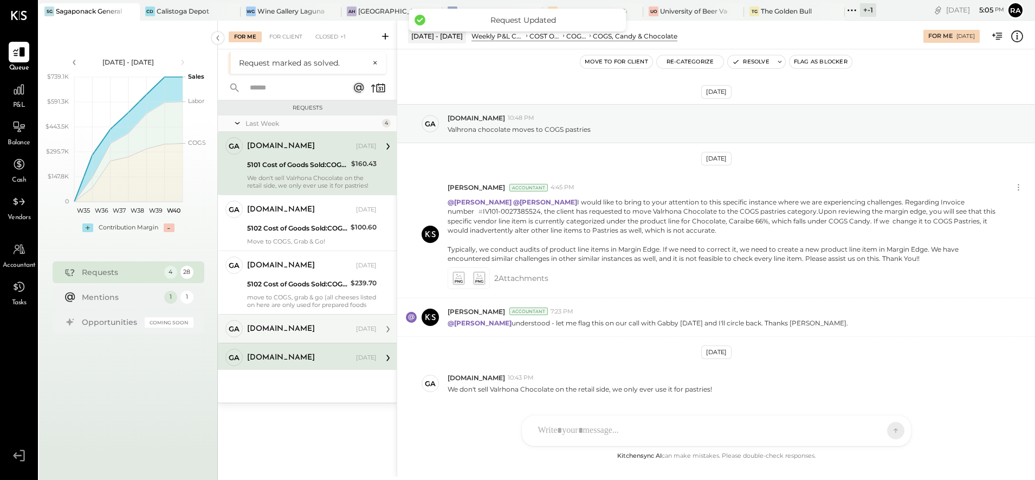
scroll to position [34, 0]
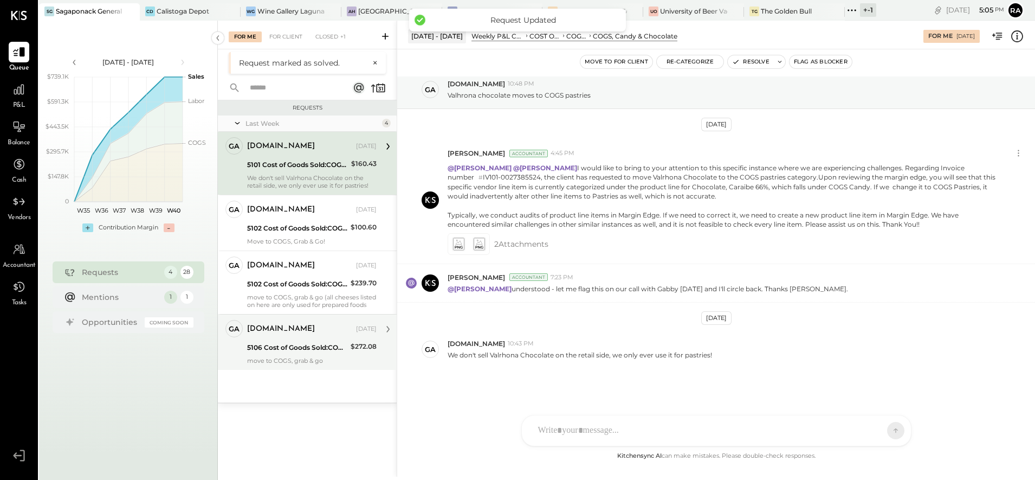
click at [308, 342] on div "5106 Cost of Goods Sold:COGS, Retail & Market:COGS, Refrigerated Food" at bounding box center [297, 347] width 100 height 11
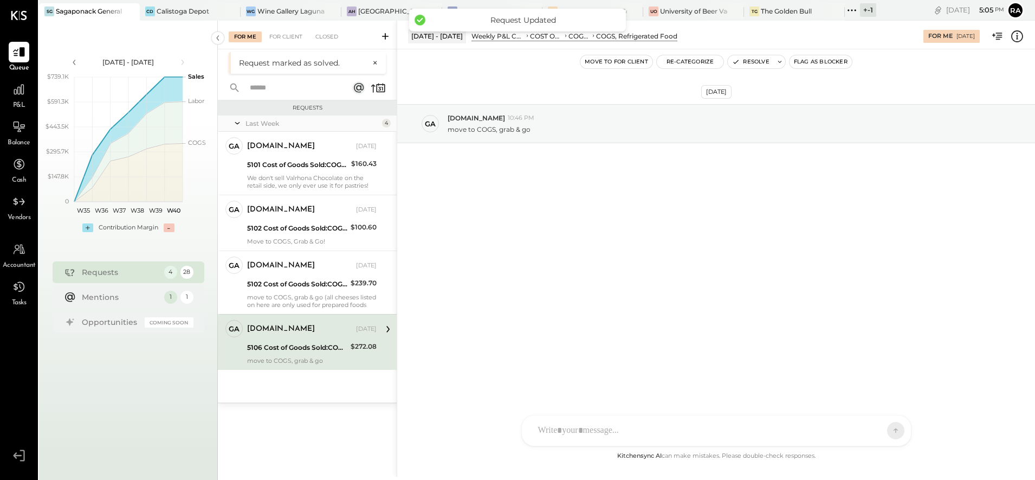
click at [1013, 38] on icon at bounding box center [1017, 36] width 14 height 14
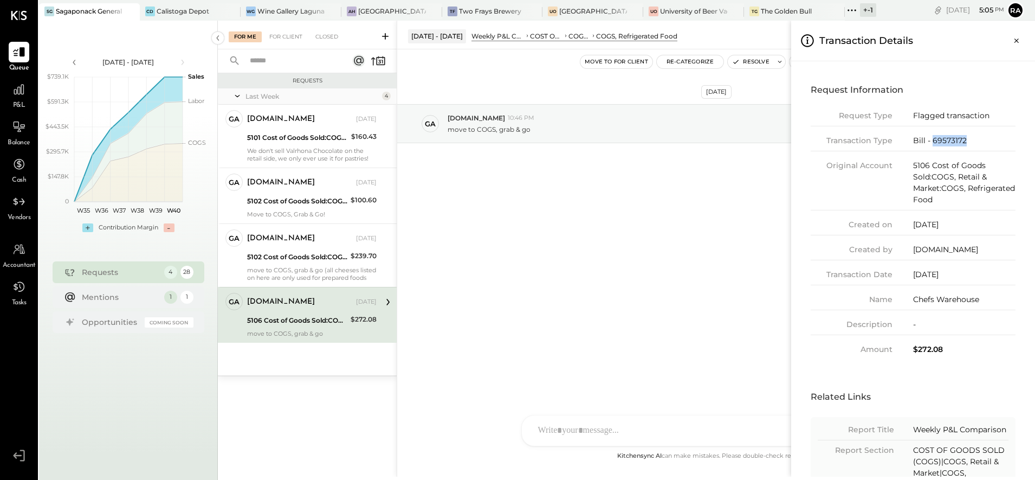
drag, startPoint x: 970, startPoint y: 143, endPoint x: 933, endPoint y: 143, distance: 36.9
click at [933, 143] on div "Bill - 69573172" at bounding box center [964, 140] width 102 height 11
drag, startPoint x: 715, startPoint y: 281, endPoint x: 856, endPoint y: 214, distance: 156.6
click at [715, 280] on div "For Me For Client Closed Requests Last Week 4 ga gabby.green Owner gabby.green …" at bounding box center [626, 249] width 817 height 456
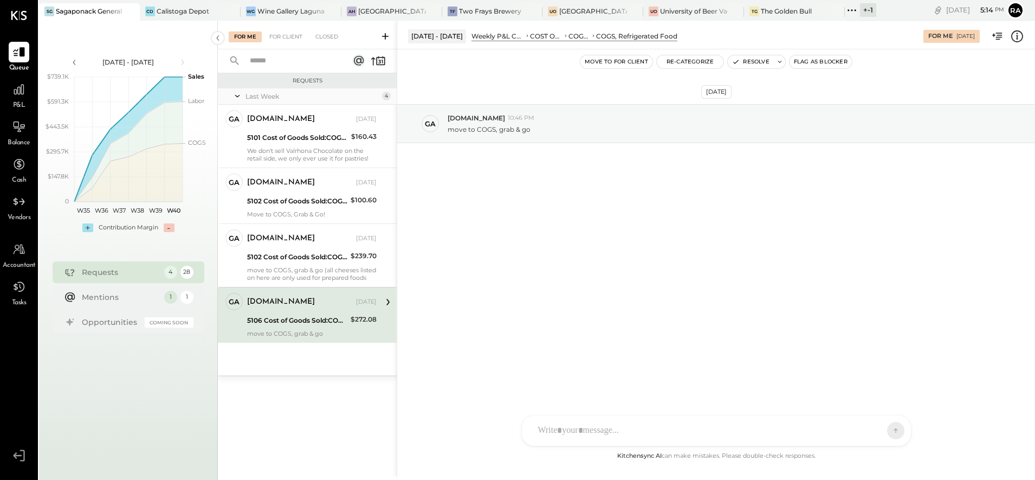
click at [1018, 34] on icon at bounding box center [1017, 36] width 14 height 14
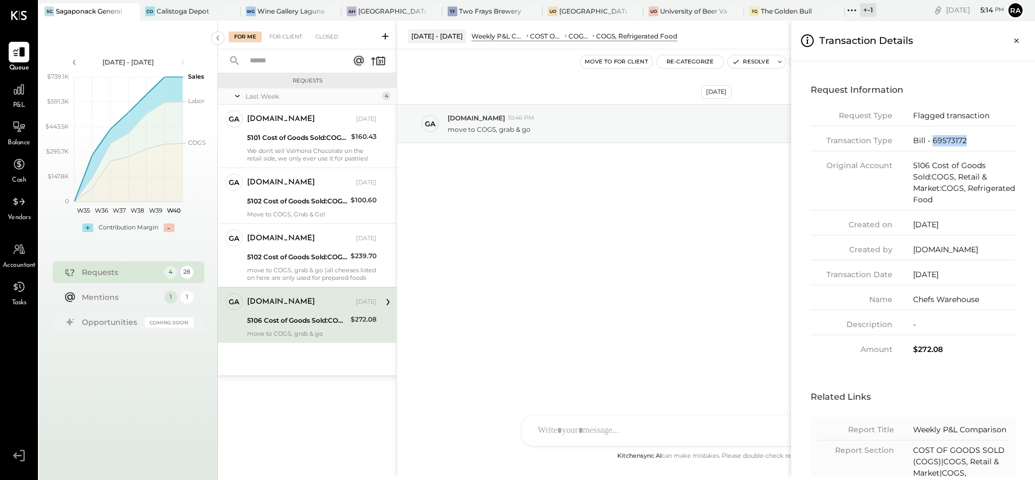
drag, startPoint x: 977, startPoint y: 140, endPoint x: 933, endPoint y: 143, distance: 43.4
click at [933, 143] on div "Bill - 69573172" at bounding box center [964, 140] width 102 height 11
click at [744, 63] on div "For Me For Client Closed Requests Last Week 4 ga gabby.green Owner gabby.green …" at bounding box center [626, 249] width 817 height 456
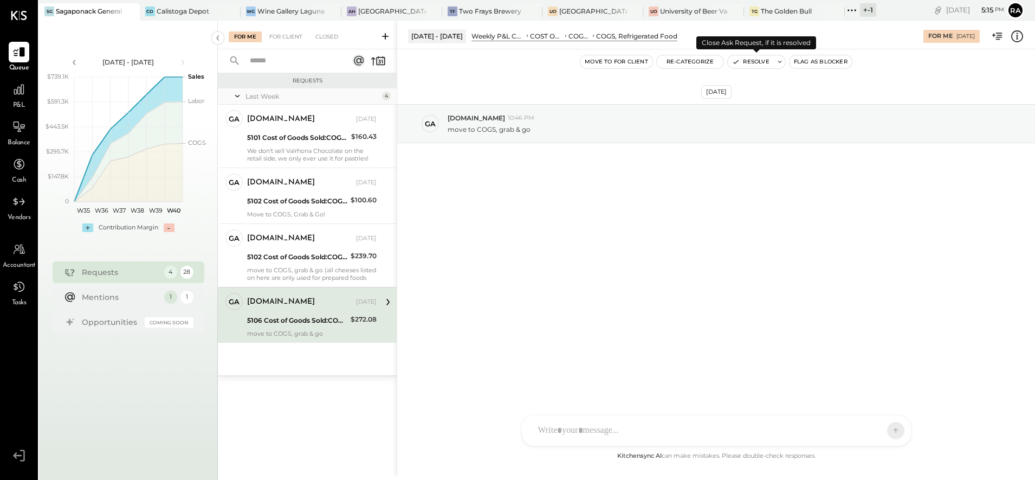
click at [744, 63] on button "Resolve" at bounding box center [751, 61] width 46 height 13
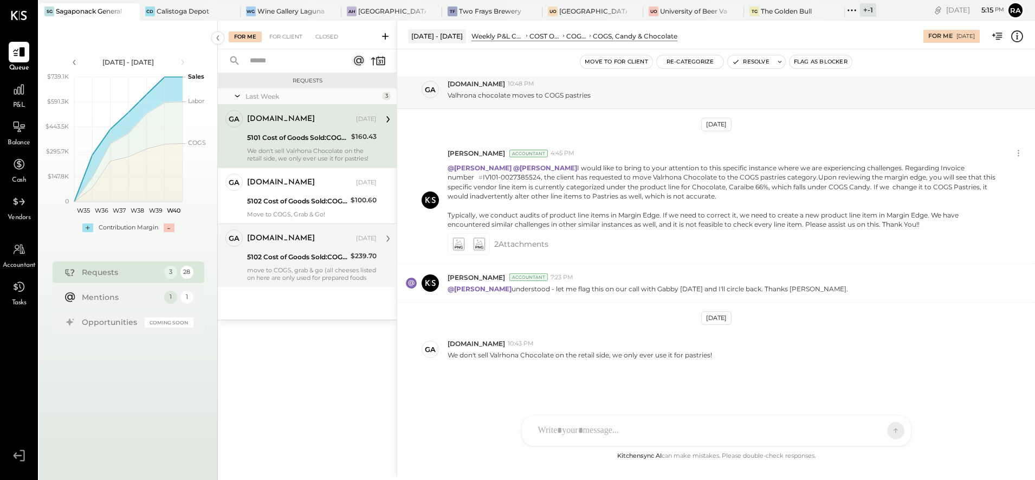
click at [306, 276] on div "move to COGS, grab & go (all cheeses listed on here are only used for prepared …" at bounding box center [312, 273] width 130 height 15
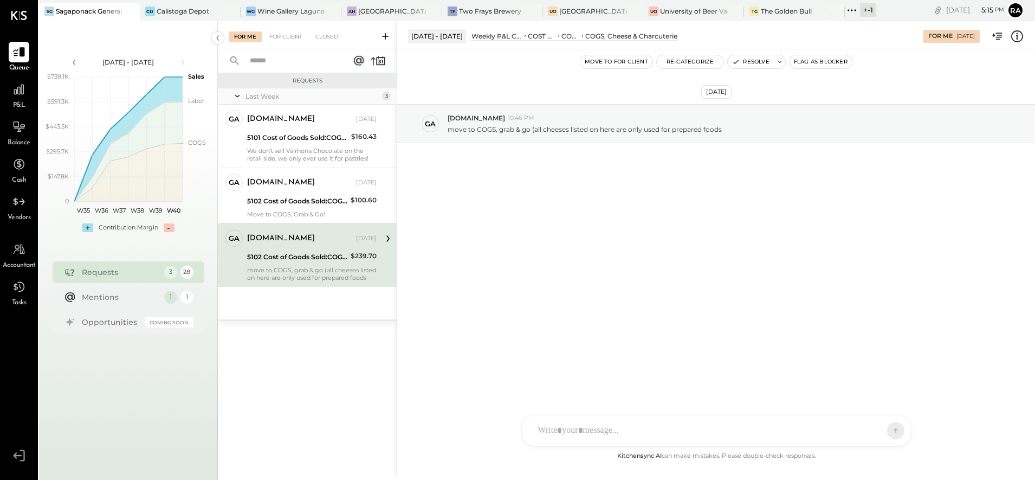
click at [1016, 38] on icon at bounding box center [1017, 36] width 14 height 14
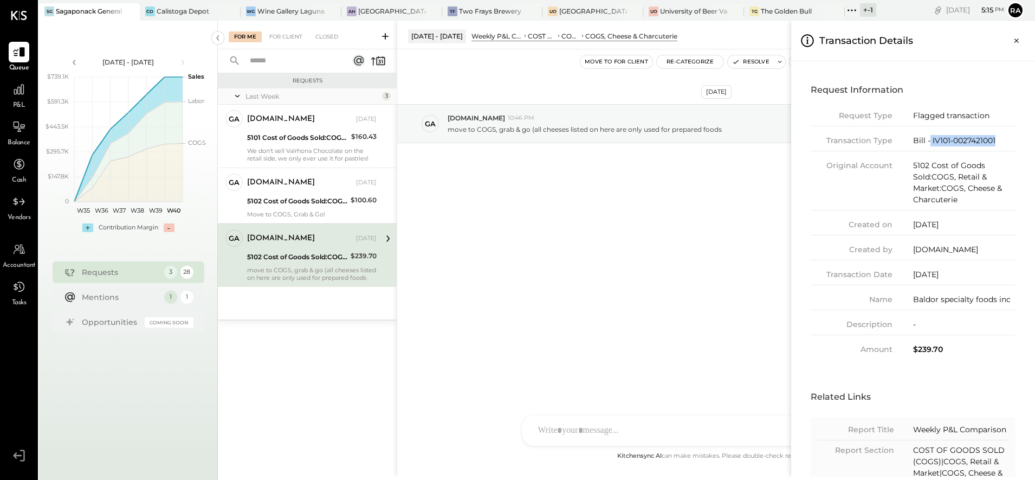
drag, startPoint x: 1000, startPoint y: 143, endPoint x: 930, endPoint y: 142, distance: 69.9
click at [930, 142] on div "Bill - IV101-0027421001" at bounding box center [964, 140] width 102 height 11
click at [1007, 143] on div "Bill - IV101-0027421001" at bounding box center [964, 140] width 102 height 11
drag, startPoint x: 1004, startPoint y: 140, endPoint x: 932, endPoint y: 143, distance: 72.2
click at [932, 143] on div "Bill - IV101-0027421001" at bounding box center [964, 140] width 102 height 11
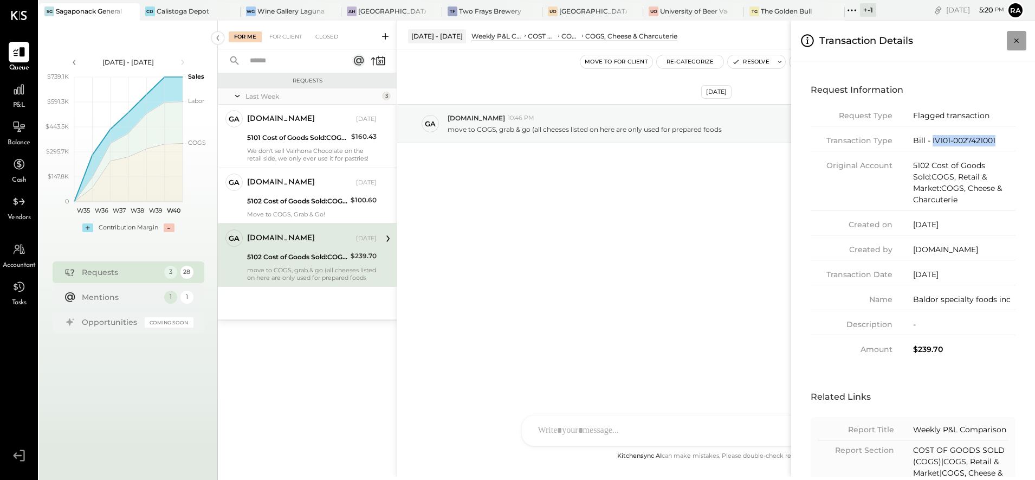
click at [1018, 40] on icon "Close panel" at bounding box center [1016, 40] width 11 height 11
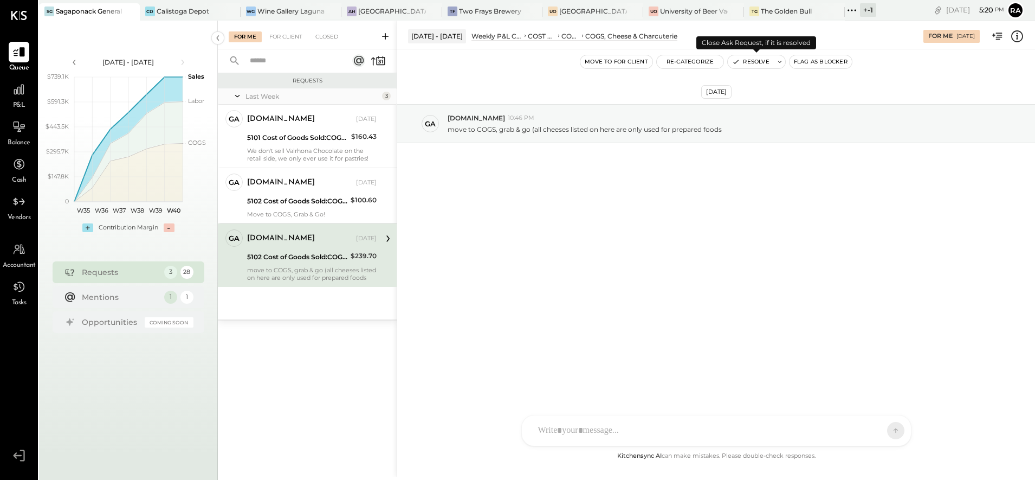
click at [753, 63] on button "Resolve" at bounding box center [751, 61] width 46 height 13
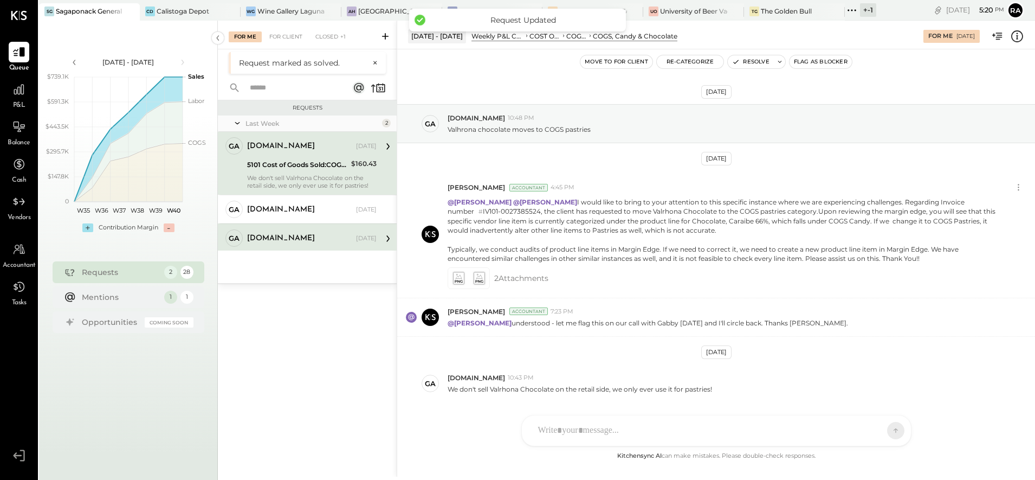
scroll to position [34, 0]
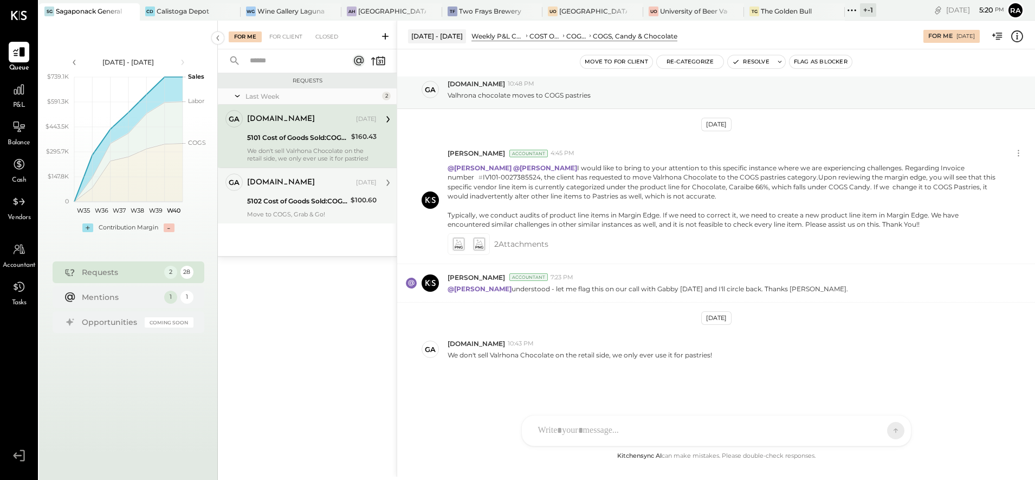
click at [282, 202] on div "5102 Cost of Goods Sold:COGS, Retail & Market:COGS, Cheese & Charcuterie" at bounding box center [297, 201] width 100 height 11
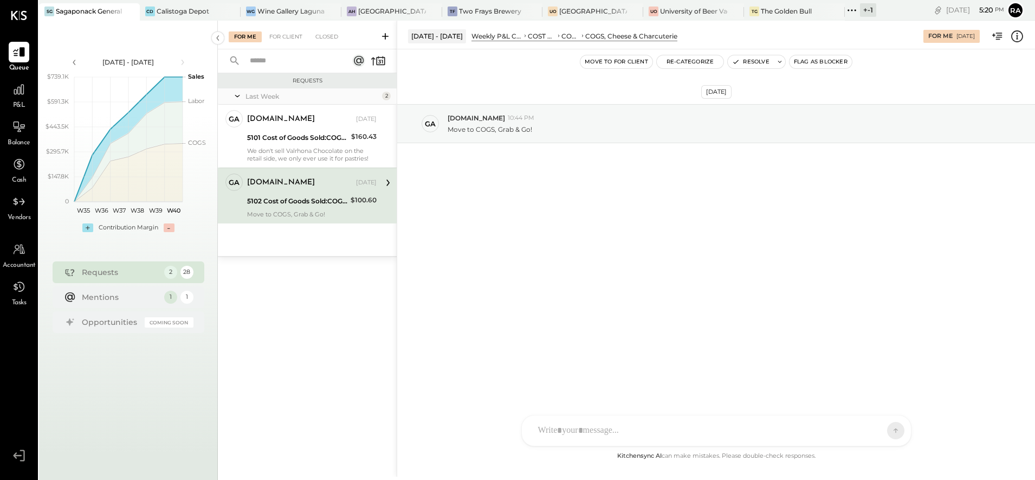
click at [1017, 40] on icon at bounding box center [1017, 36] width 14 height 14
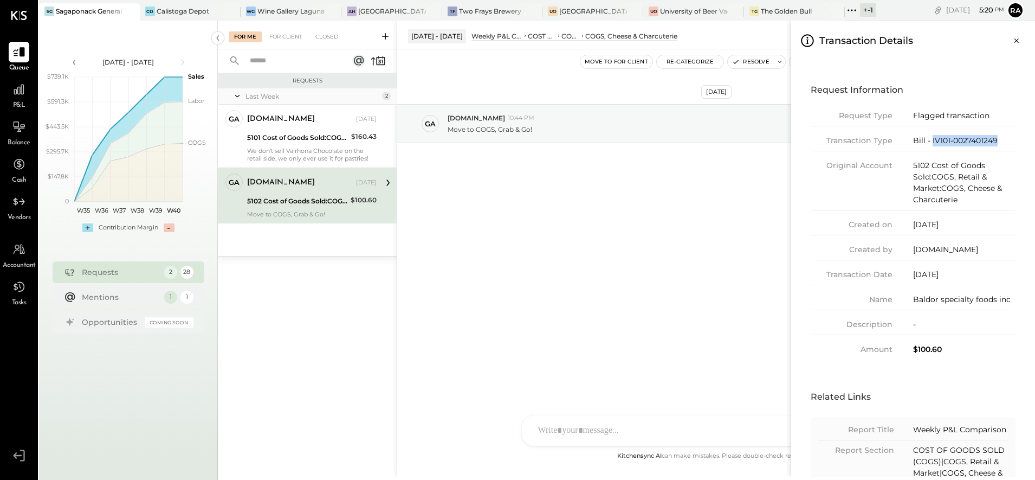
drag, startPoint x: 1004, startPoint y: 141, endPoint x: 931, endPoint y: 142, distance: 73.2
click at [931, 142] on div "Bill - IV101-0027401249" at bounding box center [964, 140] width 102 height 11
click at [1009, 140] on div "Bill - IV101-0027401249" at bounding box center [964, 140] width 102 height 11
click at [932, 140] on div "Bill - IV101-0027401249" at bounding box center [964, 140] width 102 height 11
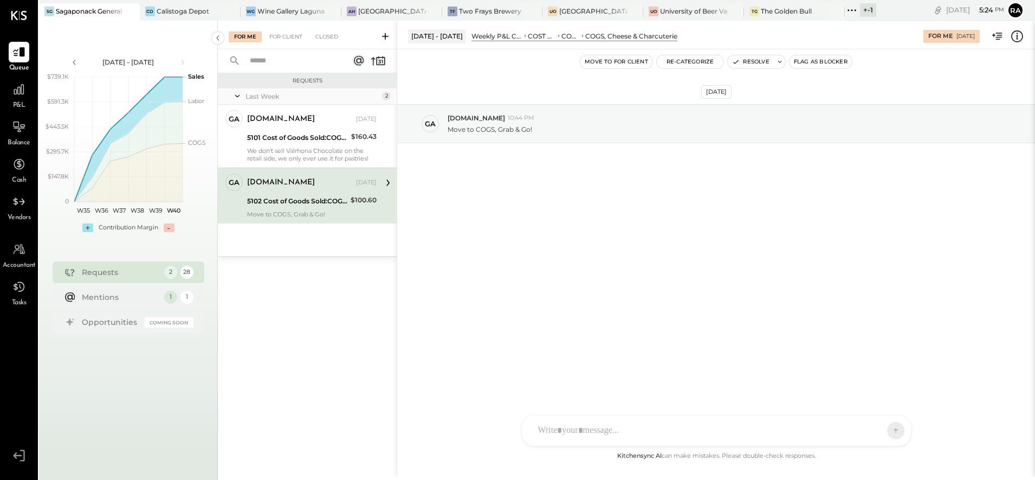
click at [752, 62] on div "For Me For Client Closed Requests Last Week 2 ga gabby.green Owner gabby.green …" at bounding box center [626, 249] width 817 height 456
click at [752, 62] on button "Resolve" at bounding box center [751, 61] width 46 height 13
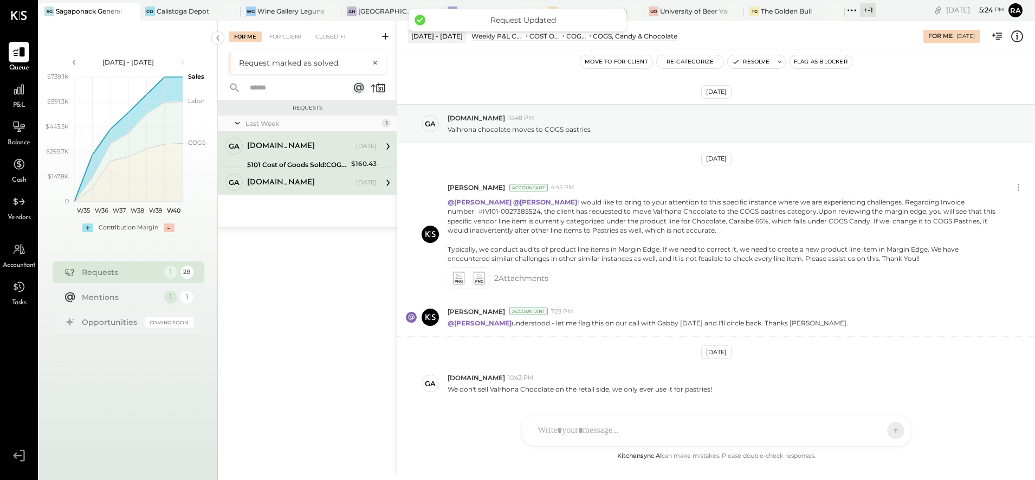
scroll to position [34, 0]
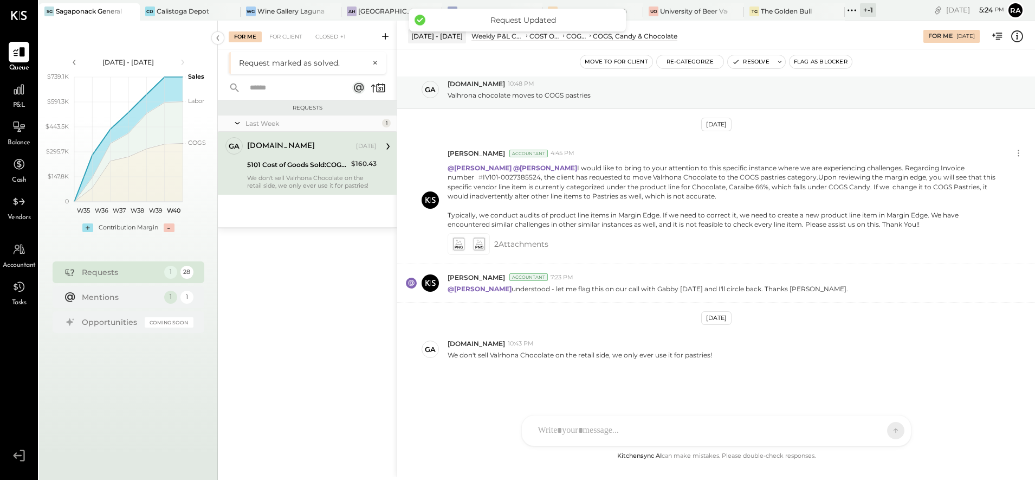
click at [311, 157] on div "gabby.green Oct 01, 2025 5101 Cost of Goods Sold:COGS, Retail & Market:COGS, Ca…" at bounding box center [312, 163] width 130 height 52
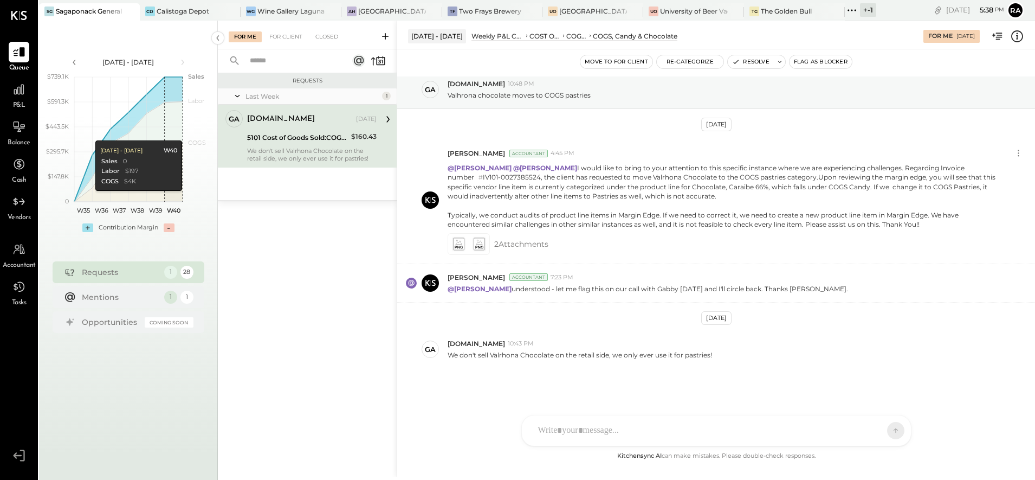
click at [1014, 37] on icon at bounding box center [1017, 36] width 14 height 14
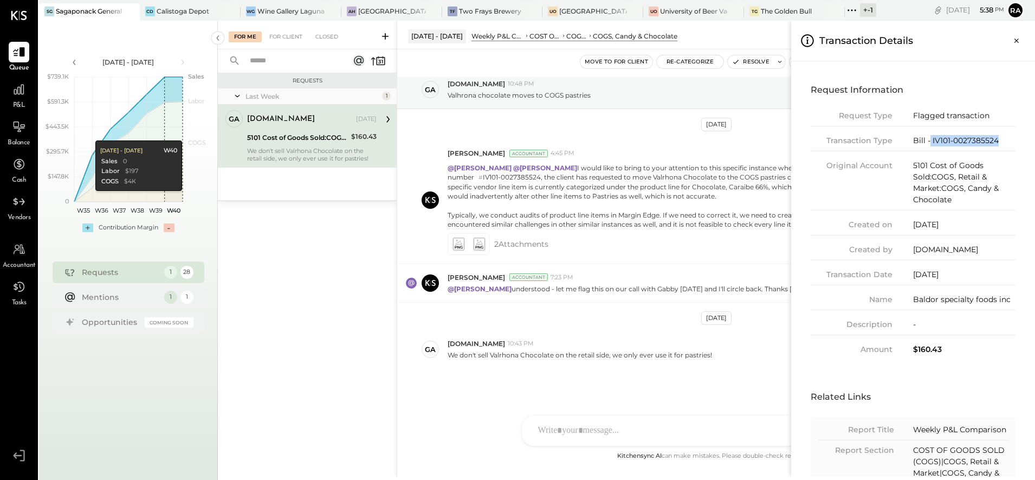
drag, startPoint x: 992, startPoint y: 142, endPoint x: 930, endPoint y: 142, distance: 62.3
click at [930, 142] on div "Bill - IV101-0027385524" at bounding box center [964, 140] width 102 height 11
click at [1015, 140] on div "Request Information Request Type Flagged transaction Transaction Type Bill - IV…" at bounding box center [913, 218] width 227 height 296
drag, startPoint x: 1004, startPoint y: 140, endPoint x: 931, endPoint y: 140, distance: 73.2
click at [931, 140] on div "Bill - IV101-0027385524" at bounding box center [964, 140] width 102 height 11
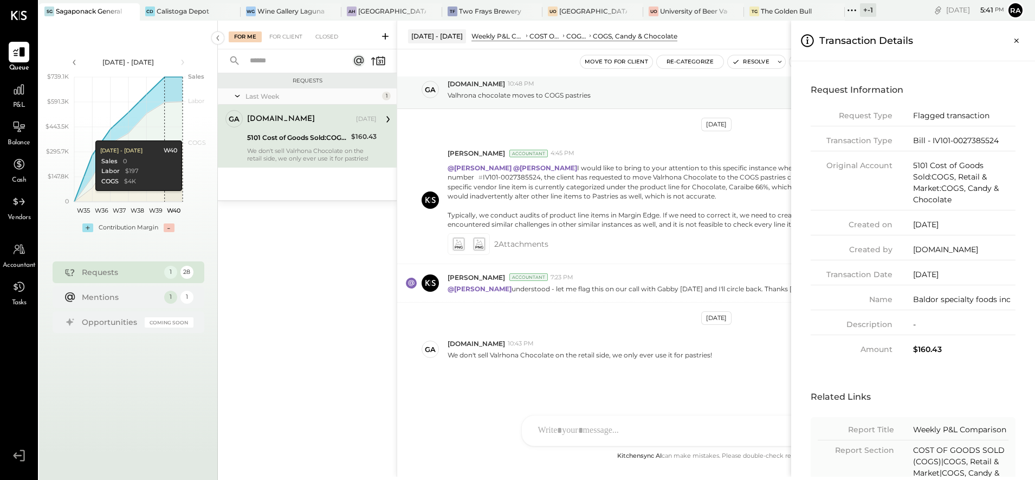
click at [745, 63] on div "For Me For Client Closed Requests Last Week 1 ga gabby.green Owner gabby.green …" at bounding box center [626, 249] width 817 height 456
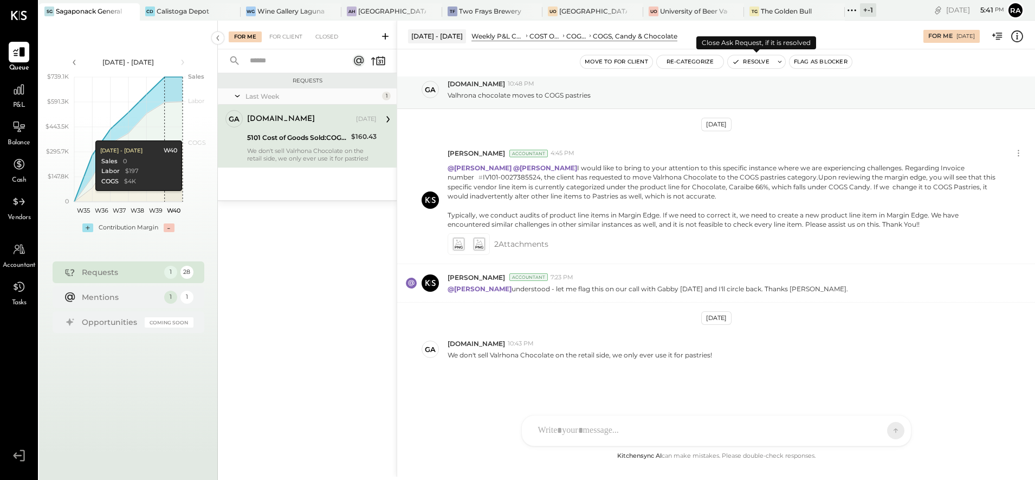
click at [745, 63] on button "Resolve" at bounding box center [751, 61] width 46 height 13
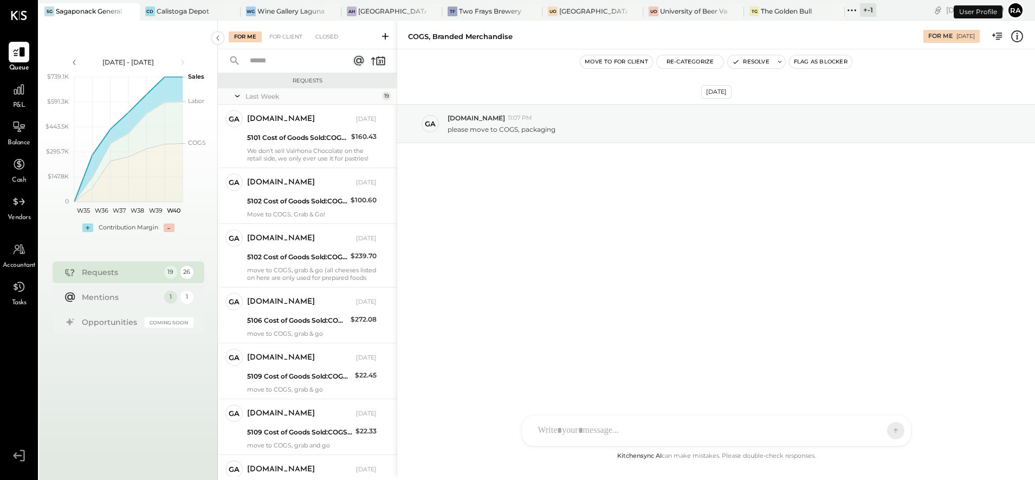
scroll to position [741, 0]
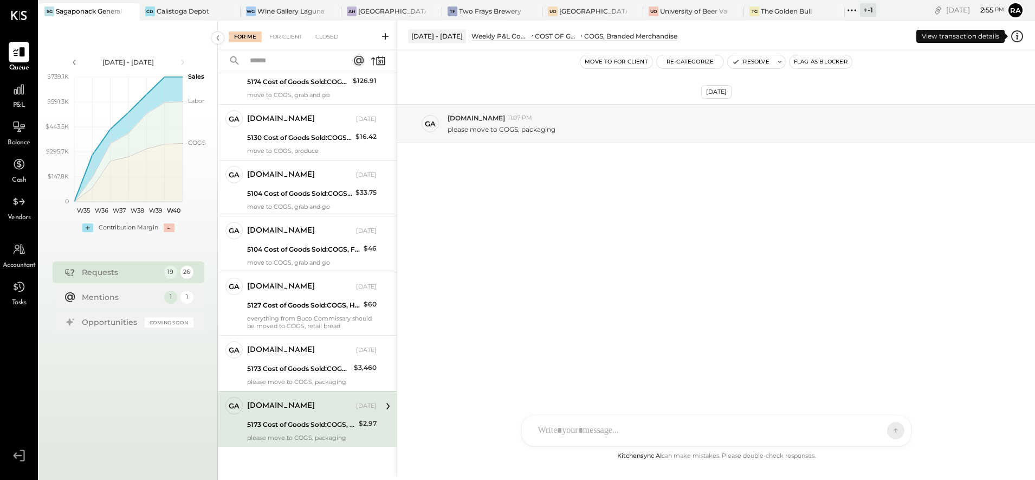
click at [1015, 35] on icon at bounding box center [1017, 36] width 14 height 14
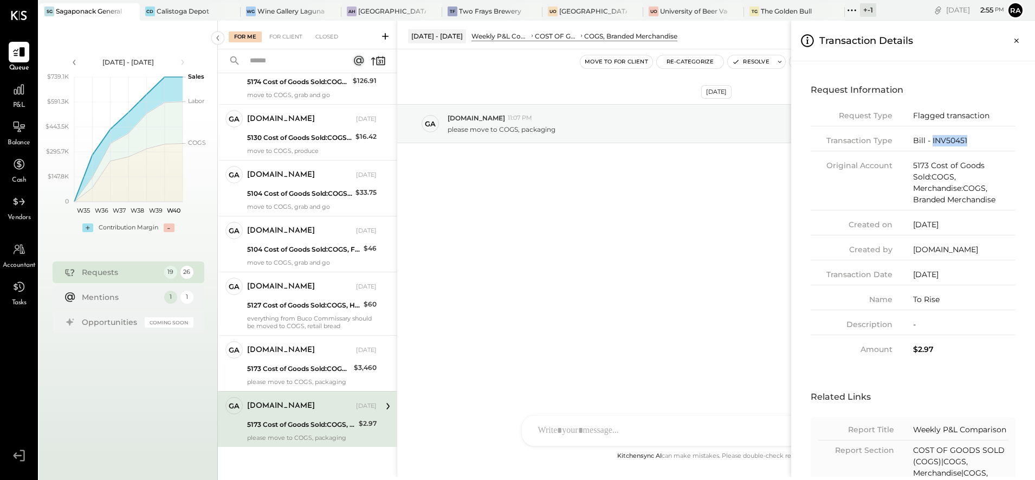
drag, startPoint x: 974, startPoint y: 142, endPoint x: 932, endPoint y: 138, distance: 42.5
click at [932, 138] on div "Bill - INV50451" at bounding box center [964, 140] width 102 height 11
copy div "INV50451"
click at [173, 9] on div "Calistoga Depot" at bounding box center [183, 11] width 53 height 9
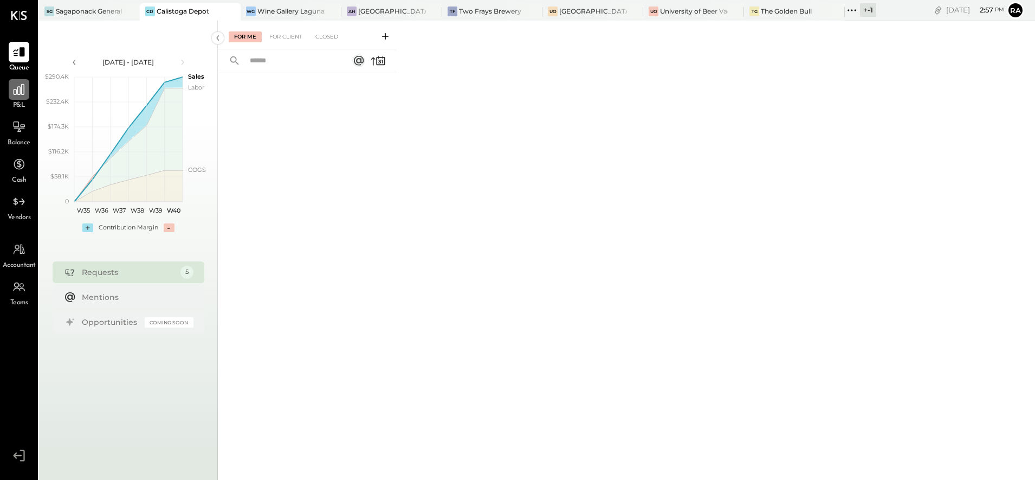
click at [22, 96] on icon at bounding box center [19, 89] width 14 height 14
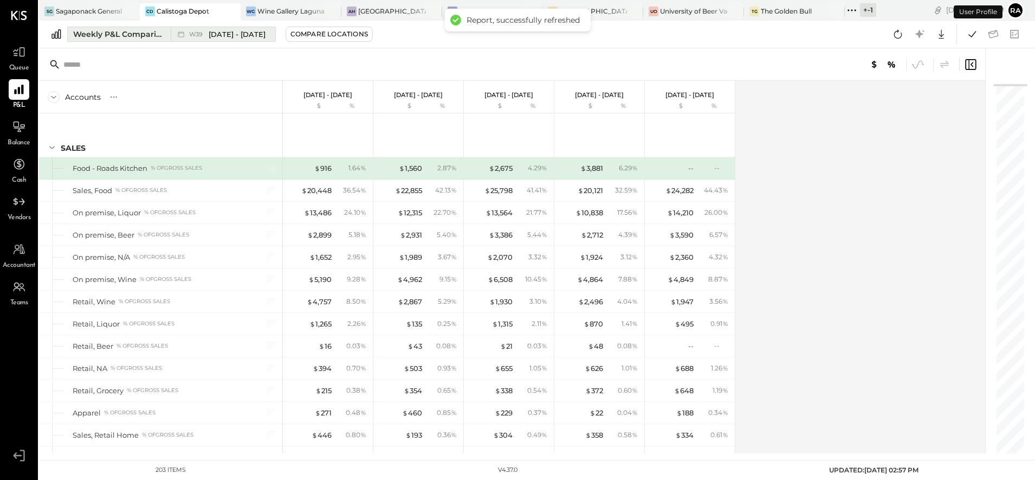
click at [127, 37] on div "Weekly P&L Comparison" at bounding box center [118, 34] width 91 height 11
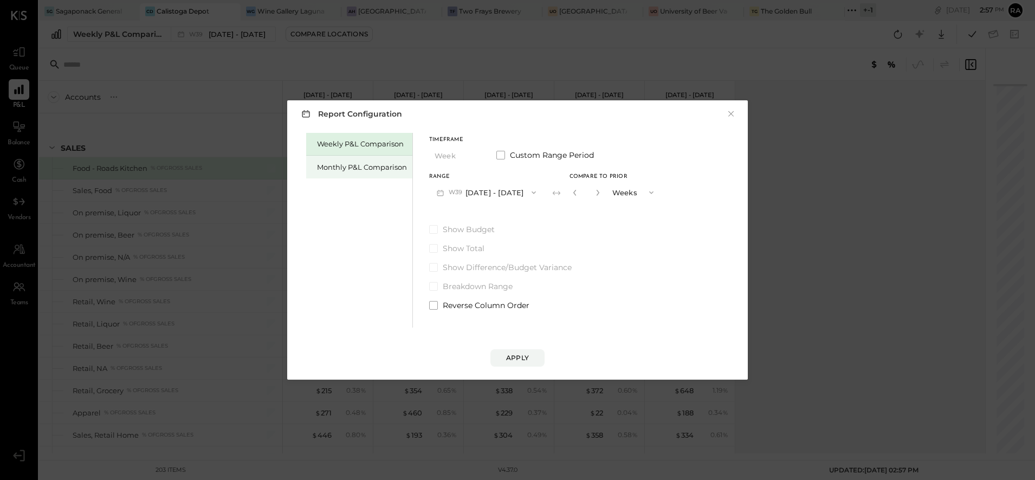
click at [353, 170] on div "Monthly P&L Comparison" at bounding box center [362, 167] width 90 height 10
click at [551, 195] on button "Compare" at bounding box center [577, 194] width 54 height 17
click at [593, 193] on icon "button" at bounding box center [596, 192] width 7 height 7
type input "*"
click at [519, 358] on div "Apply" at bounding box center [517, 357] width 23 height 9
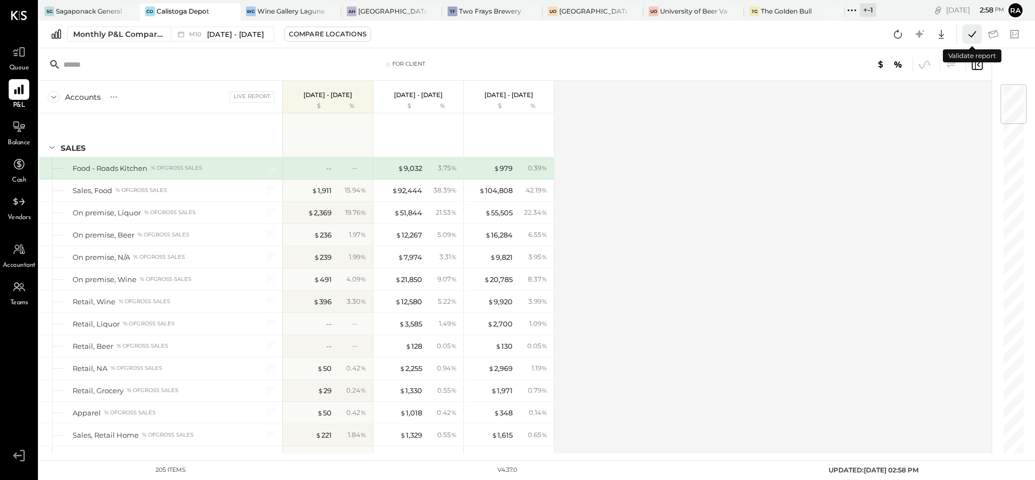
click at [970, 37] on icon at bounding box center [972, 34] width 14 height 14
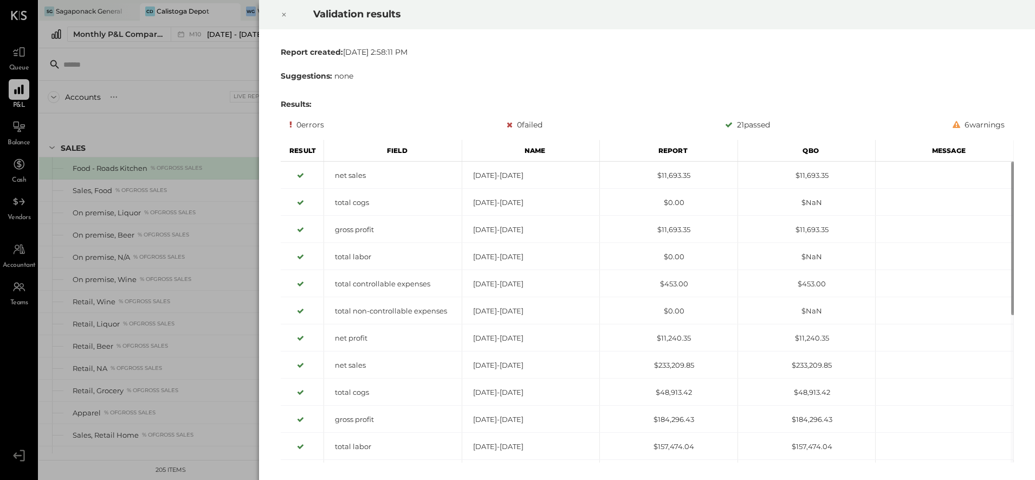
drag, startPoint x: 285, startPoint y: 16, endPoint x: 291, endPoint y: 20, distance: 7.1
click at [285, 16] on icon at bounding box center [284, 15] width 4 height 4
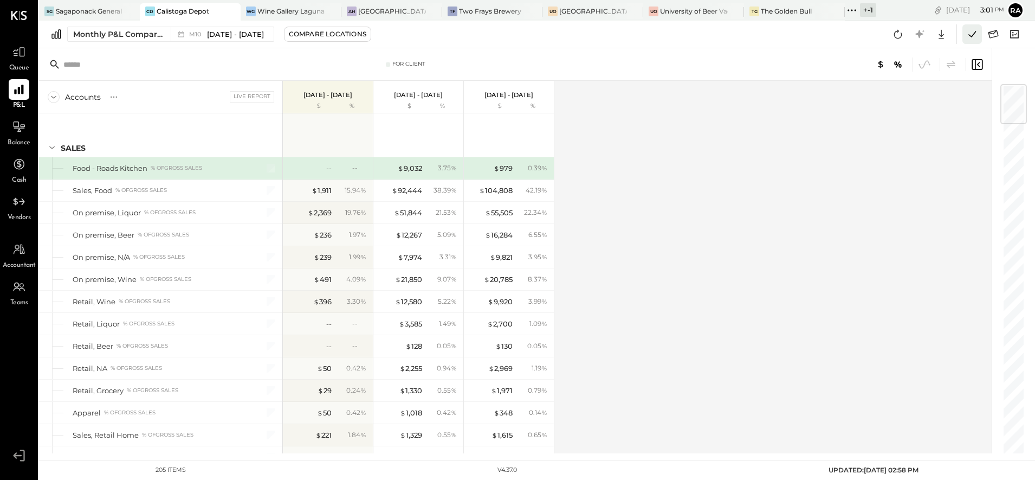
click at [973, 36] on icon at bounding box center [972, 34] width 14 height 14
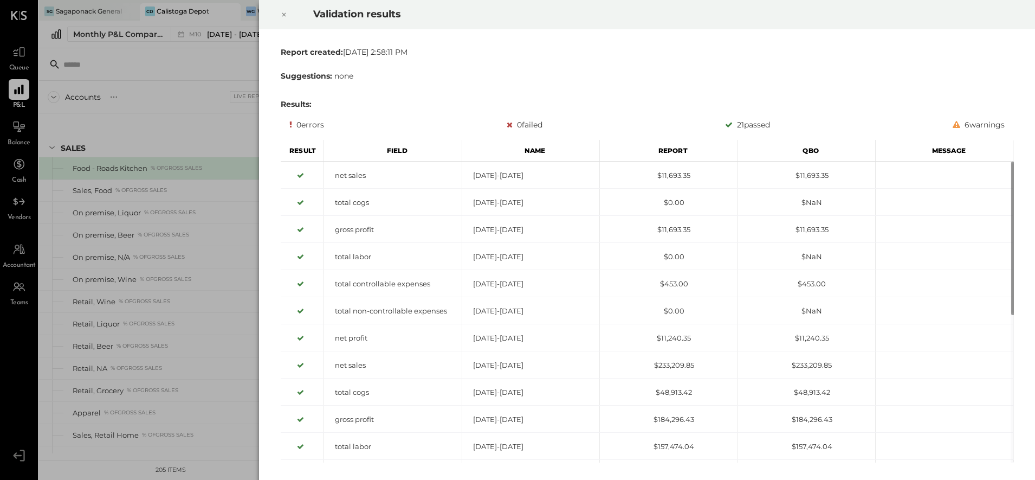
click at [282, 18] on icon at bounding box center [284, 14] width 7 height 13
